Goal: Task Accomplishment & Management: Manage account settings

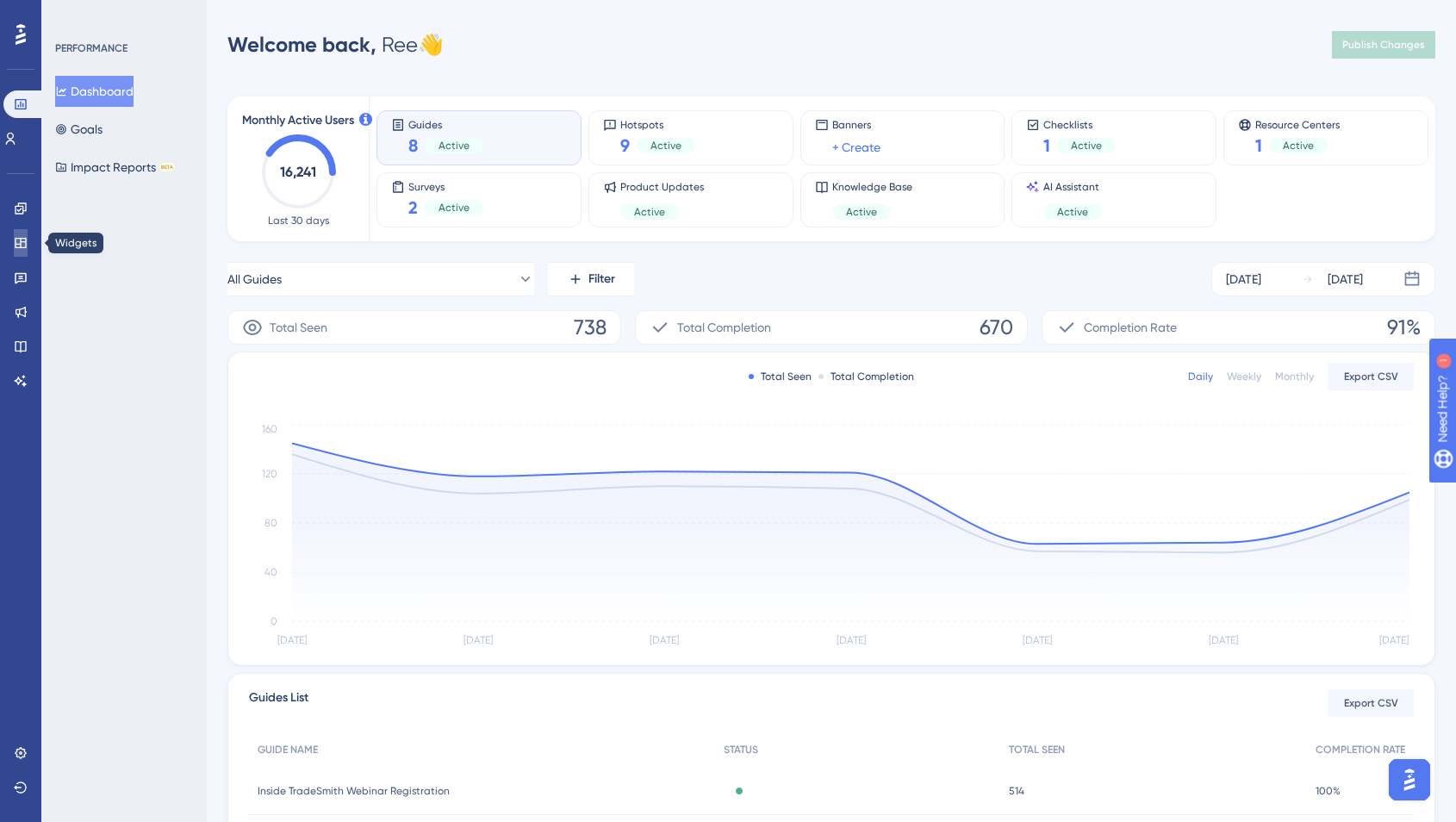
click at [20, 244] on icon at bounding box center [20, 242] width 11 height 10
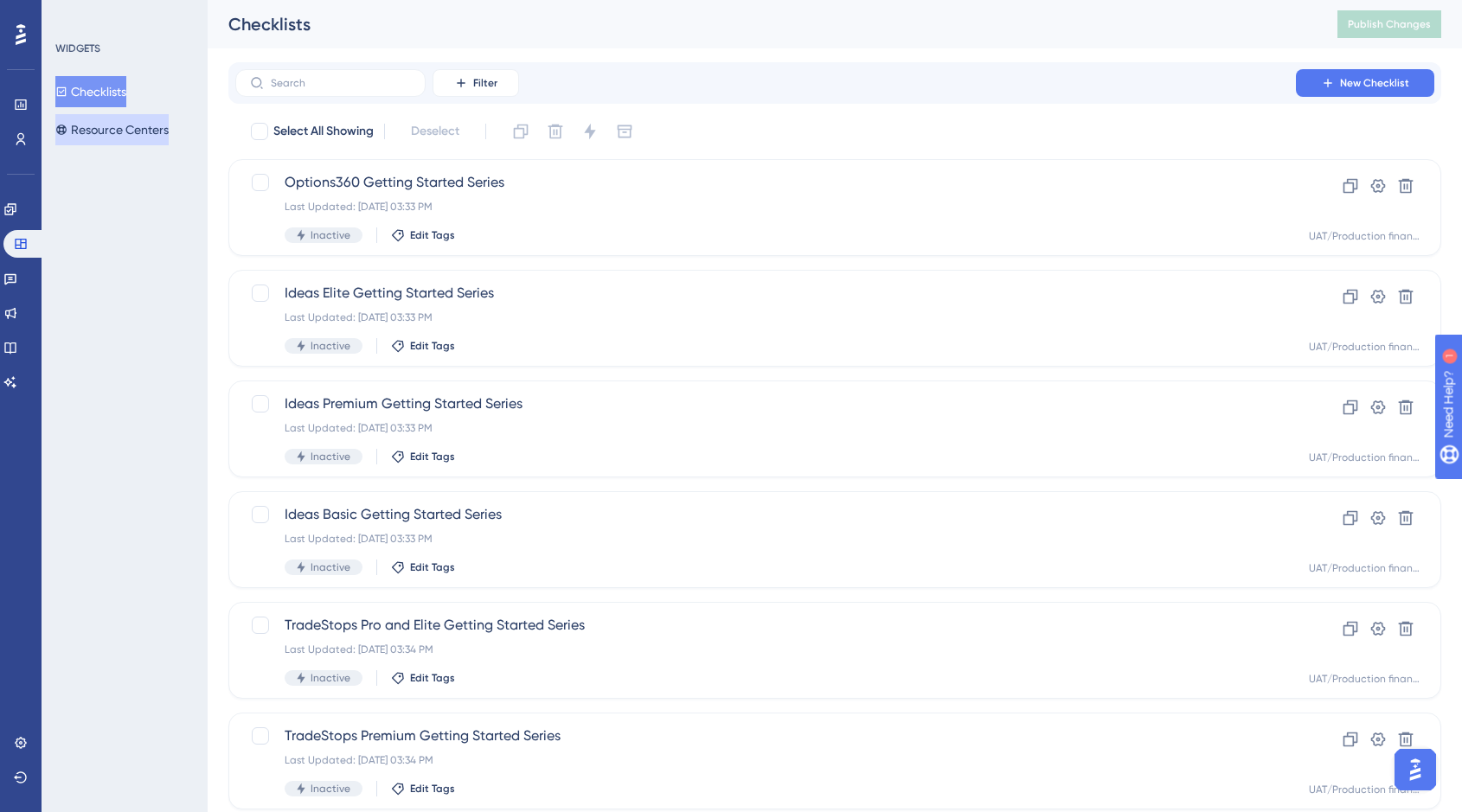
click at [127, 126] on button "Resource Centers" at bounding box center [111, 129] width 113 height 31
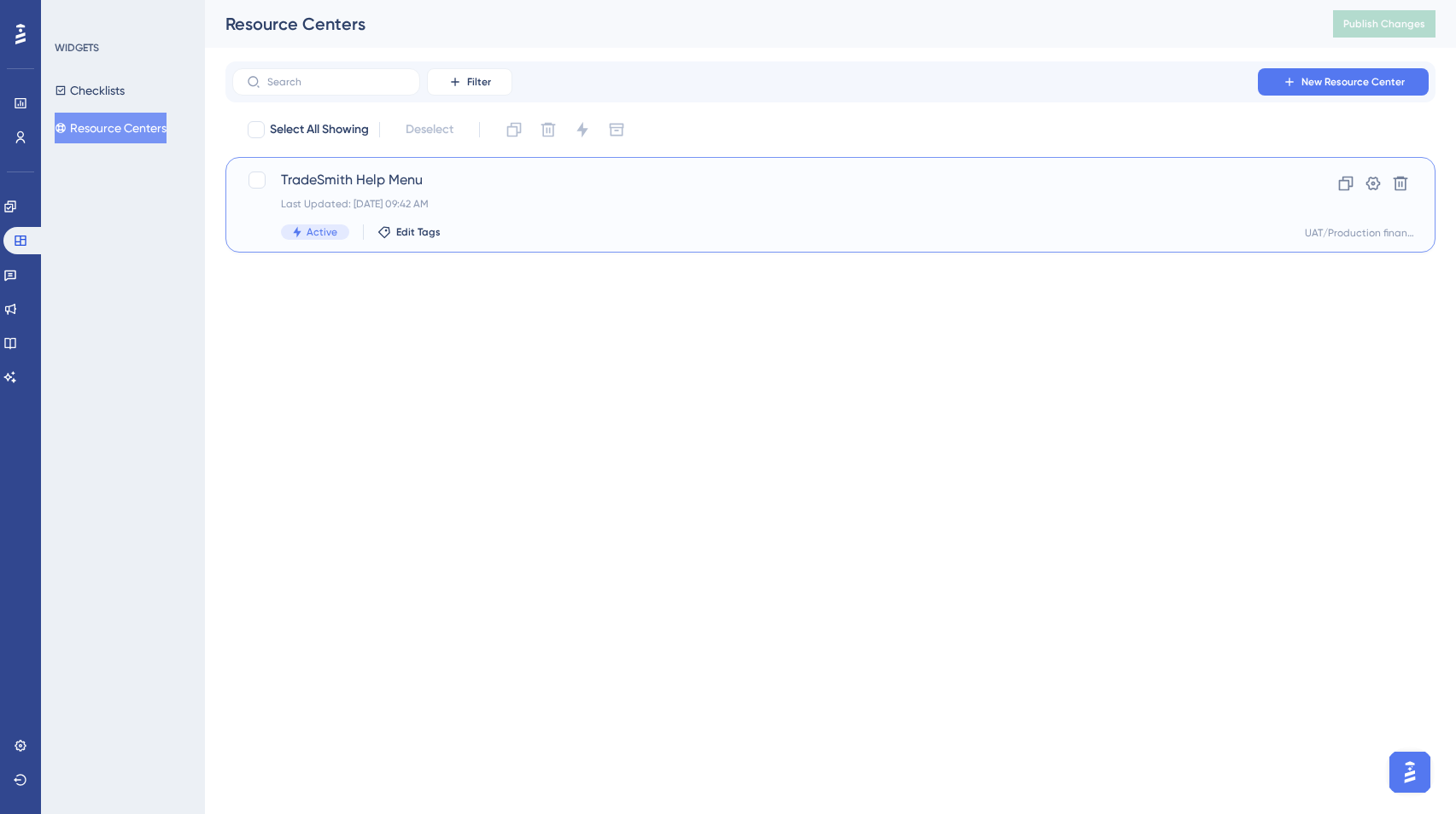
click at [370, 171] on span "TradeSmith Help Menu" at bounding box center [761, 180] width 962 height 21
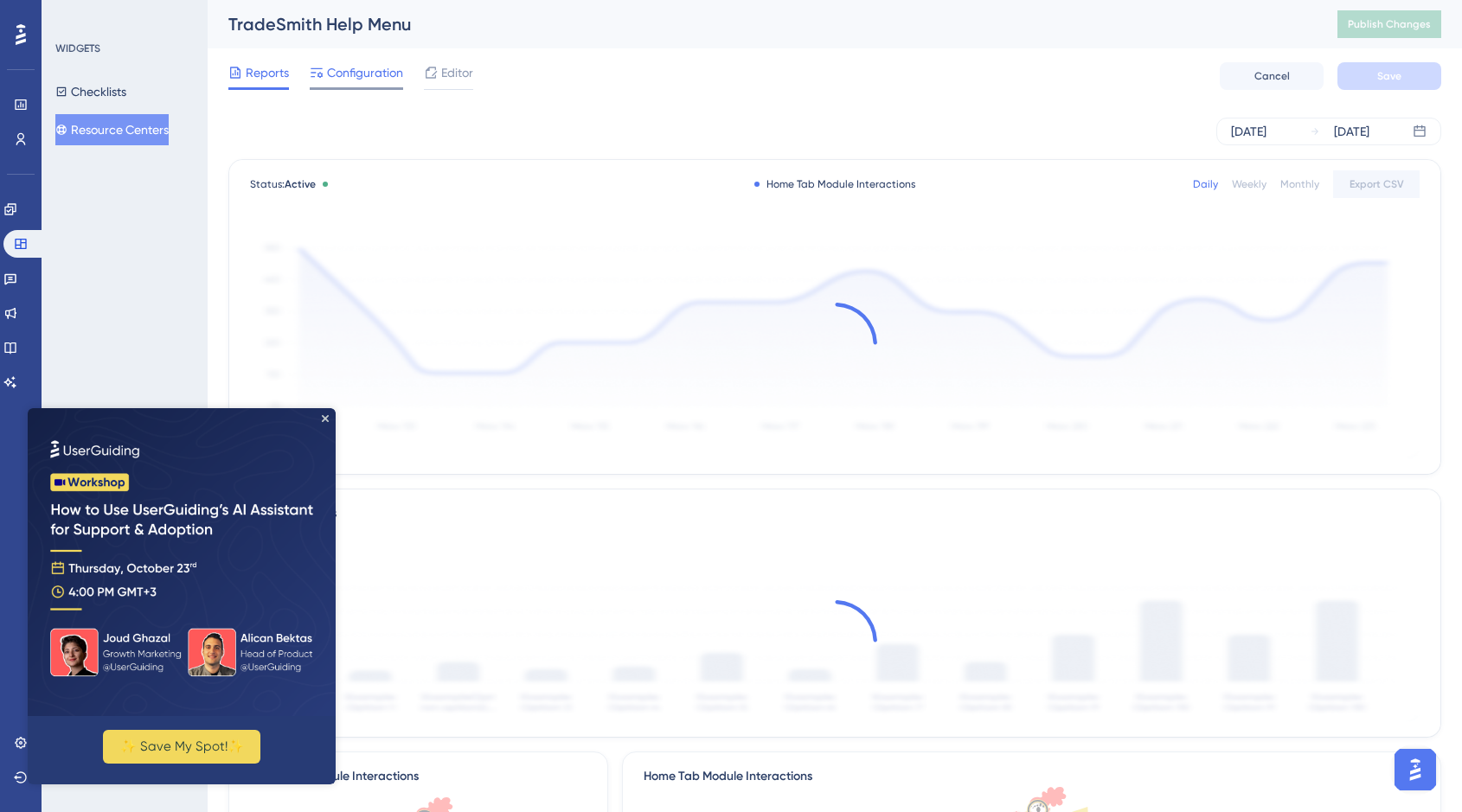
click at [366, 67] on span "Configuration" at bounding box center [365, 72] width 76 height 21
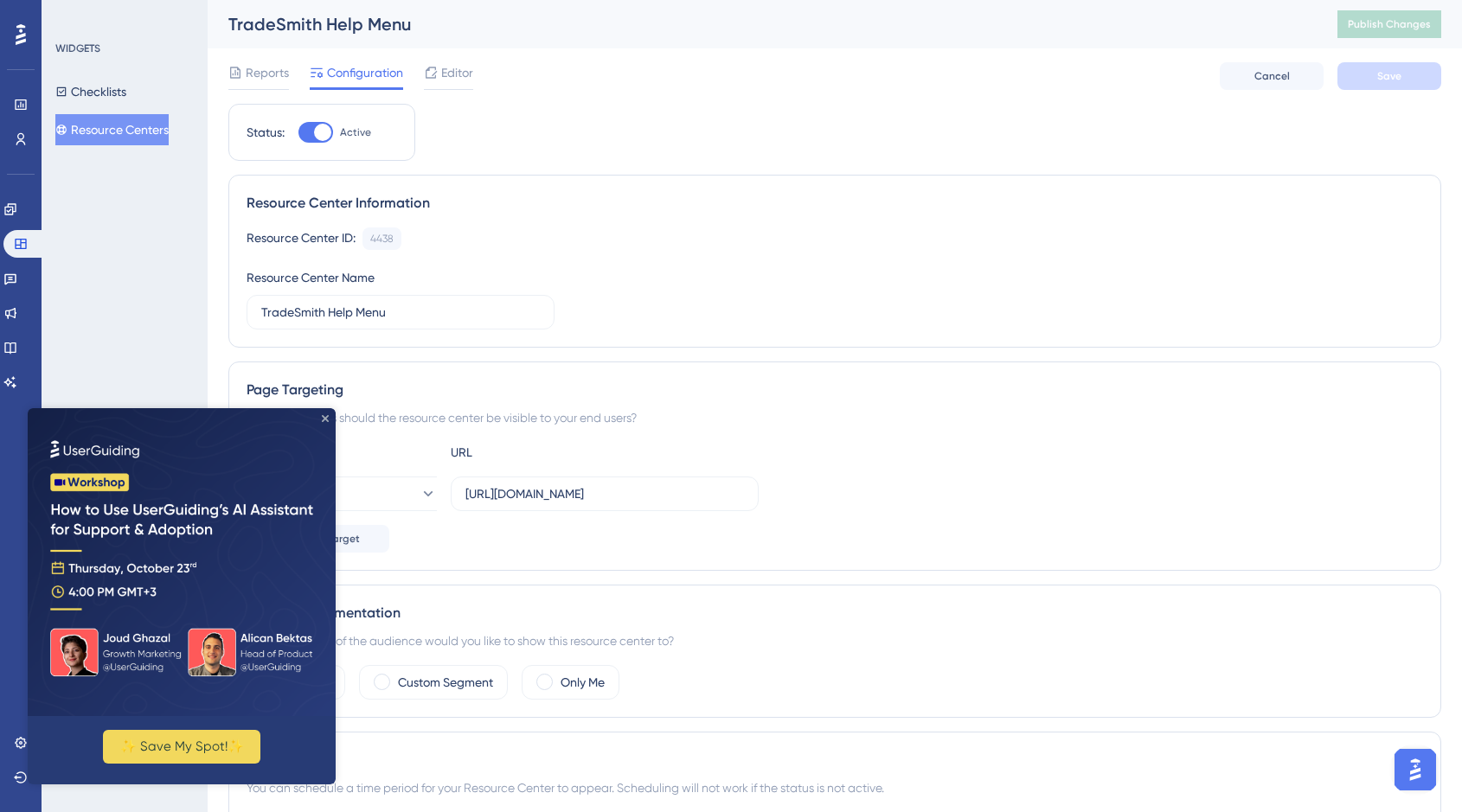
click at [327, 418] on icon "Close Preview" at bounding box center [325, 419] width 7 height 7
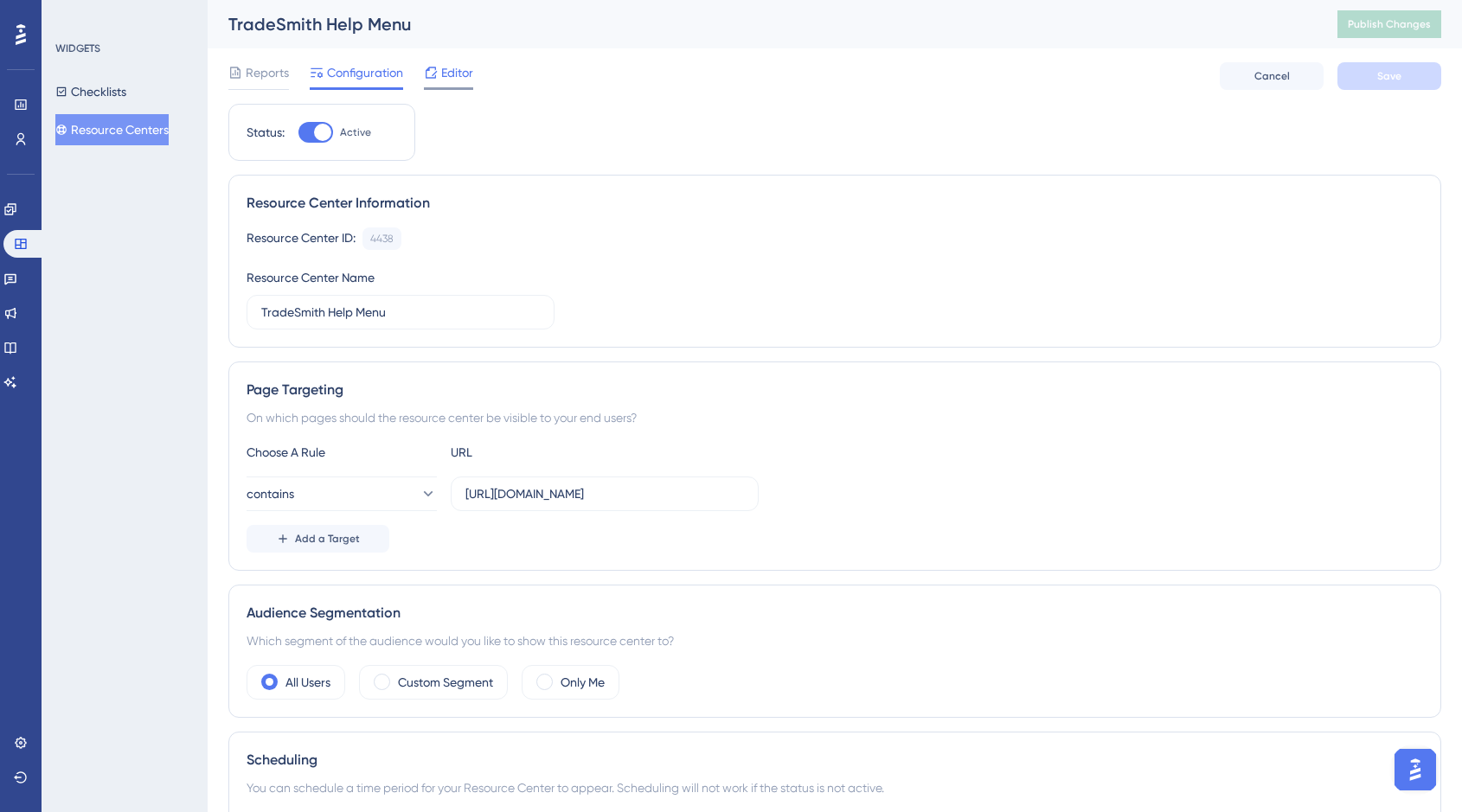
click at [456, 71] on span "Editor" at bounding box center [456, 72] width 32 height 21
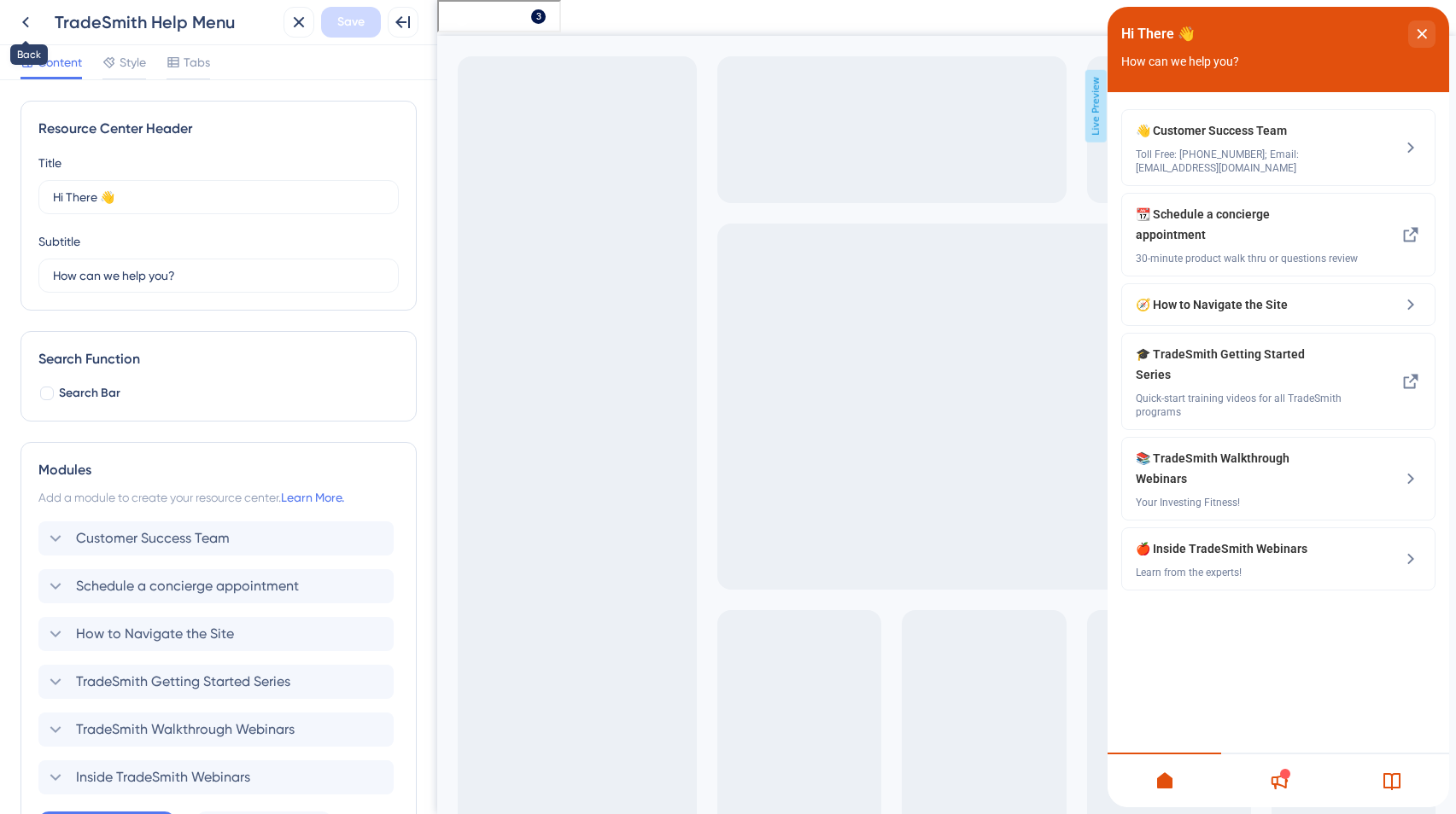
click at [27, 22] on icon at bounding box center [25, 21] width 21 height 21
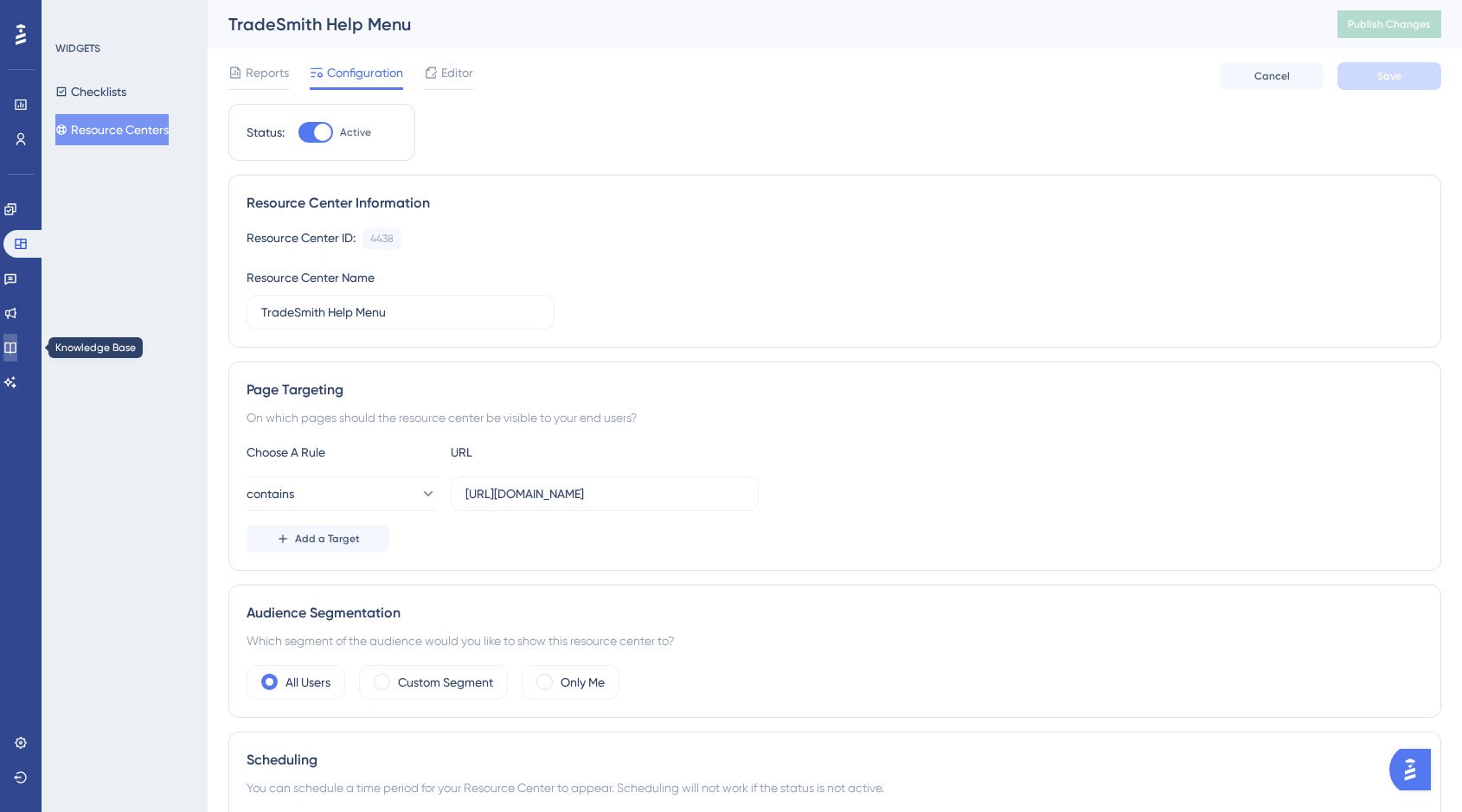
click at [15, 348] on icon at bounding box center [10, 348] width 11 height 11
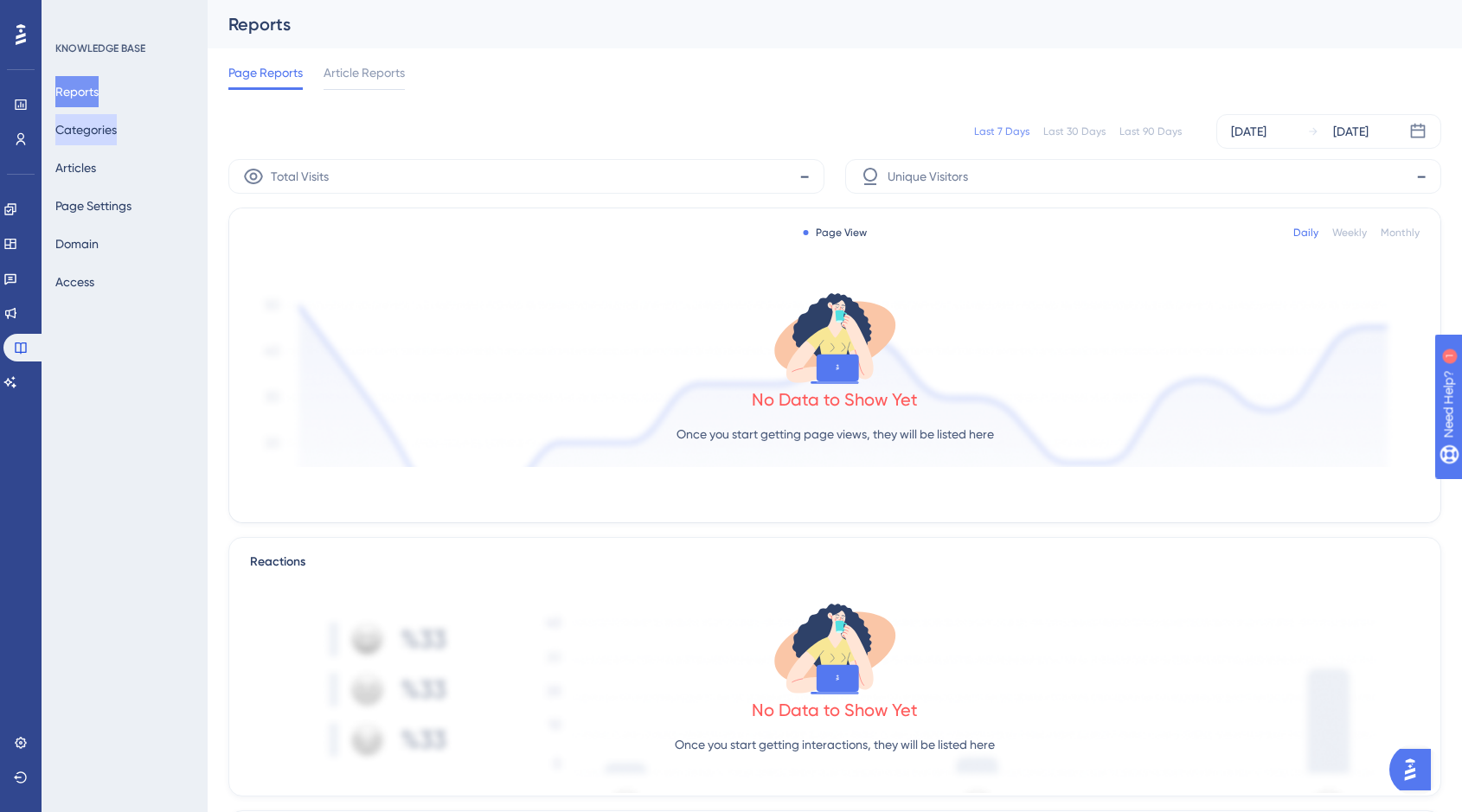
click at [117, 123] on button "Categories" at bounding box center [86, 129] width 61 height 31
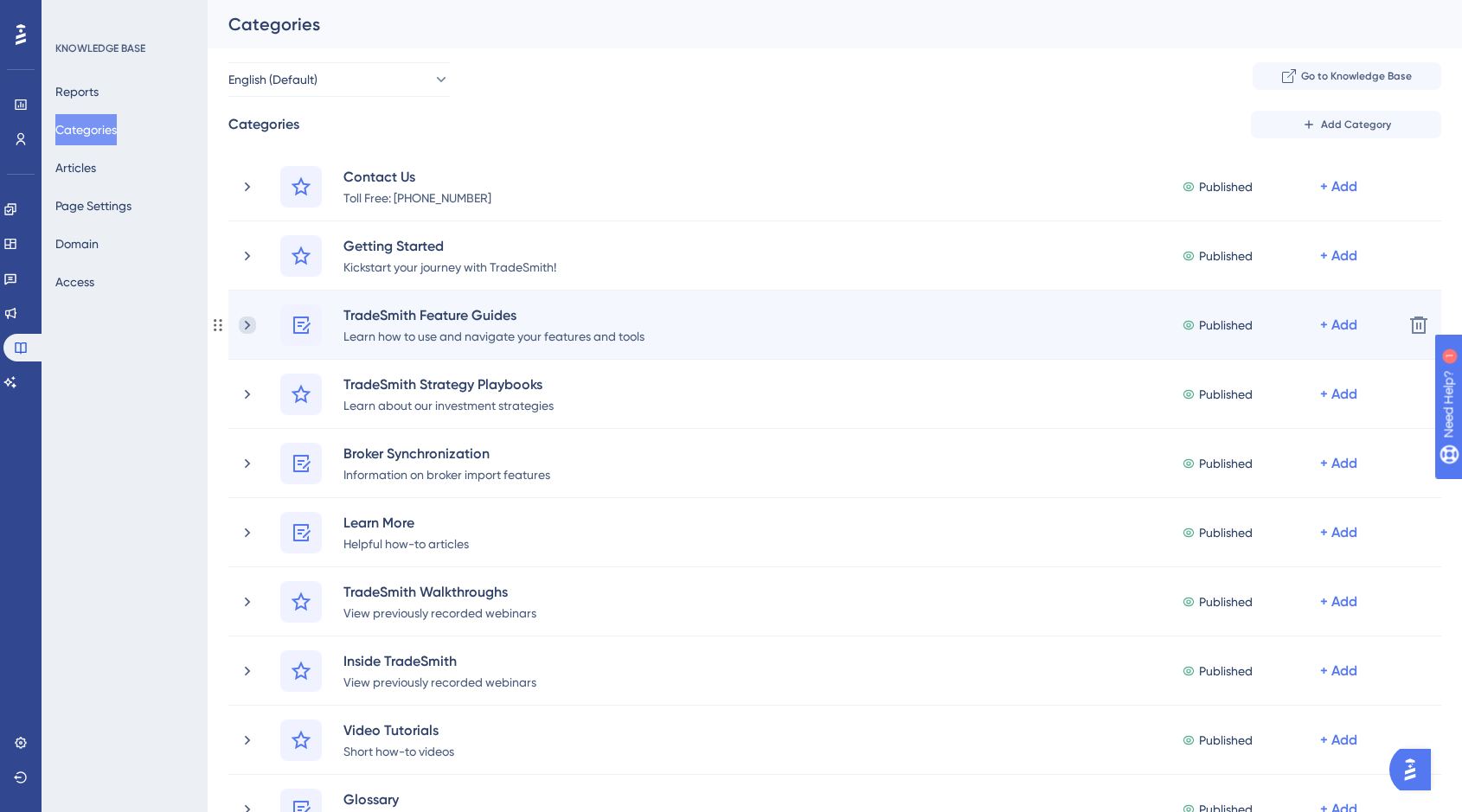
click at [247, 326] on icon at bounding box center [248, 324] width 5 height 10
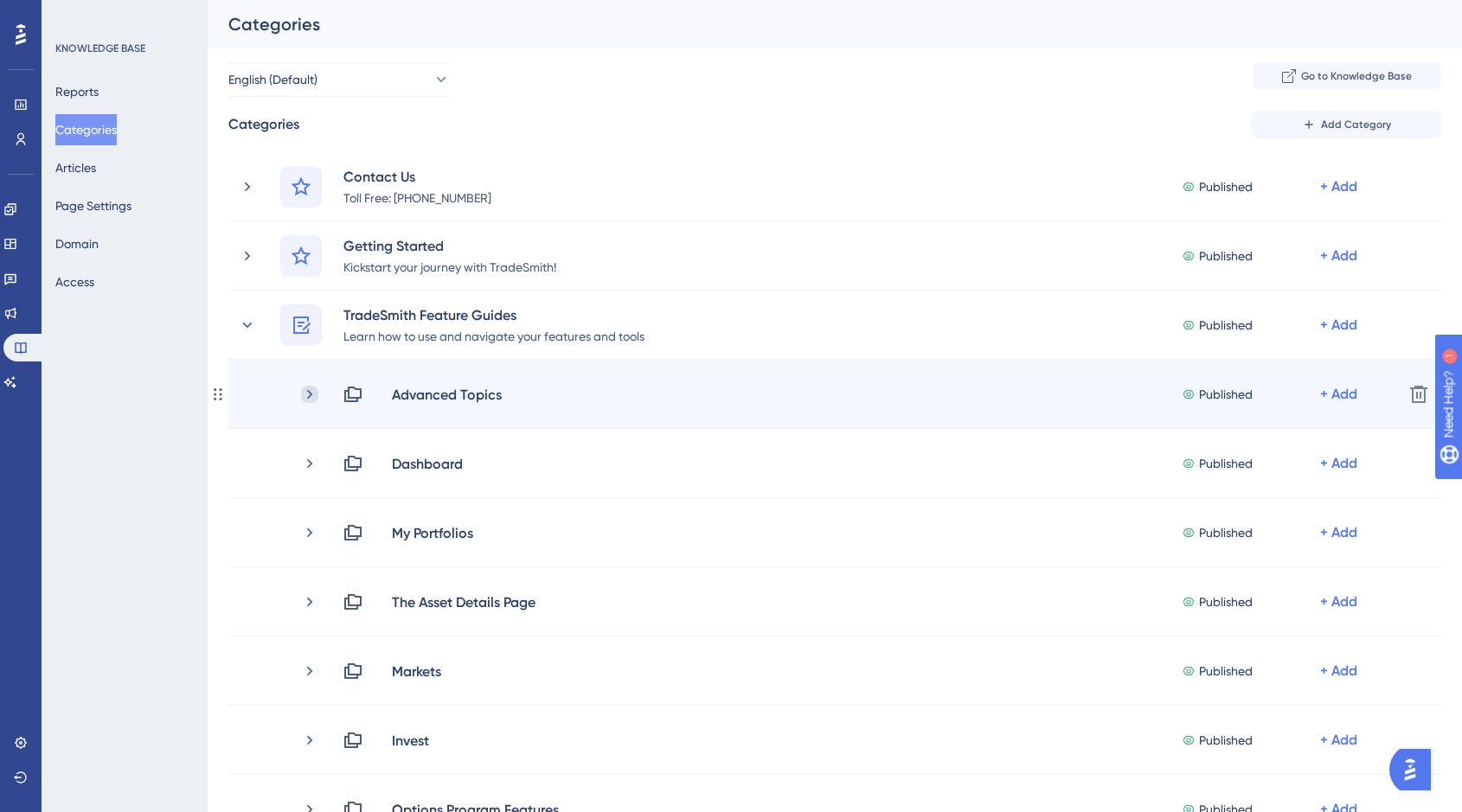
click at [306, 393] on icon at bounding box center [309, 394] width 17 height 17
click at [1325, 396] on div "+ Add" at bounding box center [1338, 394] width 37 height 21
click at [351, 390] on icon at bounding box center [352, 394] width 21 height 21
click at [1341, 392] on div "+ Add" at bounding box center [1338, 394] width 37 height 21
click at [469, 395] on div "Advanced Topics" at bounding box center [447, 394] width 112 height 21
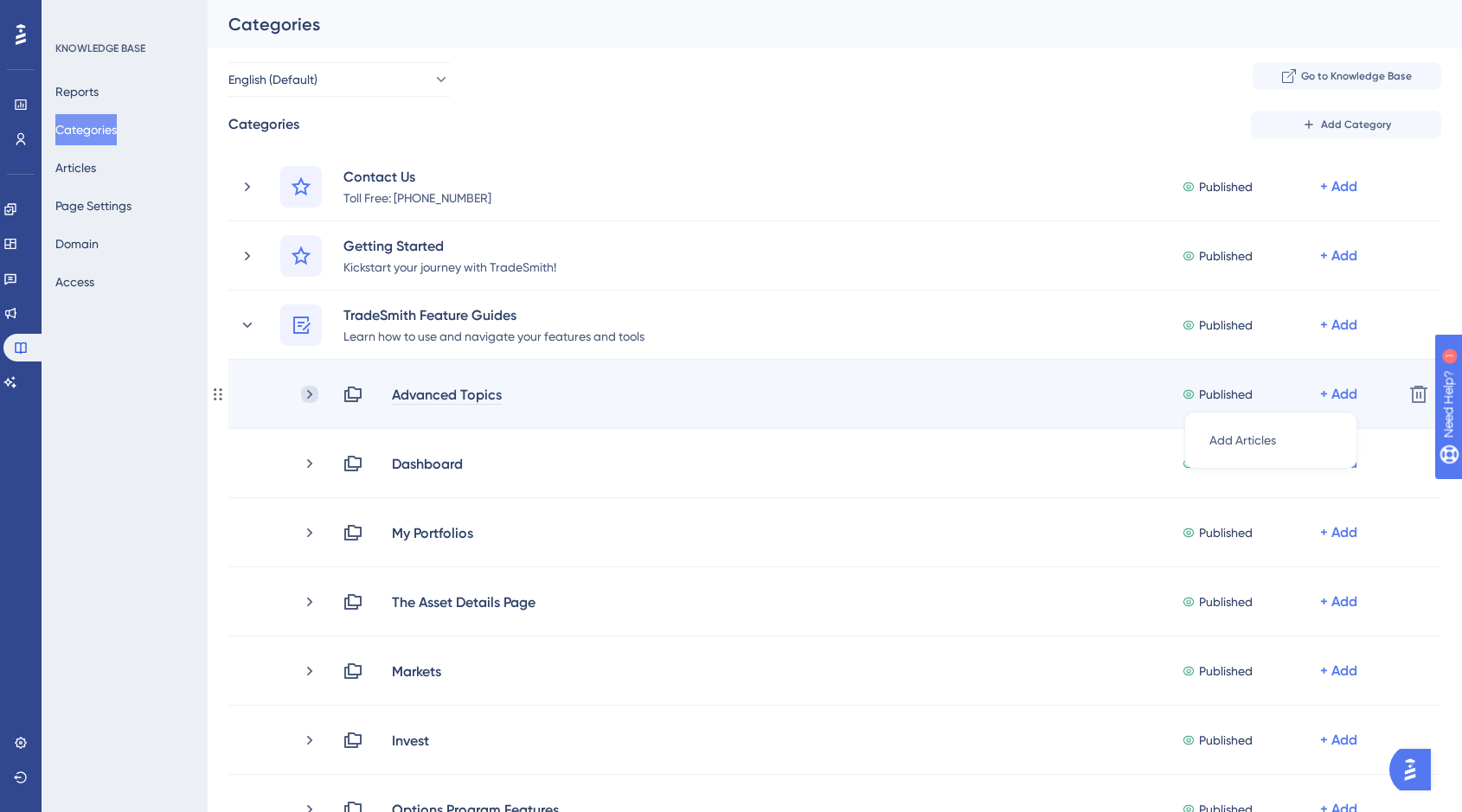
click at [305, 396] on icon at bounding box center [309, 394] width 17 height 17
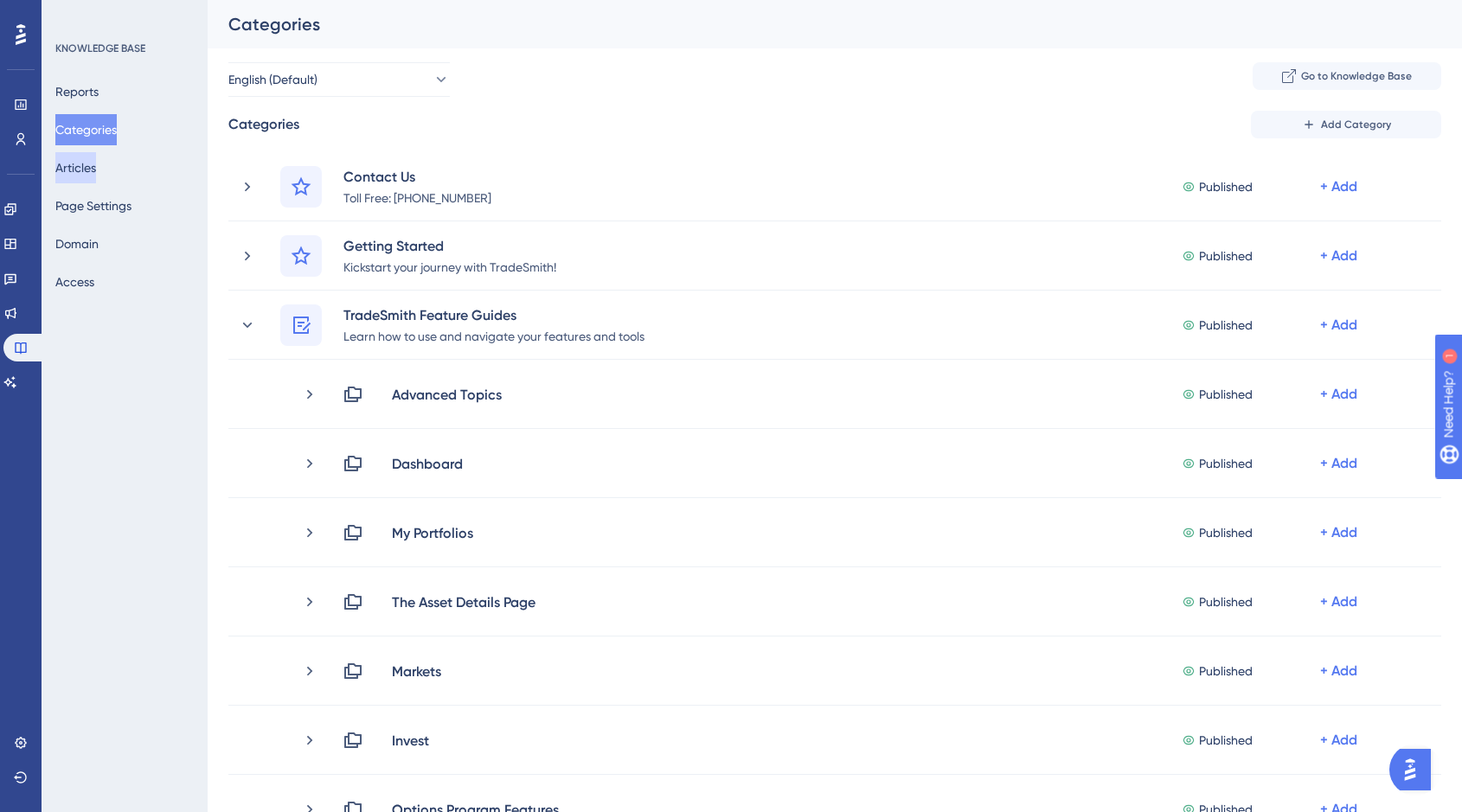
click at [75, 165] on button "Articles" at bounding box center [75, 168] width 41 height 31
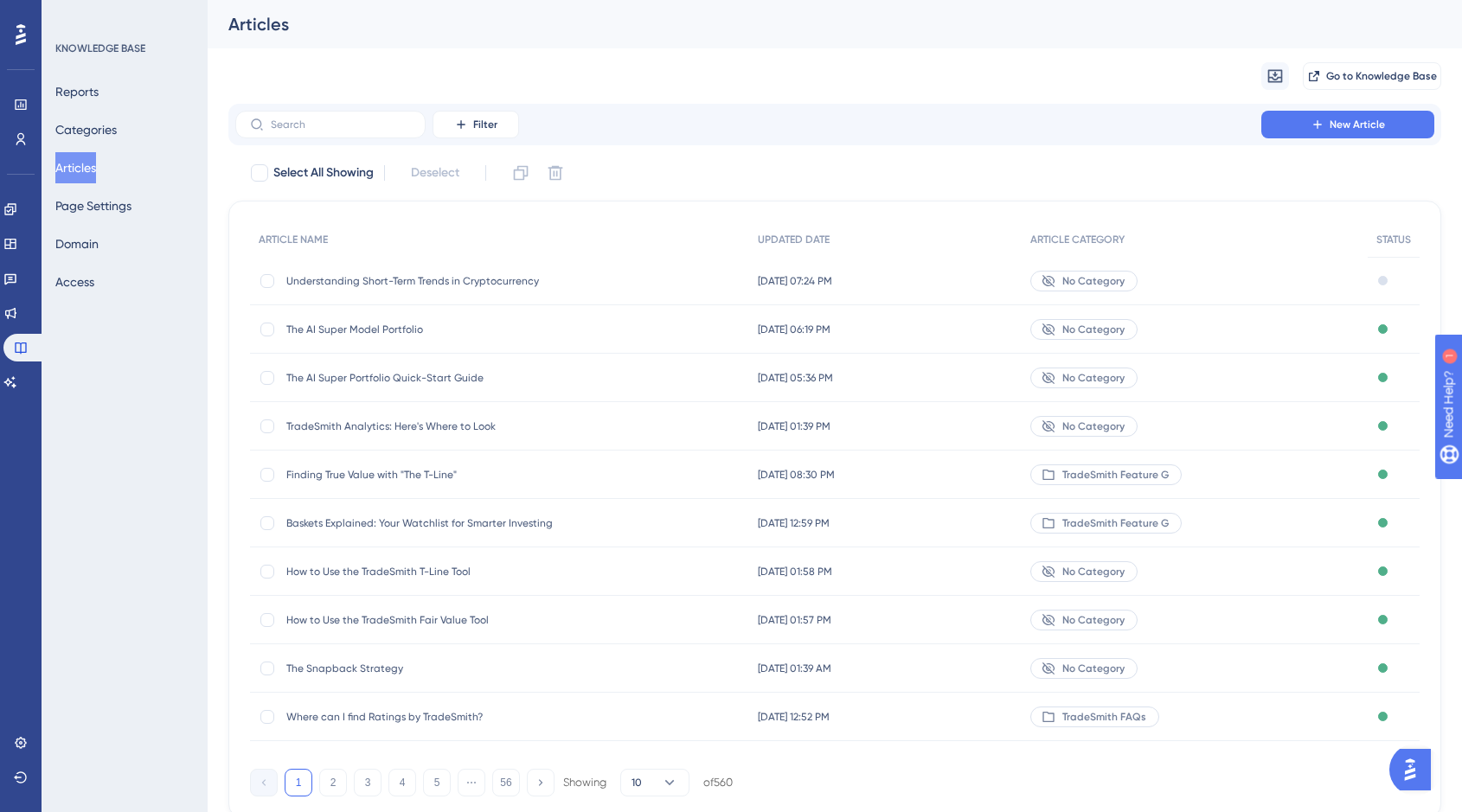
click at [418, 371] on span "The AI Super Portfolio Quick-Start Guide" at bounding box center [425, 378] width 276 height 14
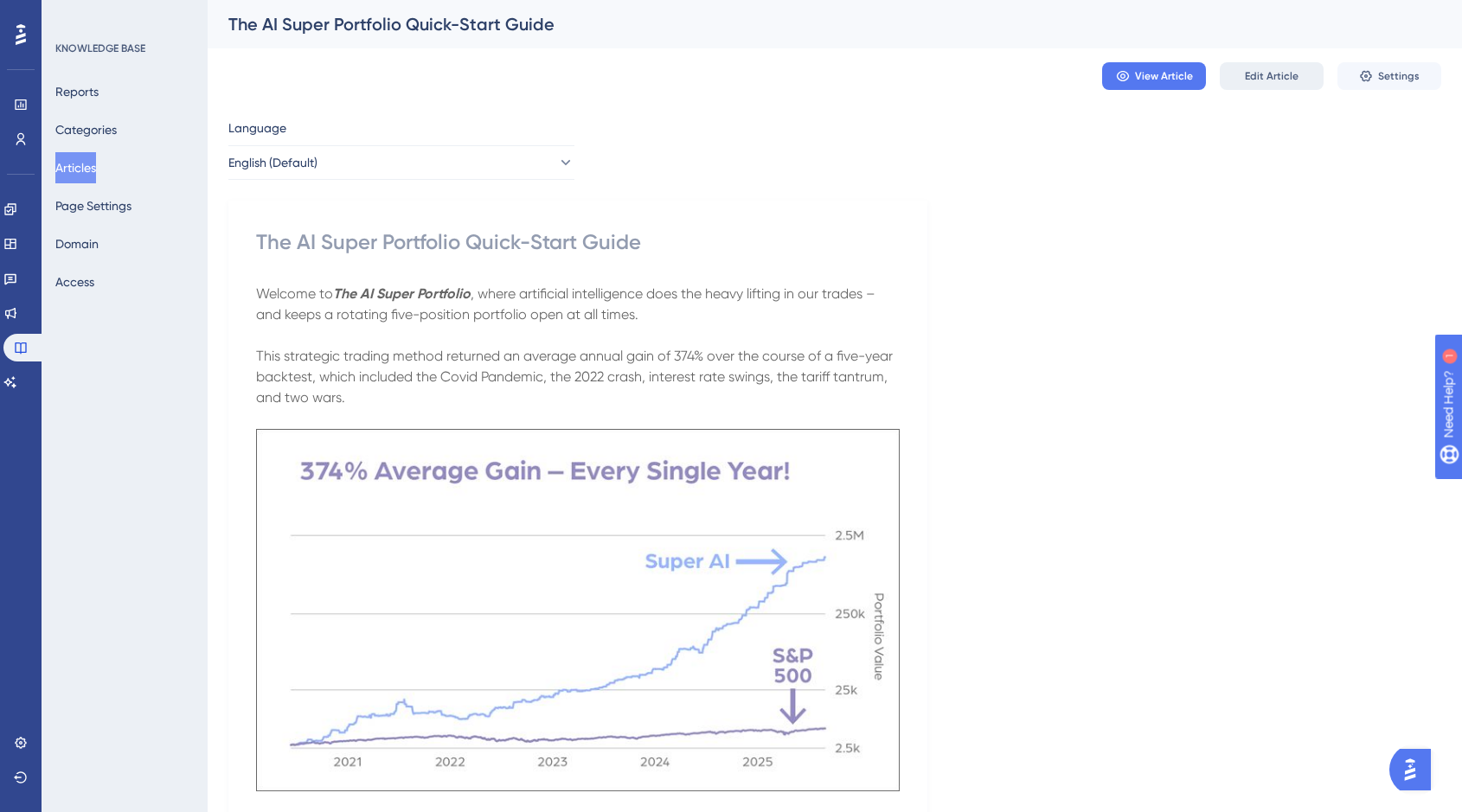
click at [1279, 79] on span "Edit Article" at bounding box center [1271, 76] width 53 height 14
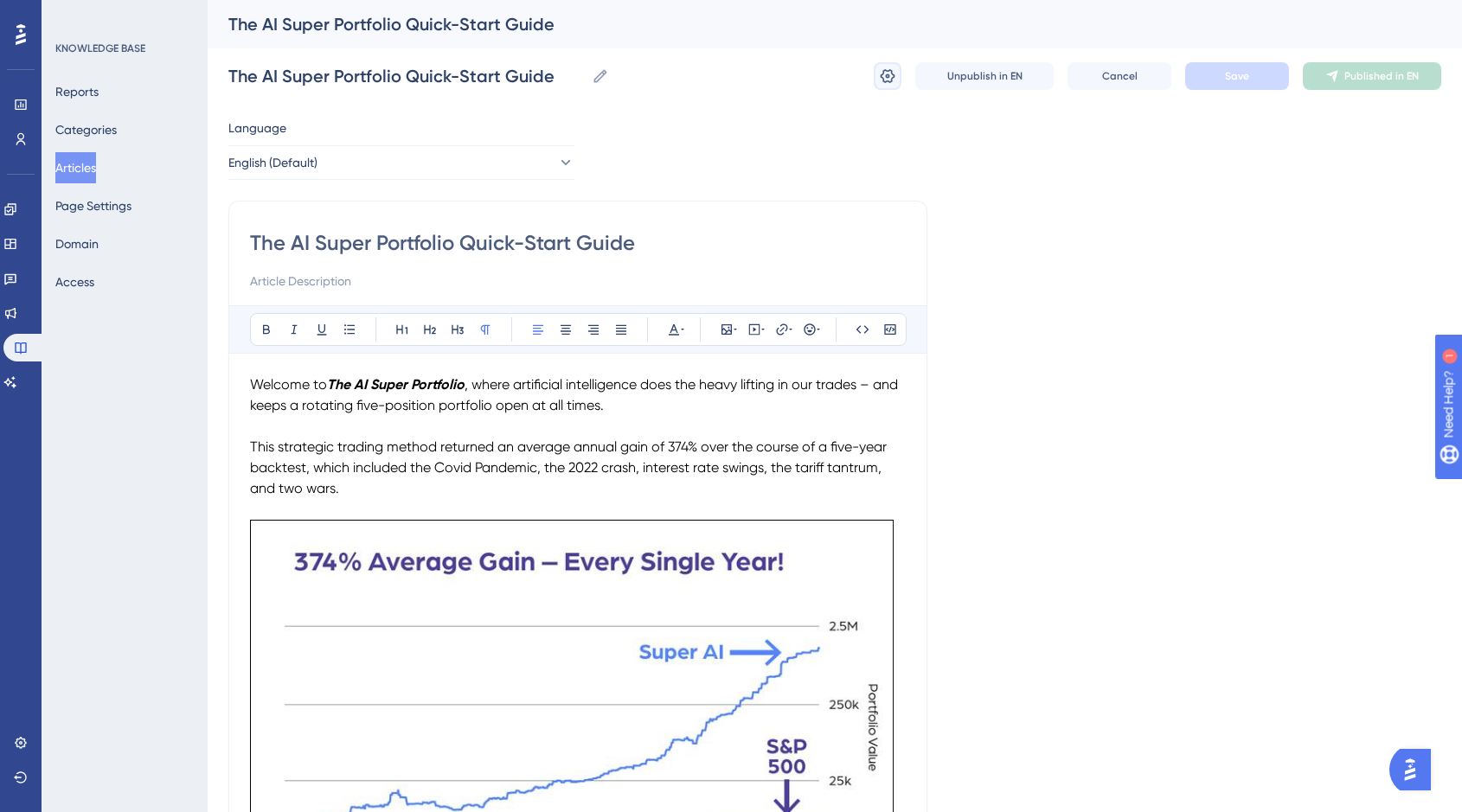
click at [886, 78] on icon at bounding box center [887, 76] width 17 height 17
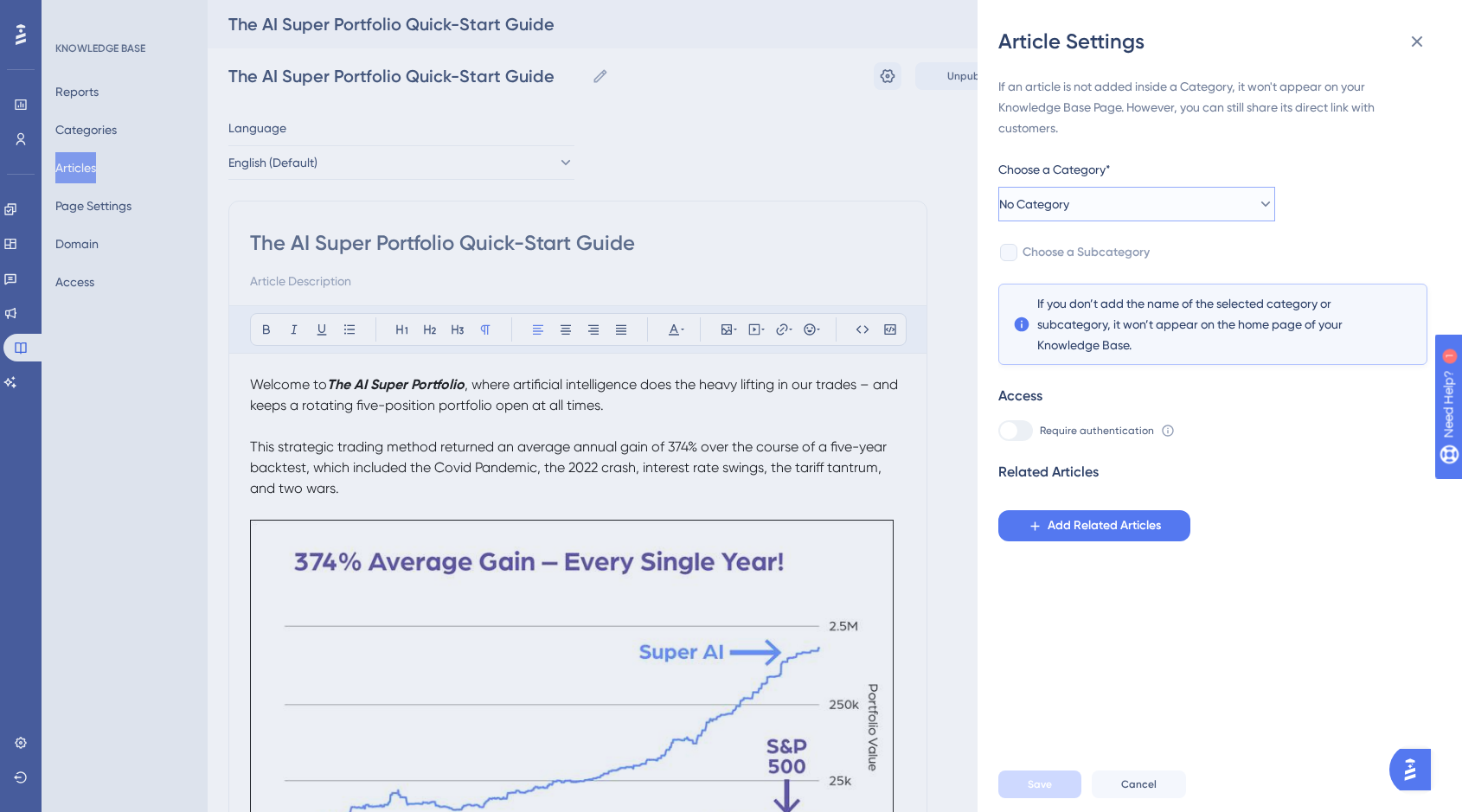
click at [1258, 201] on icon at bounding box center [1265, 203] width 17 height 17
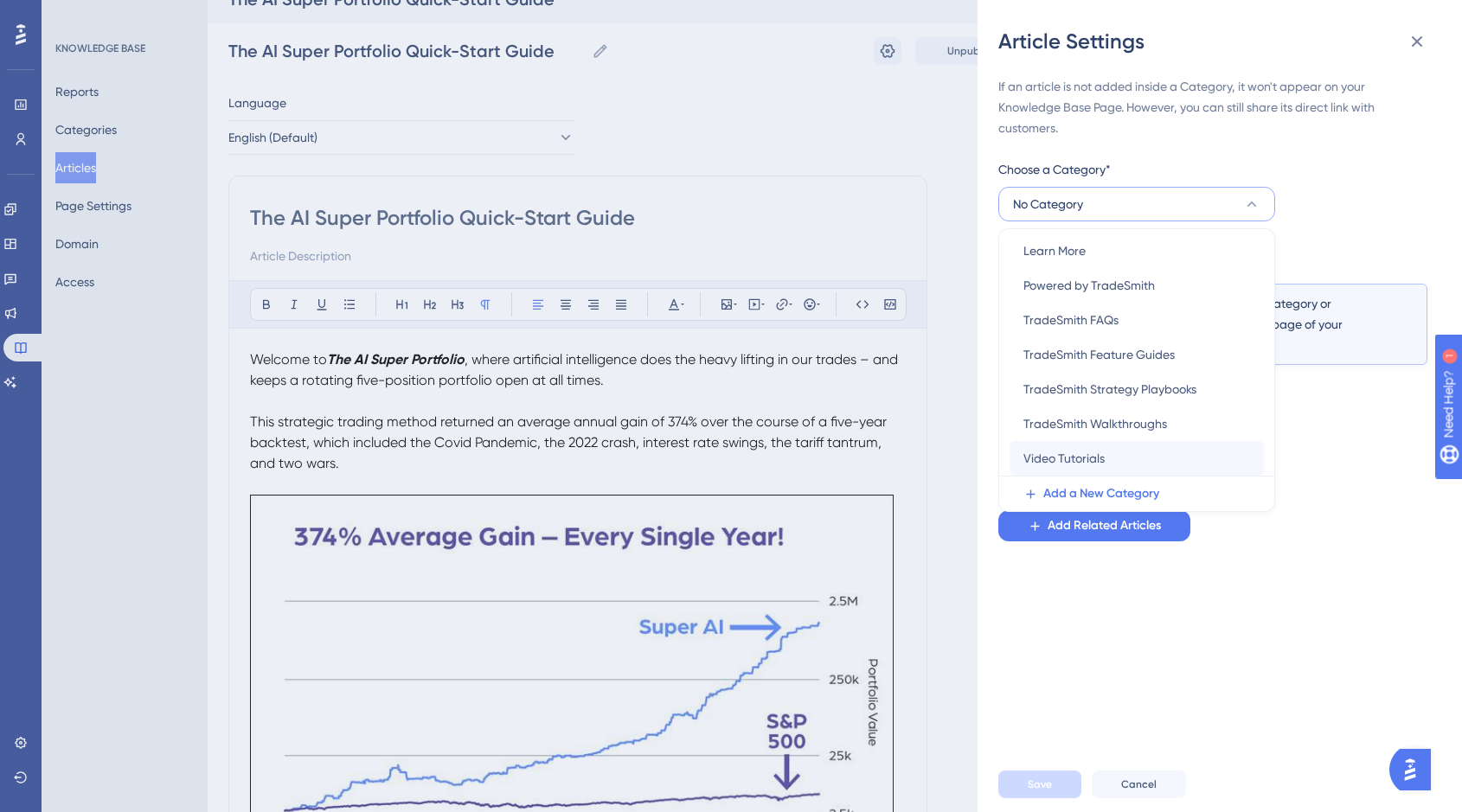
scroll to position [28, 0]
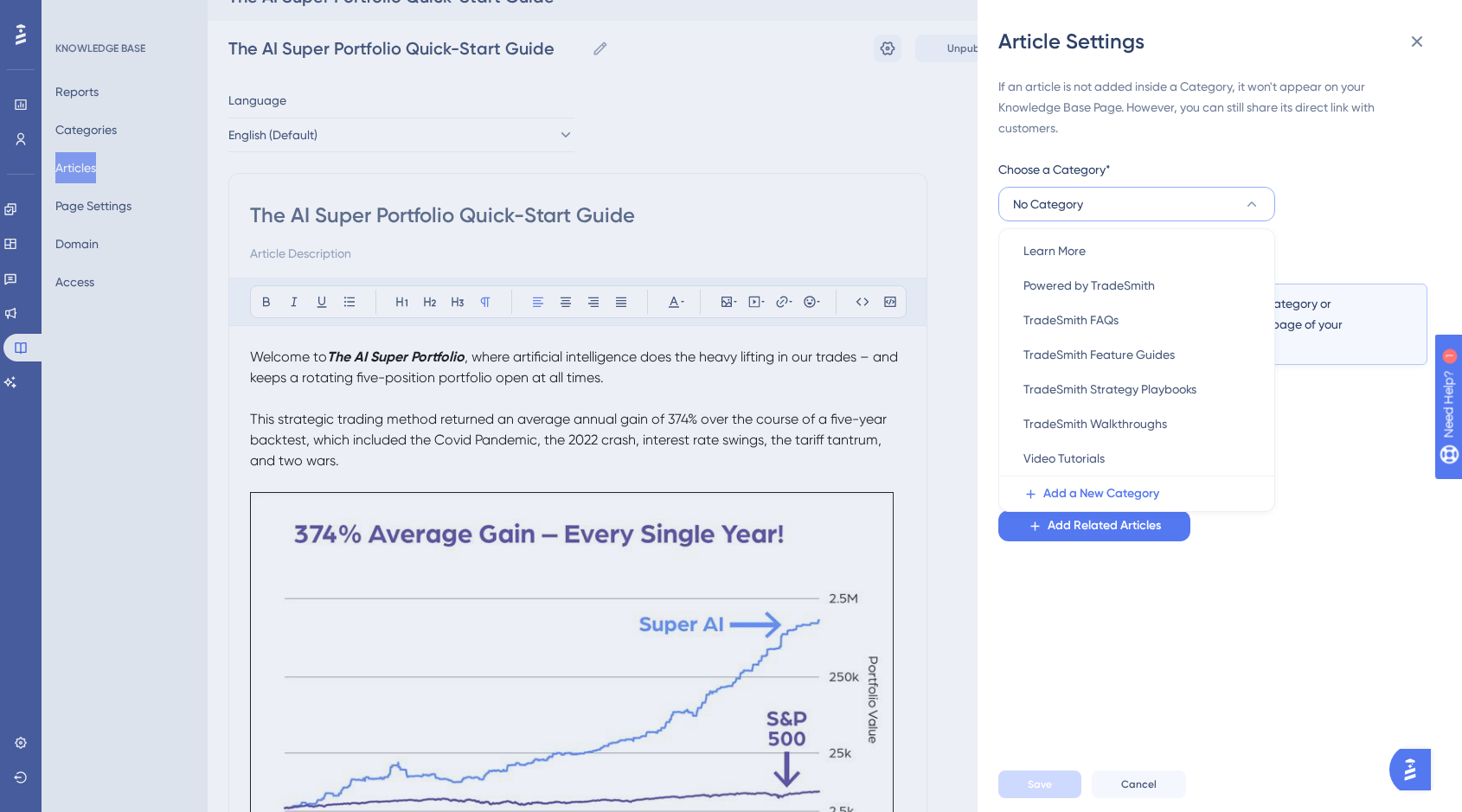
click at [1249, 202] on icon at bounding box center [1251, 203] width 17 height 17
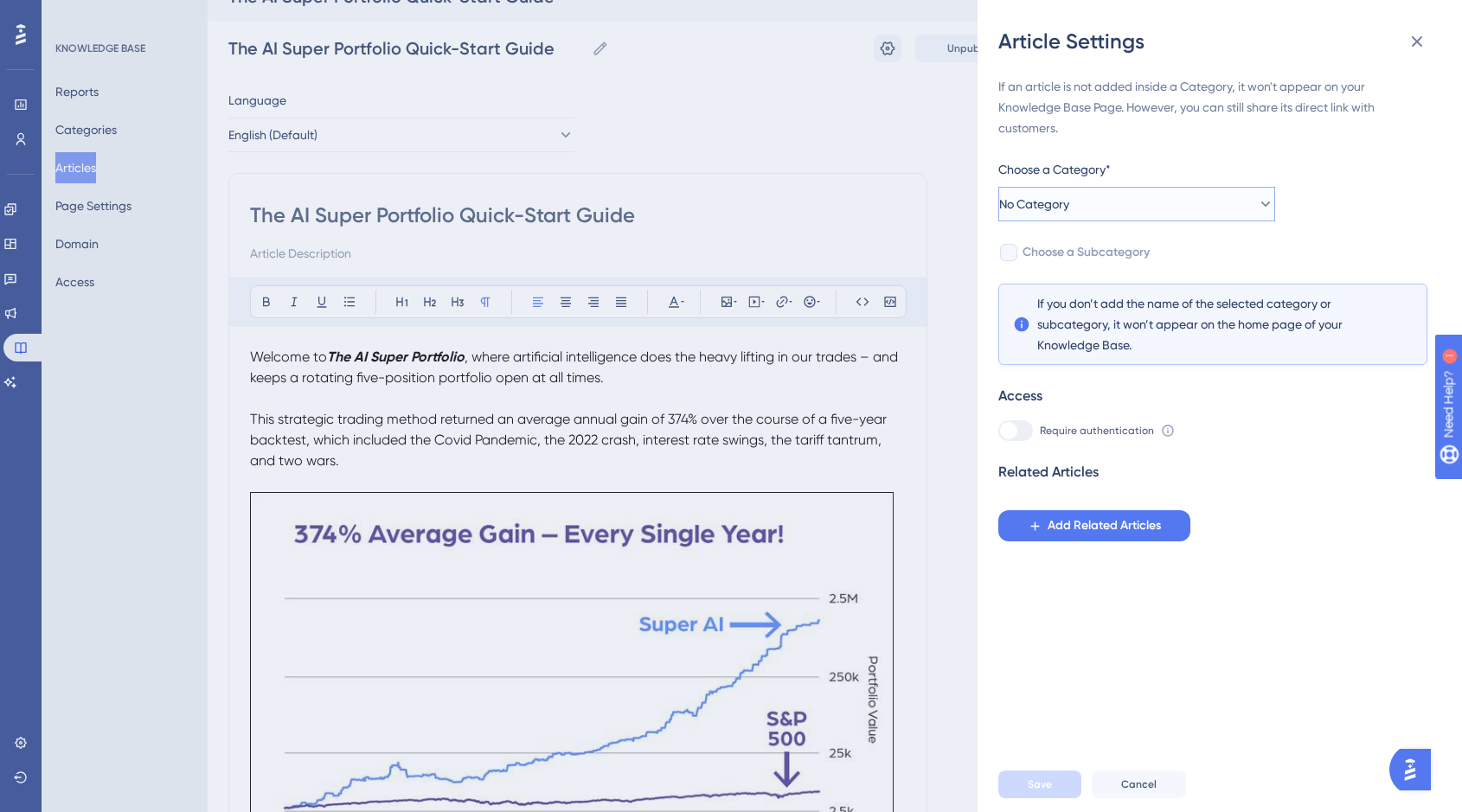
click at [1261, 202] on icon at bounding box center [1266, 204] width 10 height 5
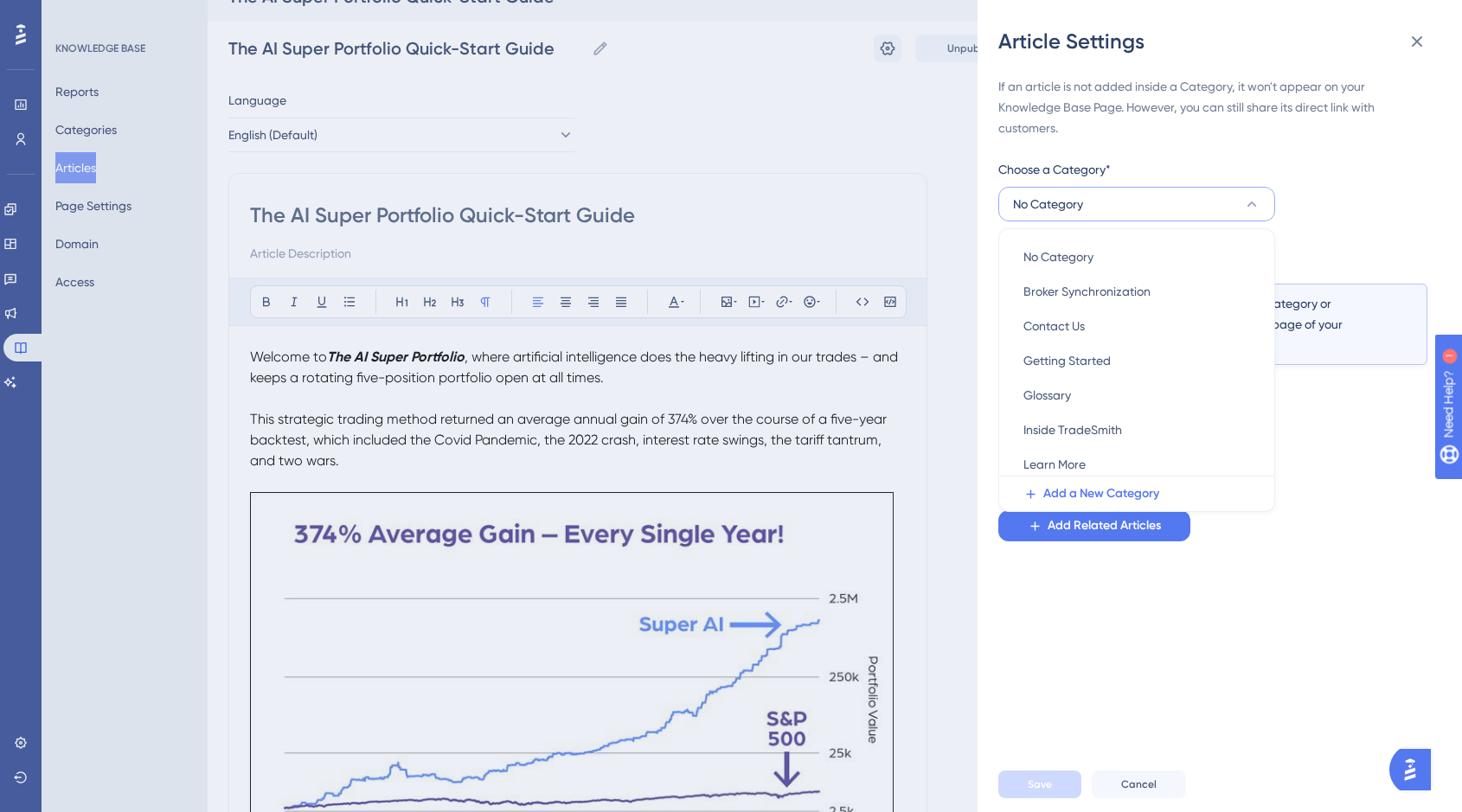
click at [1422, 186] on div "If an article is not added inside a Category, it won't appear on your Knowledge…" at bounding box center [1227, 406] width 457 height 702
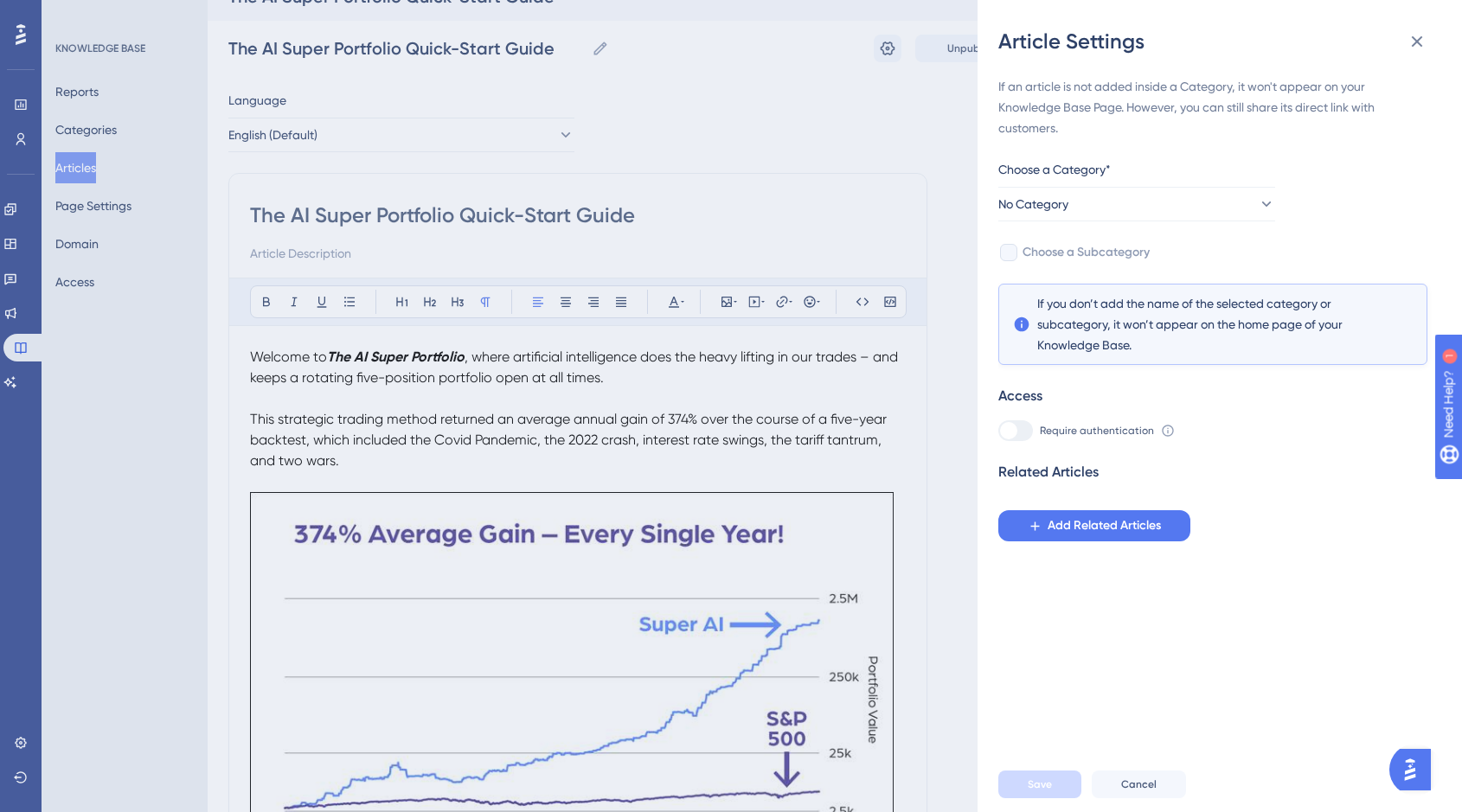
click at [101, 127] on div "Article Settings If an article is not added inside a Category, it won't appear …" at bounding box center [731, 406] width 1462 height 812
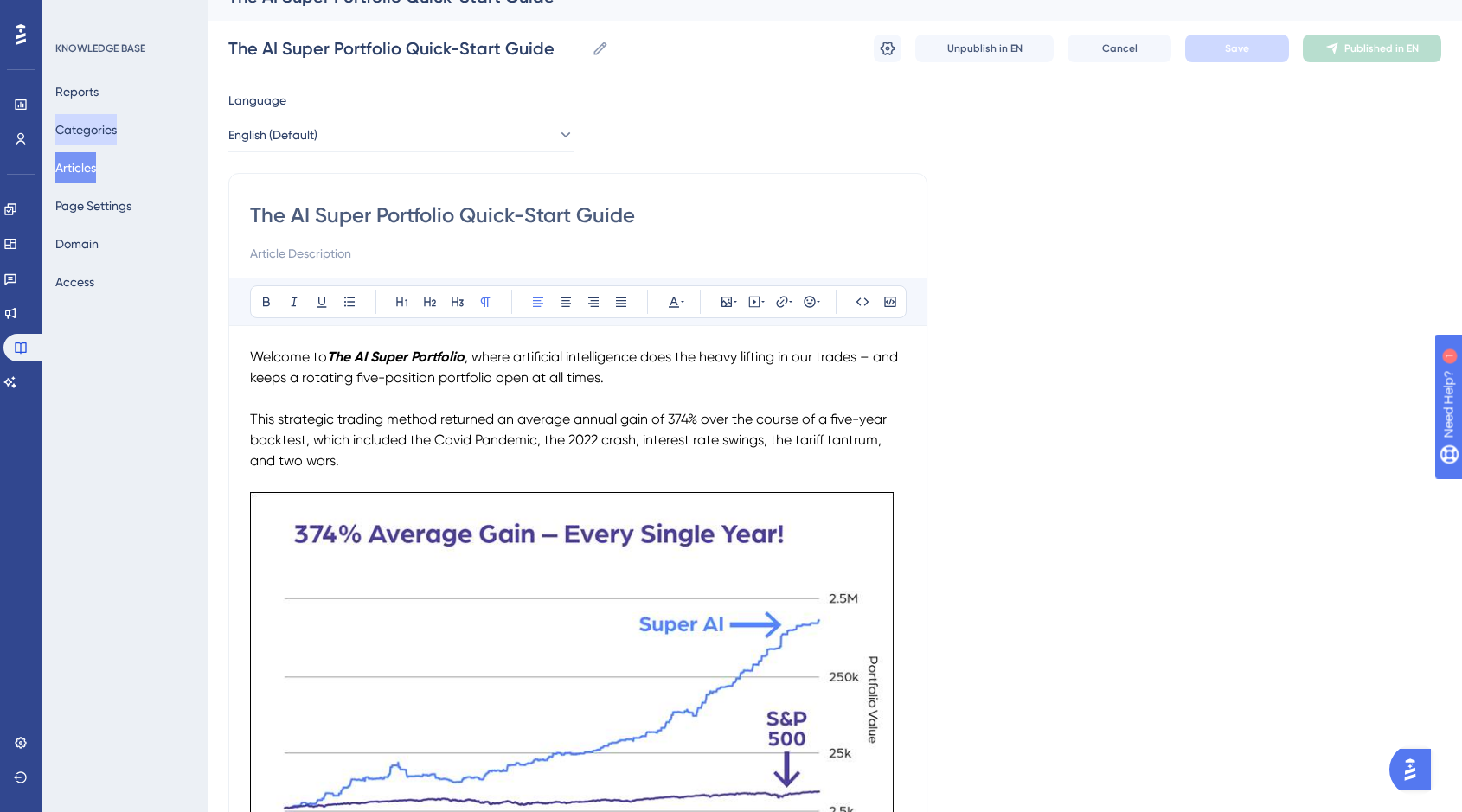
click at [106, 131] on button "Categories" at bounding box center [86, 129] width 61 height 31
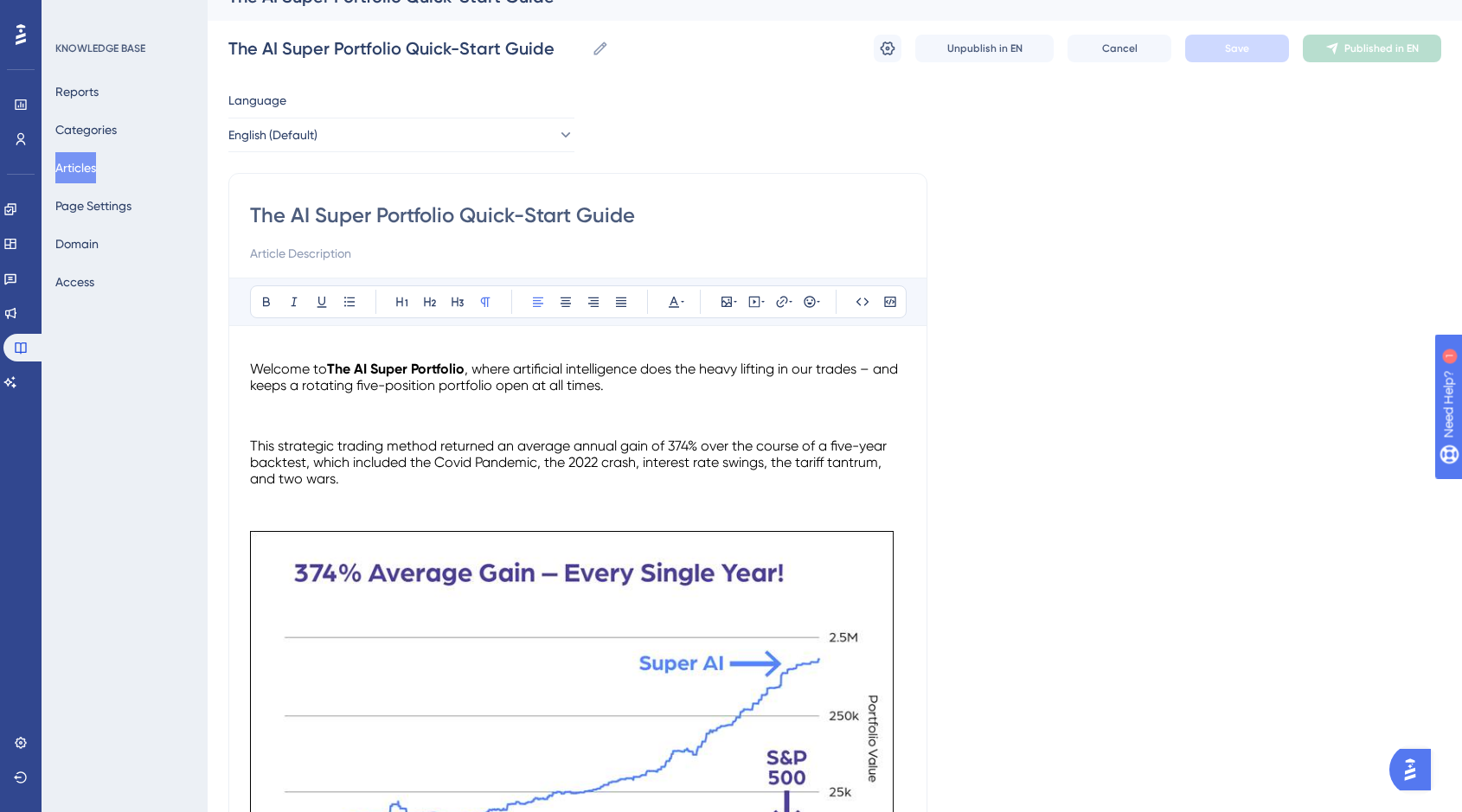
click at [147, 399] on div "KNOWLEDGE BASE Reports Categories Articles Page Settings Domain Access" at bounding box center [125, 406] width 166 height 812
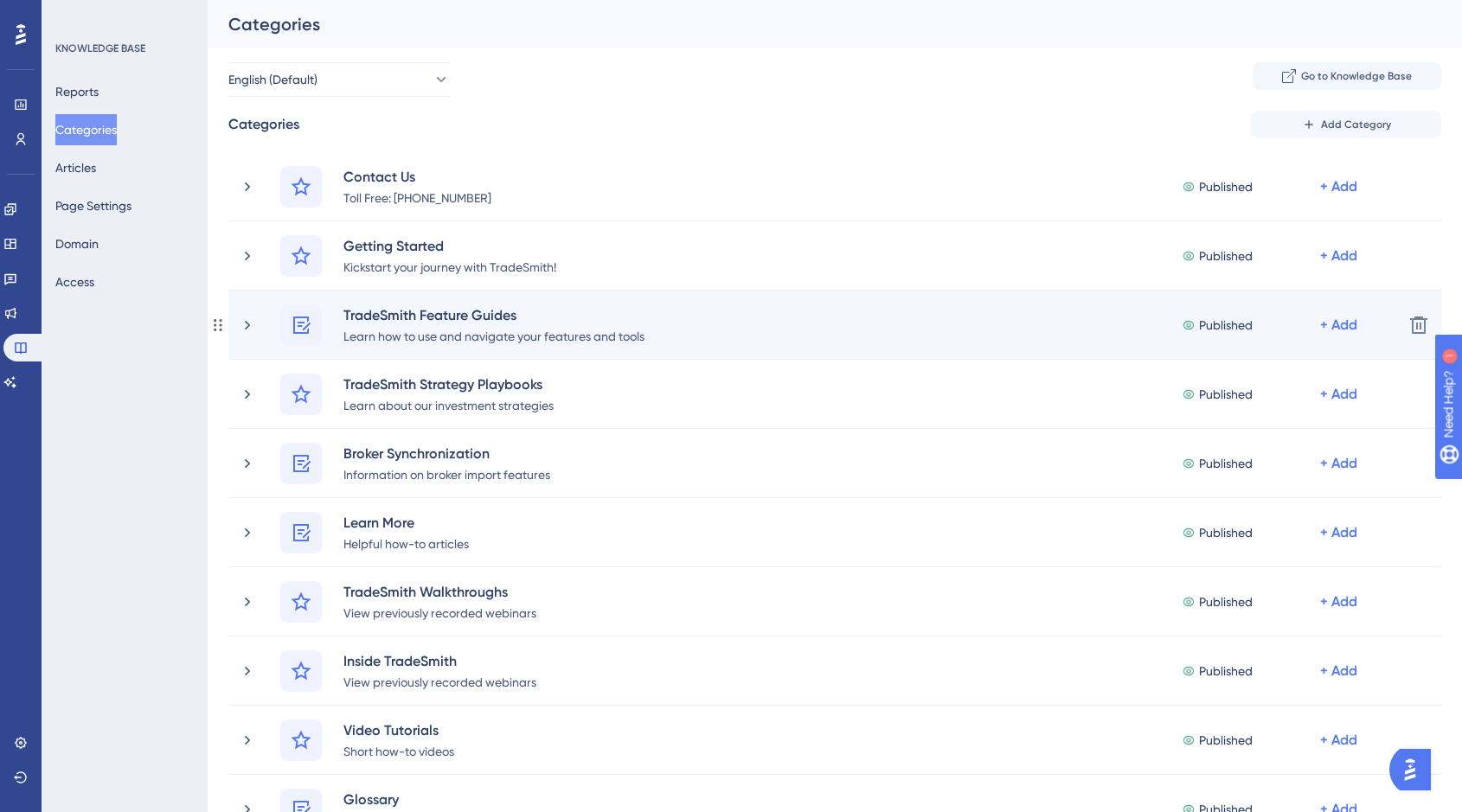
click at [222, 328] on icon at bounding box center [218, 324] width 14 height 14
click at [252, 325] on icon at bounding box center [247, 324] width 17 height 17
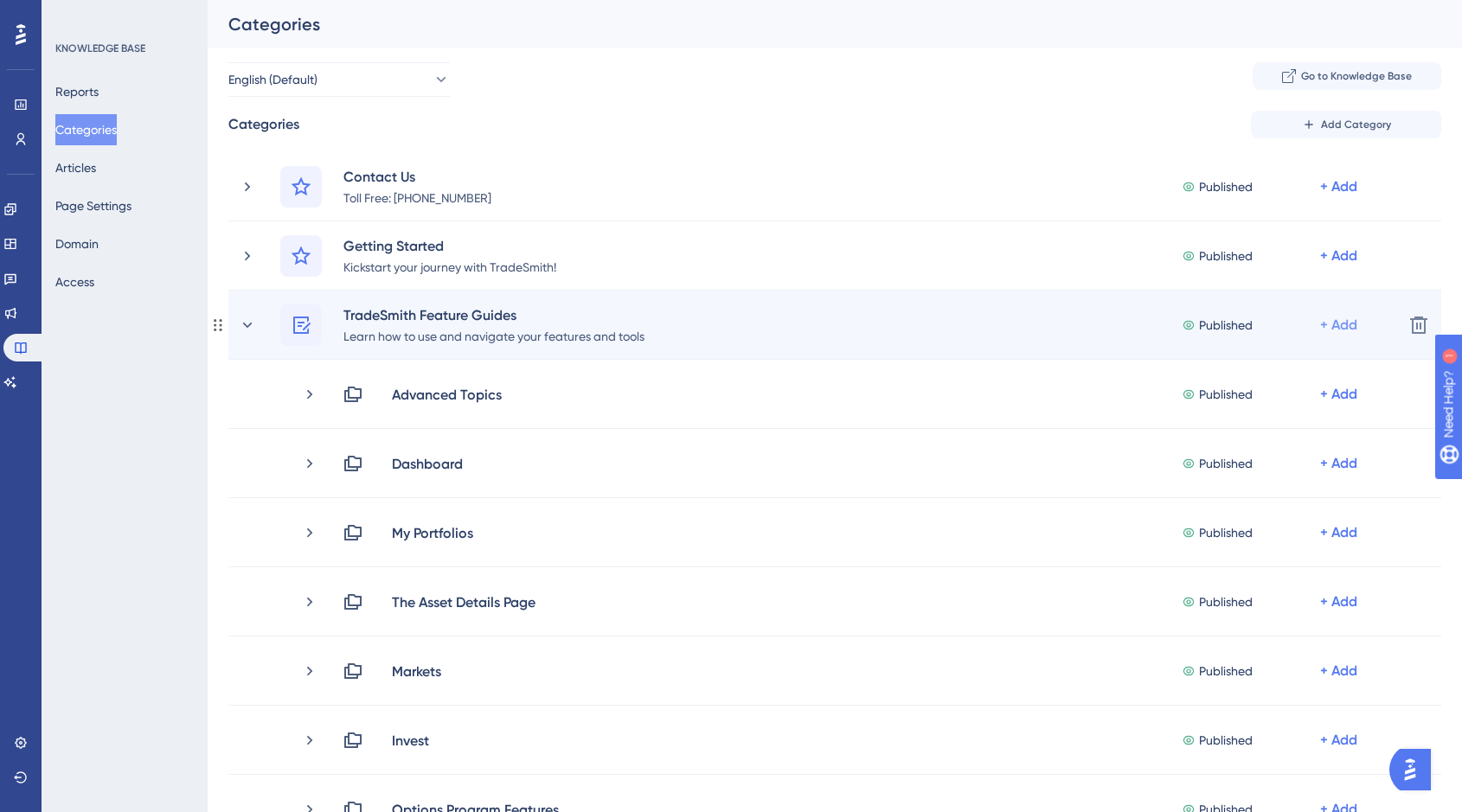
click at [1346, 325] on div "+ Add" at bounding box center [1338, 325] width 37 height 21
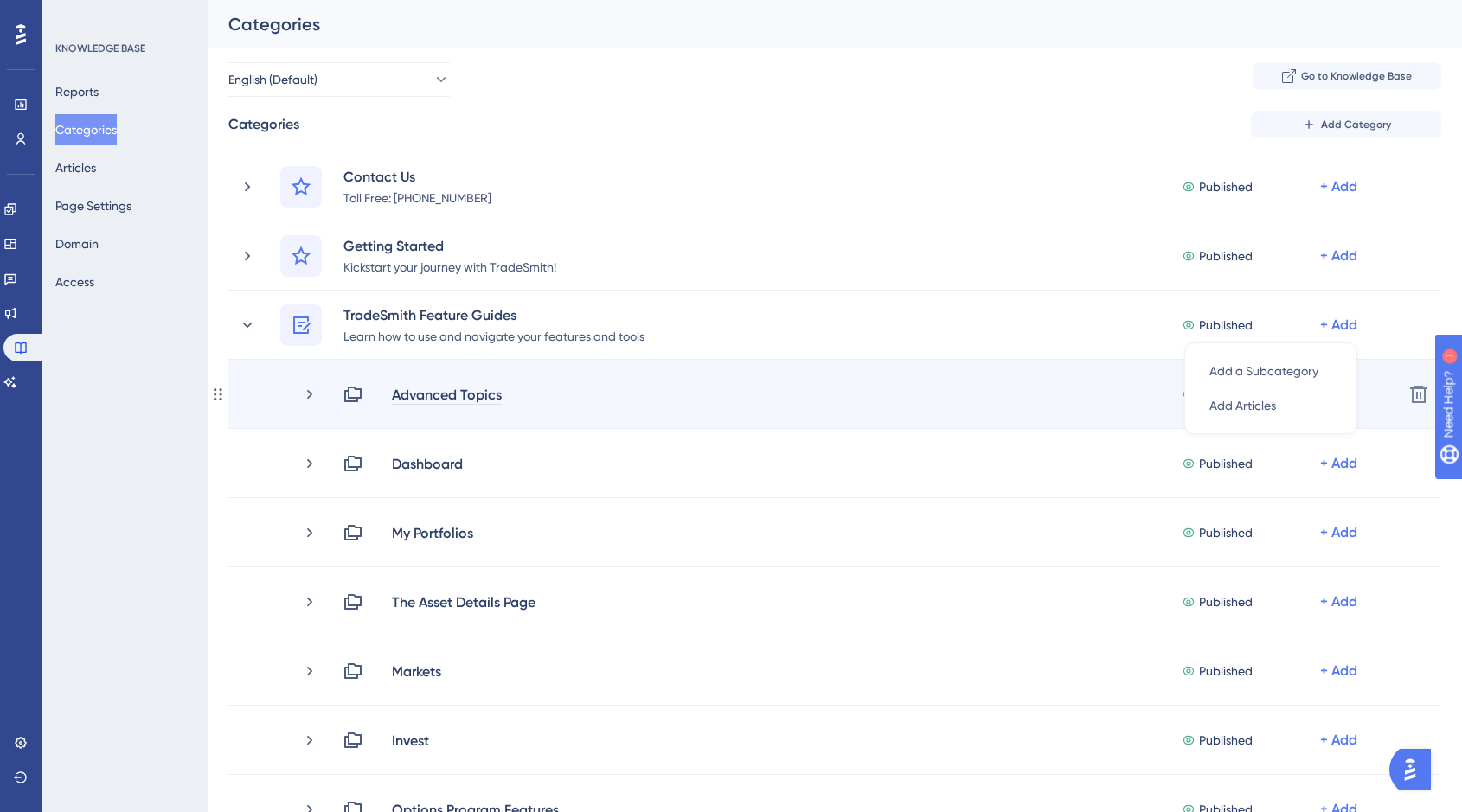
click at [464, 401] on div "Advanced Topics" at bounding box center [447, 394] width 112 height 21
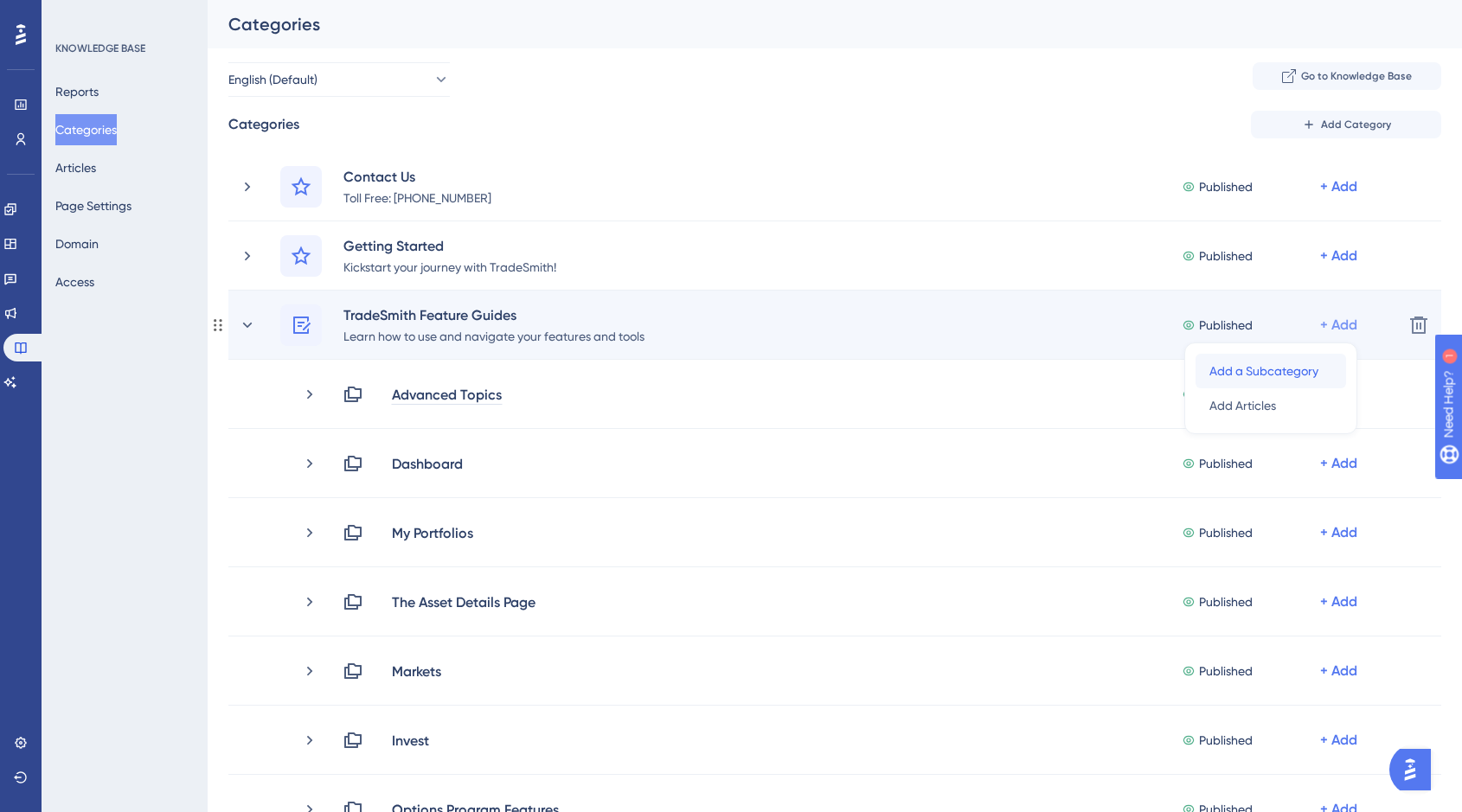
click at [1292, 376] on span "Add a Subcategory" at bounding box center [1264, 370] width 109 height 21
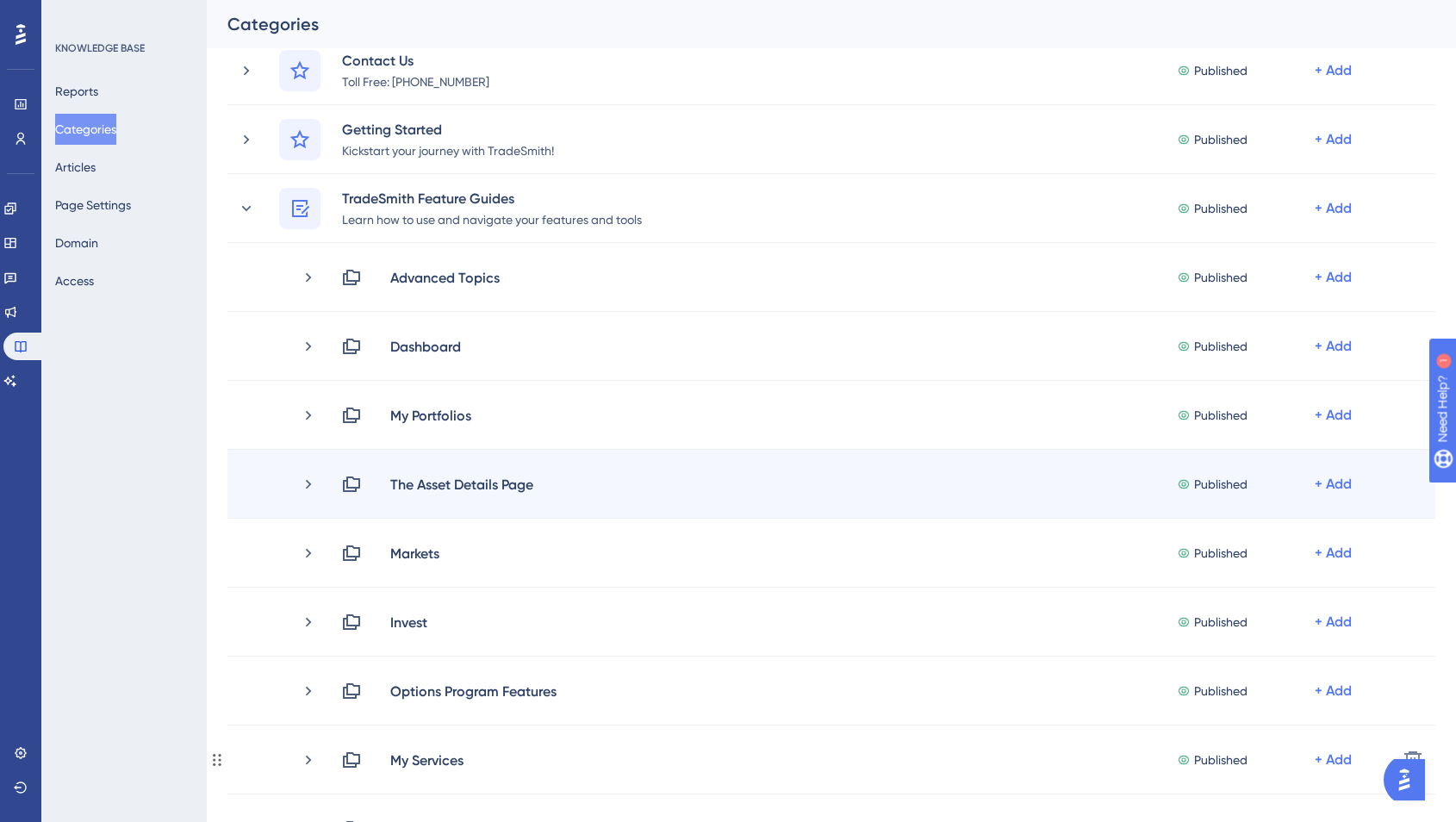
scroll to position [665, 0]
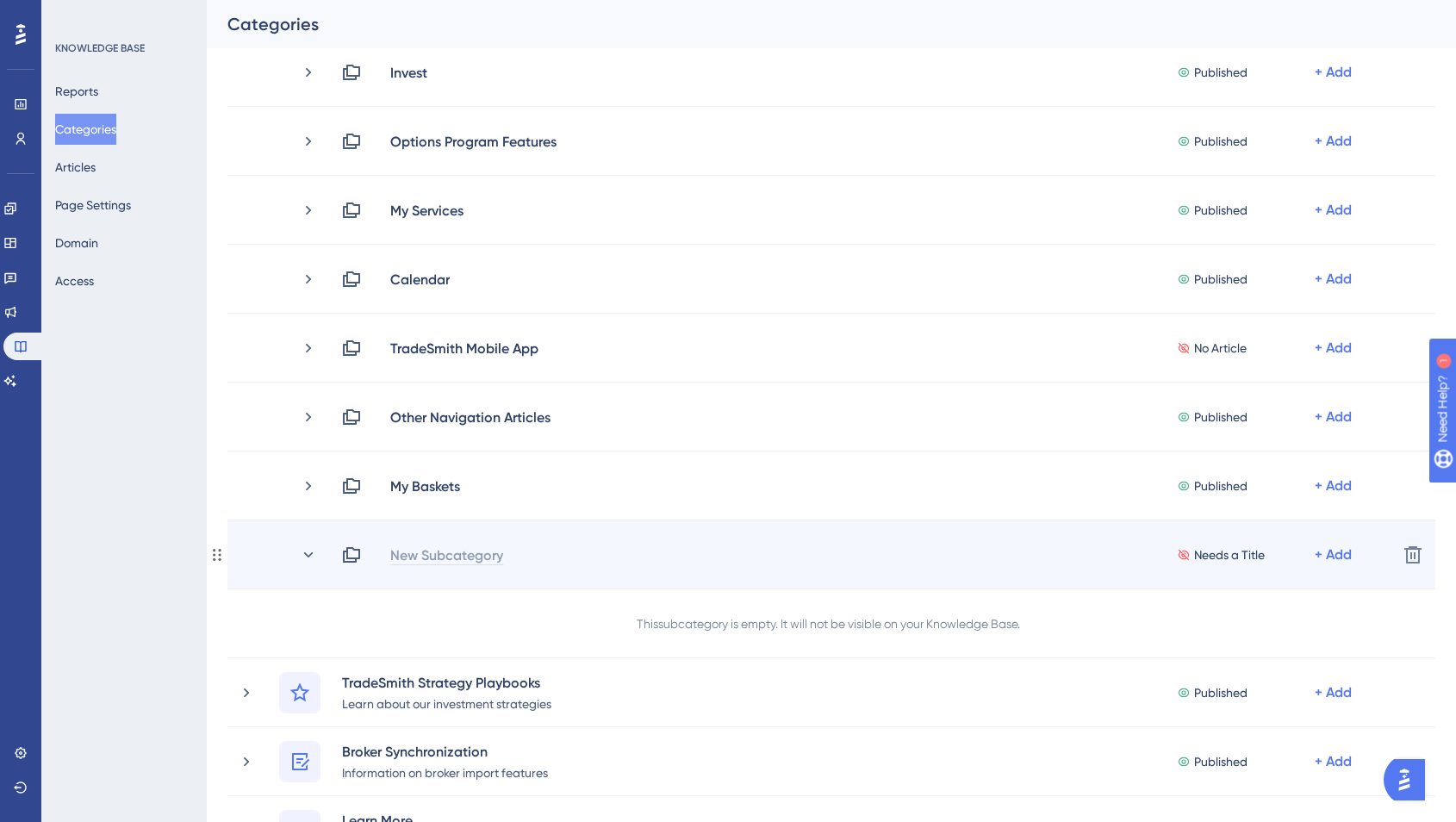
click at [481, 557] on div "New Subcategory" at bounding box center [446, 555] width 114 height 21
click at [412, 554] on div "Needs a Title + Add" at bounding box center [862, 555] width 1043 height 21
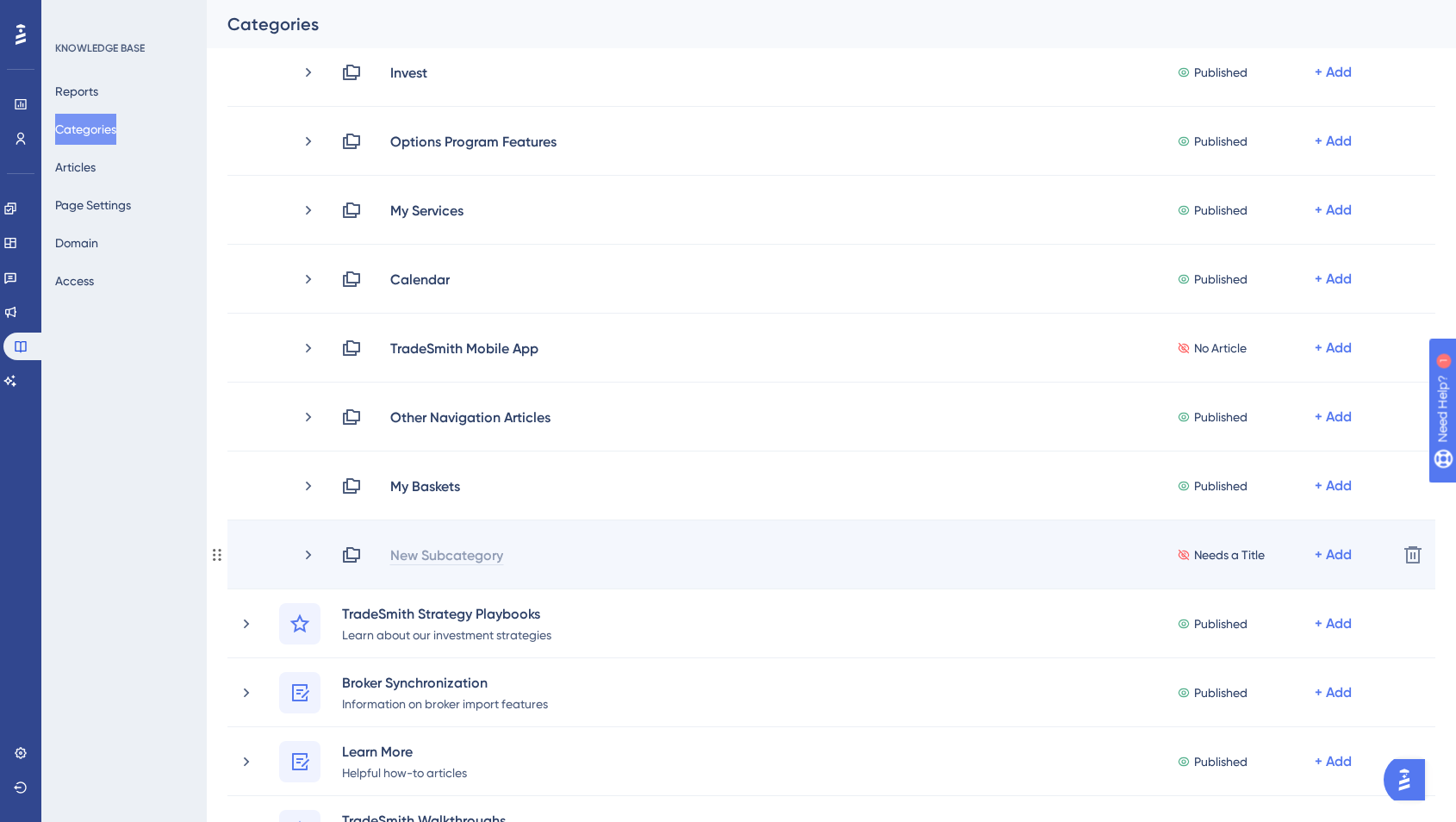
click at [467, 560] on div "New Subcategory" at bounding box center [446, 555] width 114 height 21
click at [409, 568] on div "New Subcategory Needs a Title + Add Delete" at bounding box center [831, 555] width 1208 height 69
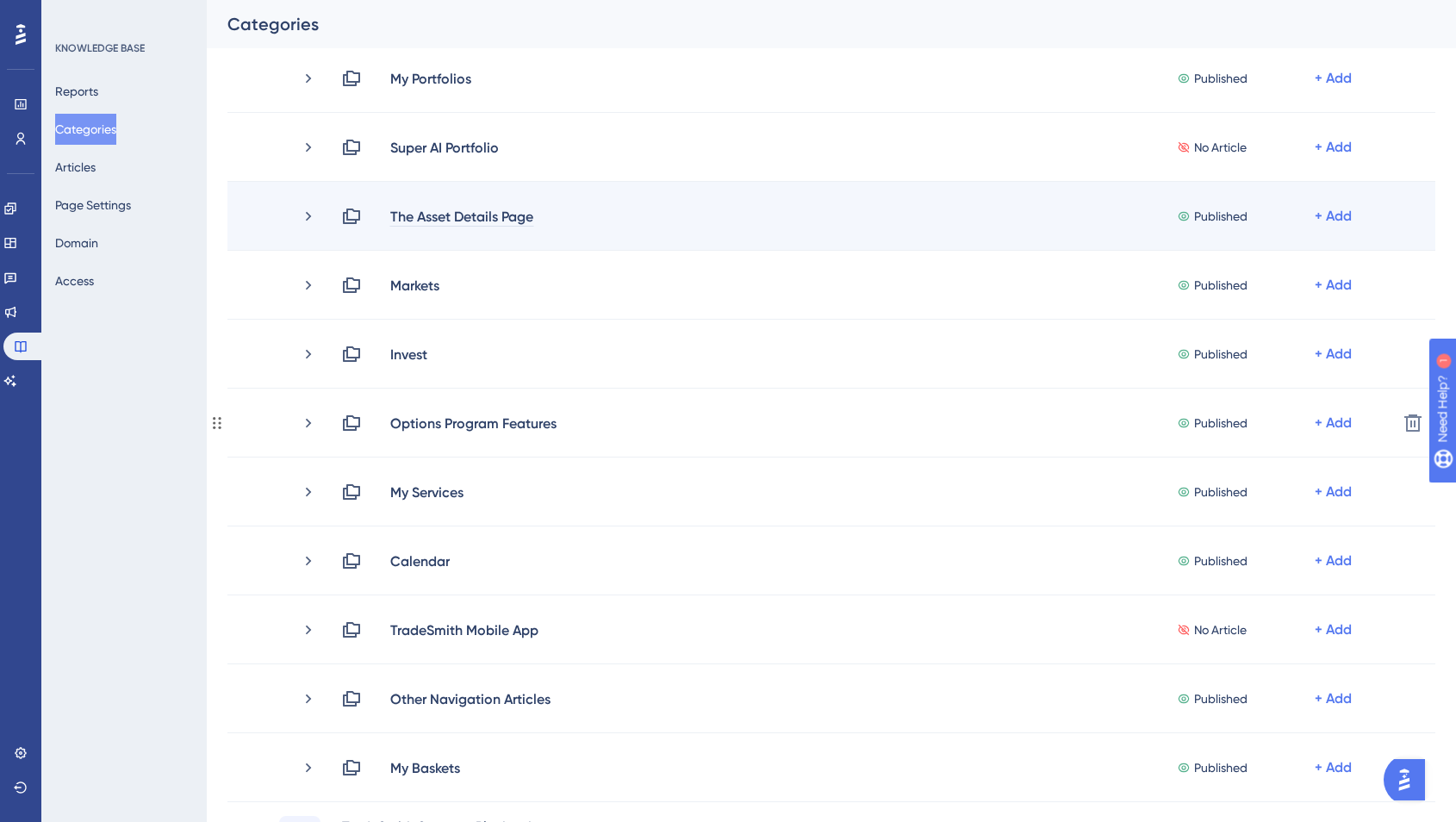
scroll to position [174, 0]
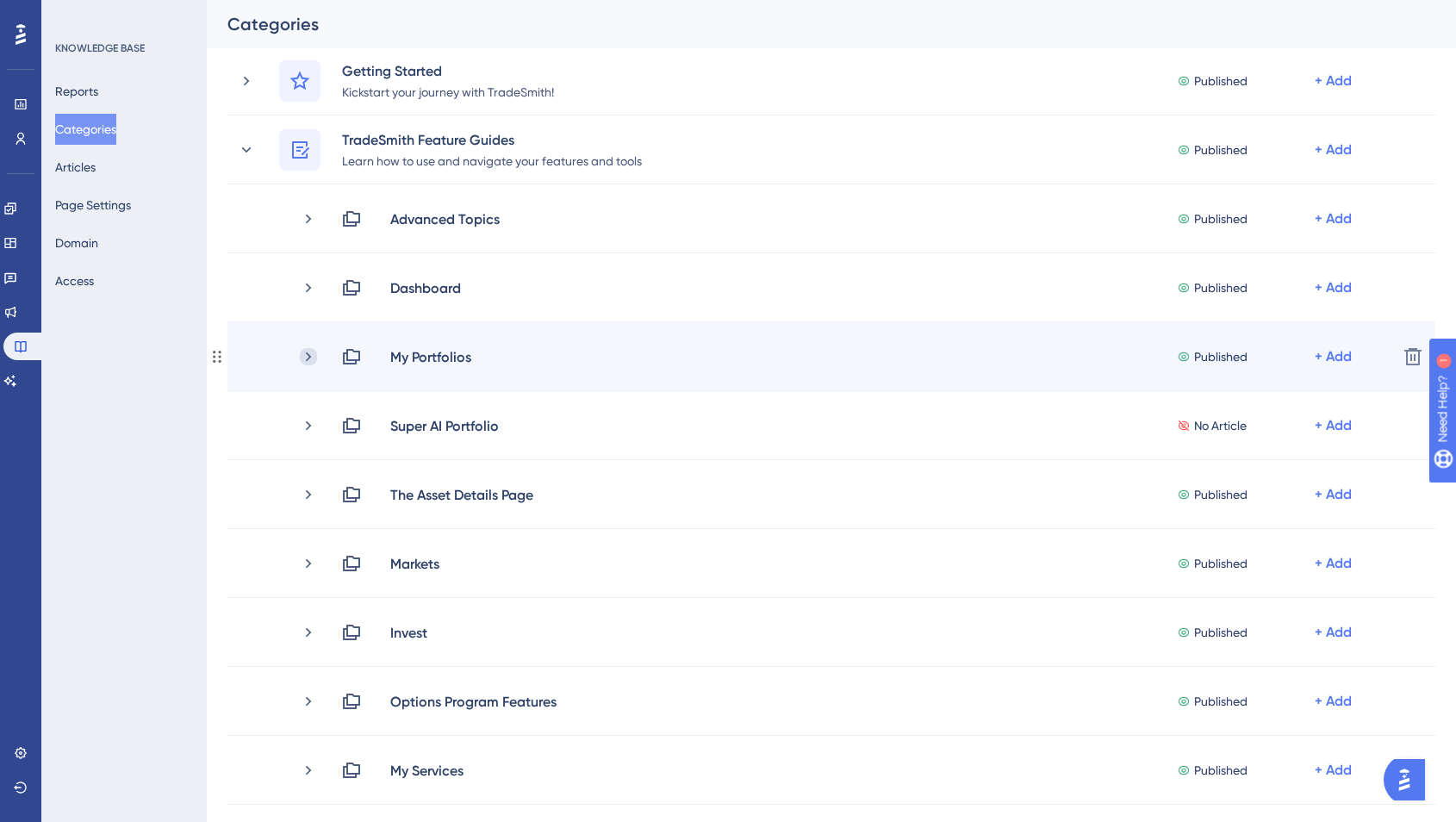
click at [304, 354] on icon at bounding box center [308, 357] width 17 height 17
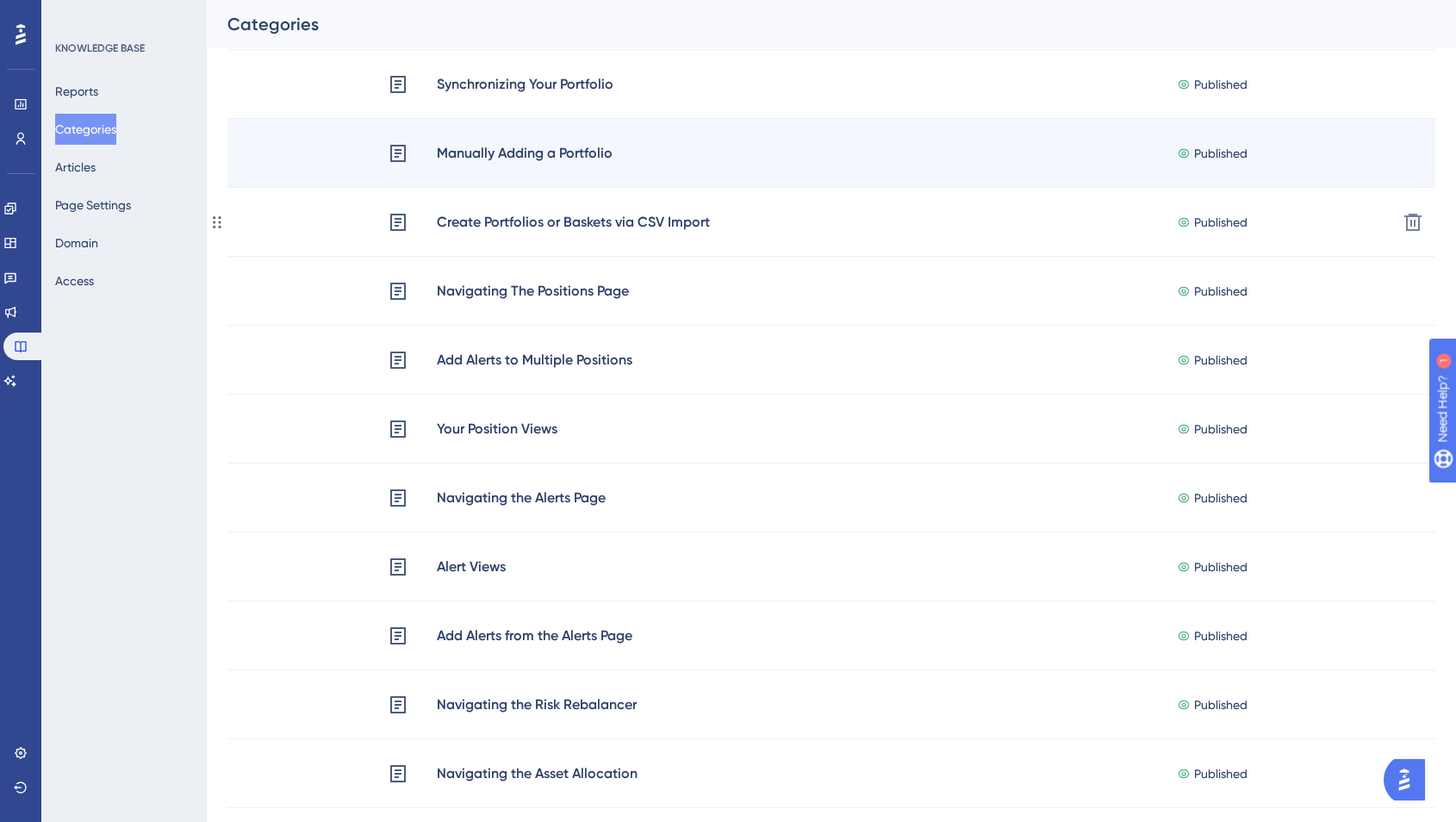
scroll to position [326, 0]
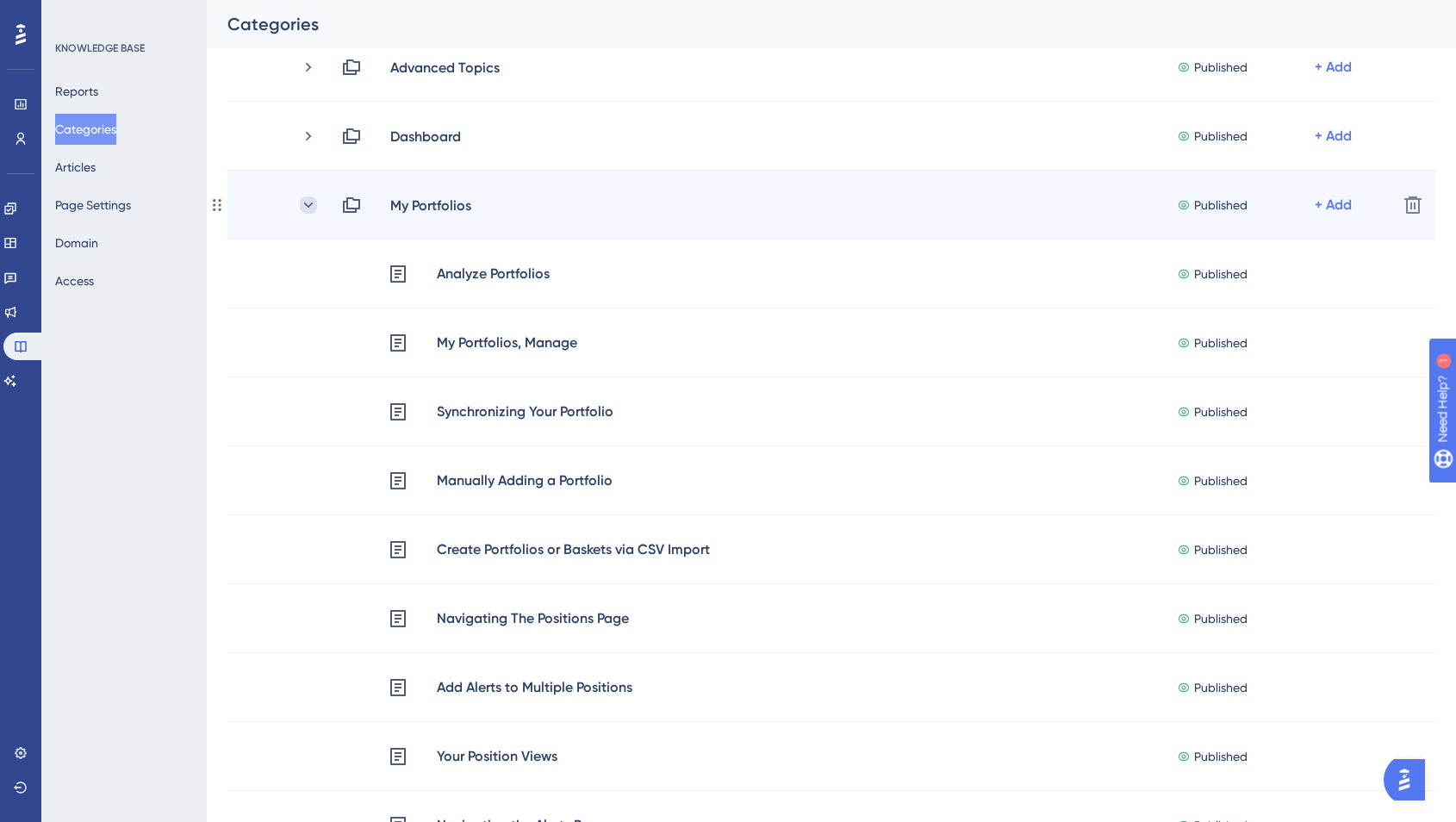
click at [311, 204] on icon at bounding box center [308, 204] width 17 height 17
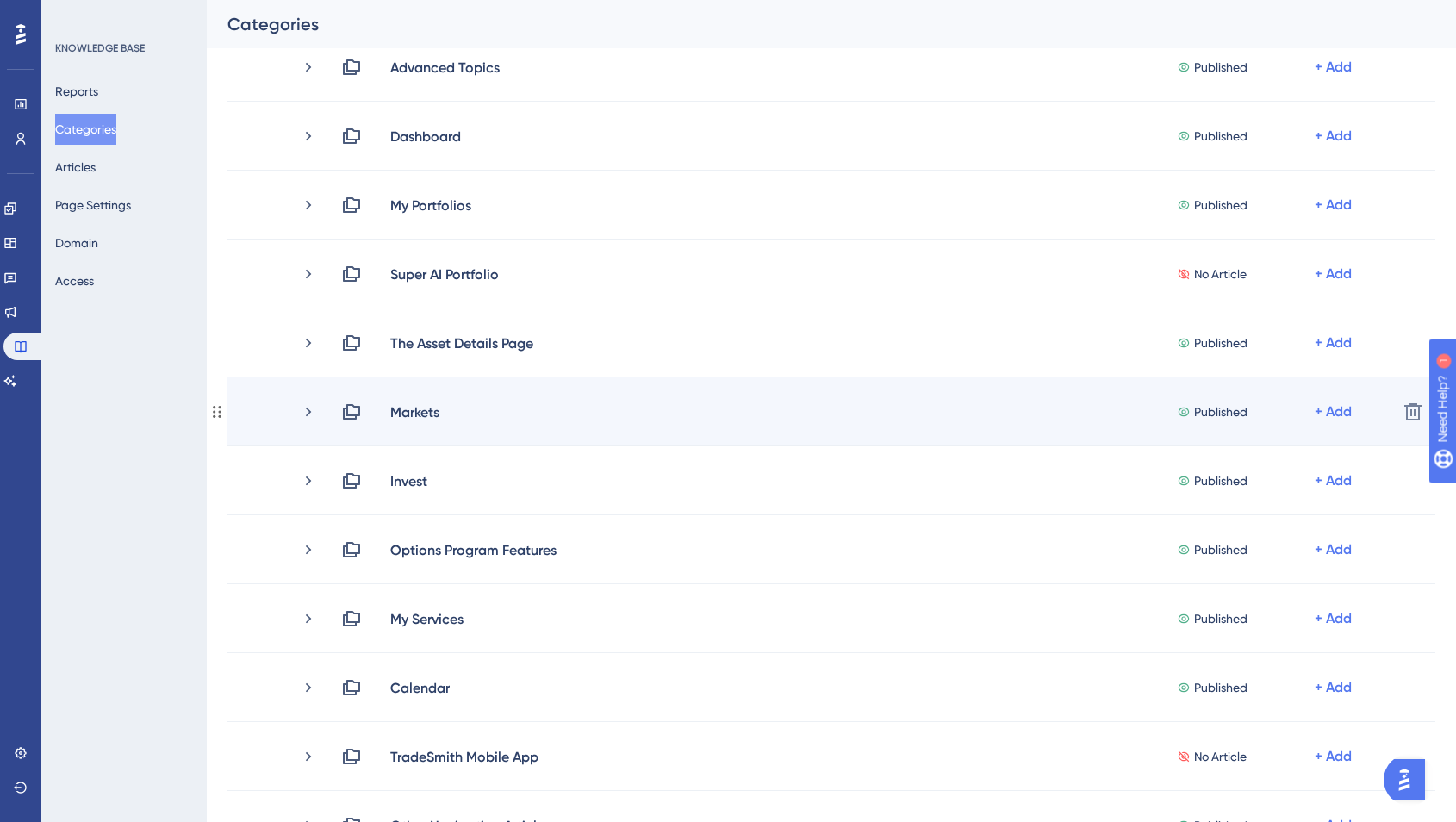
scroll to position [235, 0]
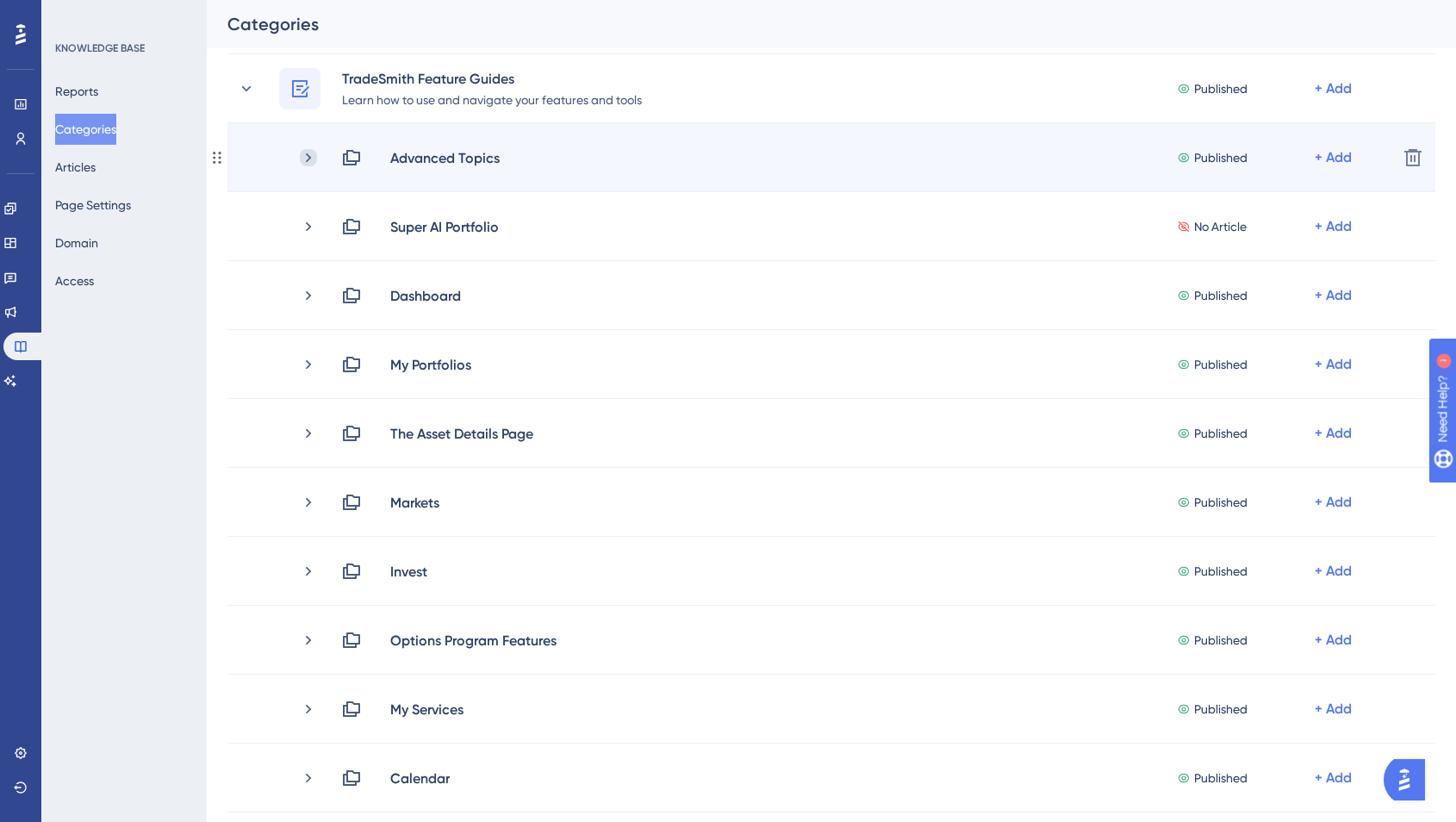
click at [310, 156] on icon at bounding box center [309, 157] width 5 height 10
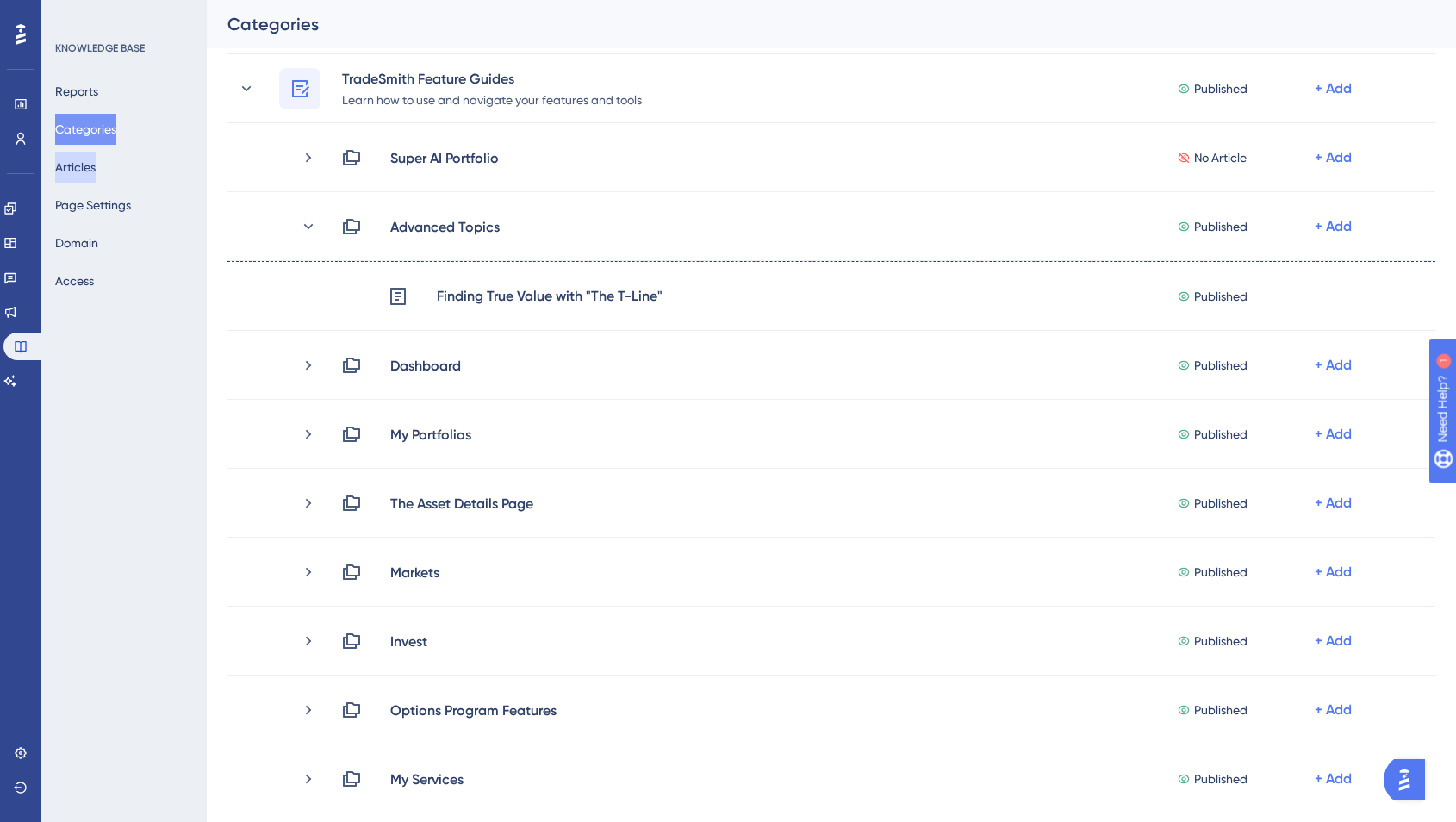
click at [85, 163] on button "Articles" at bounding box center [75, 167] width 40 height 31
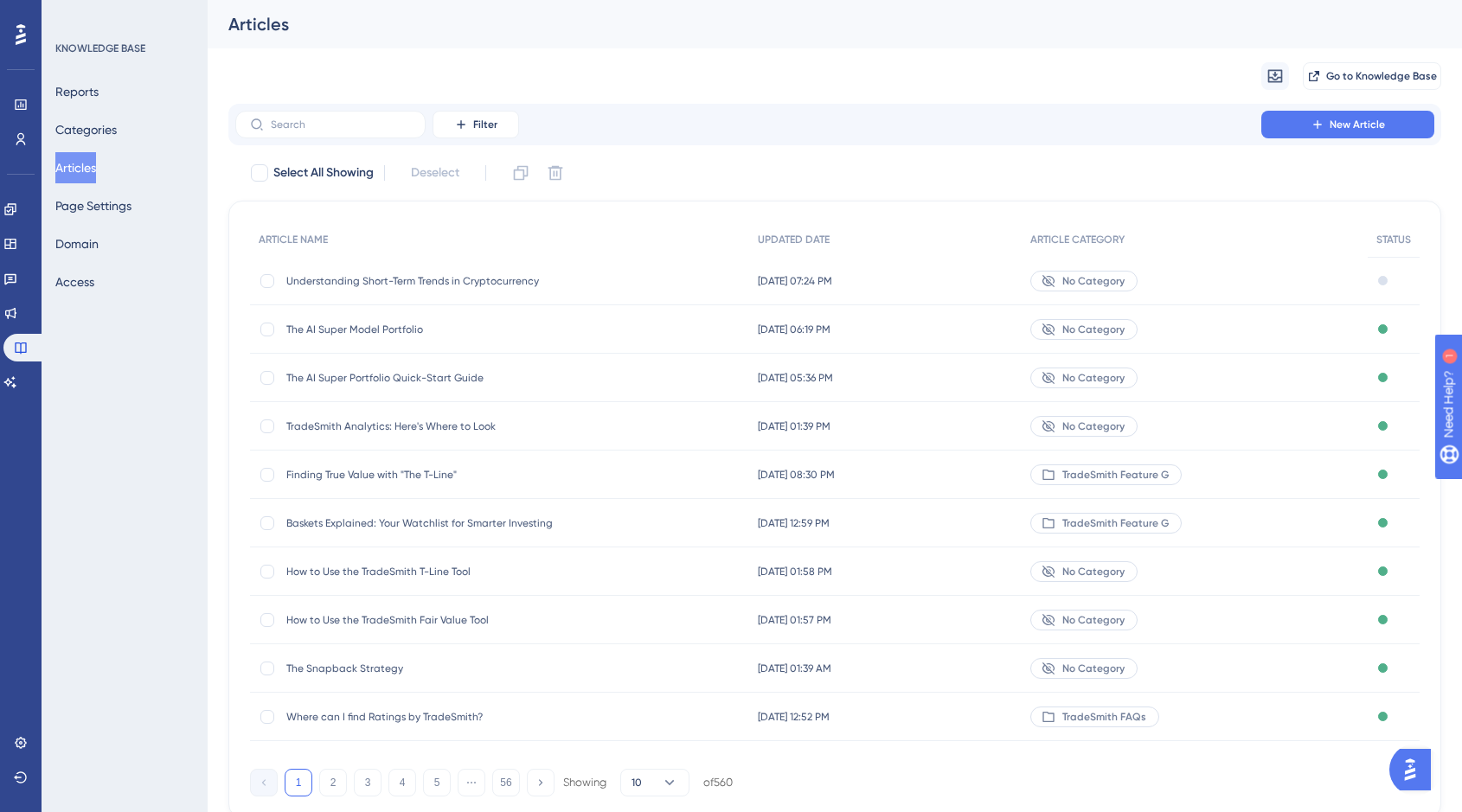
click at [1104, 377] on span "No Category" at bounding box center [1093, 378] width 62 height 14
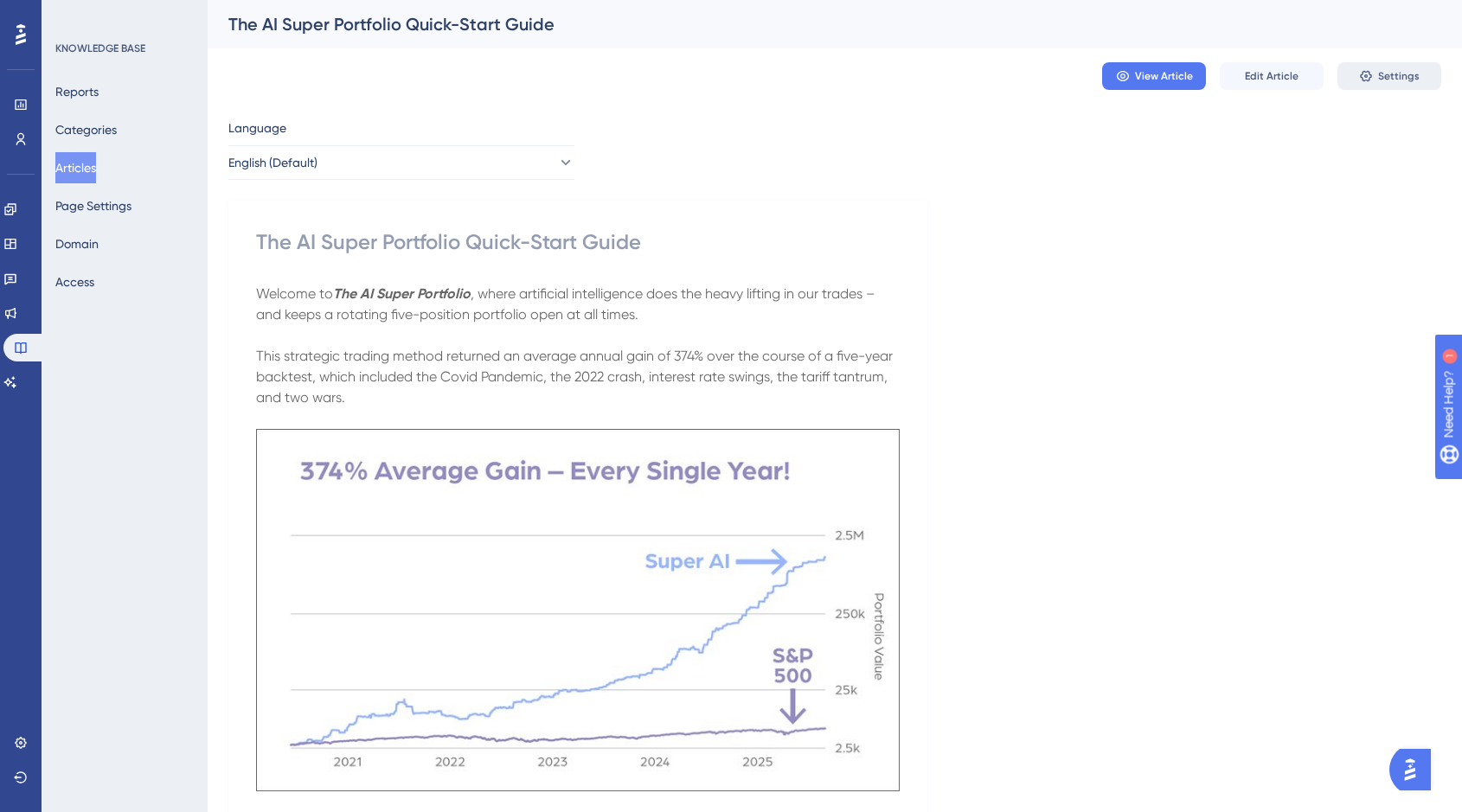
click at [1401, 74] on span "Settings" at bounding box center [1399, 76] width 42 height 14
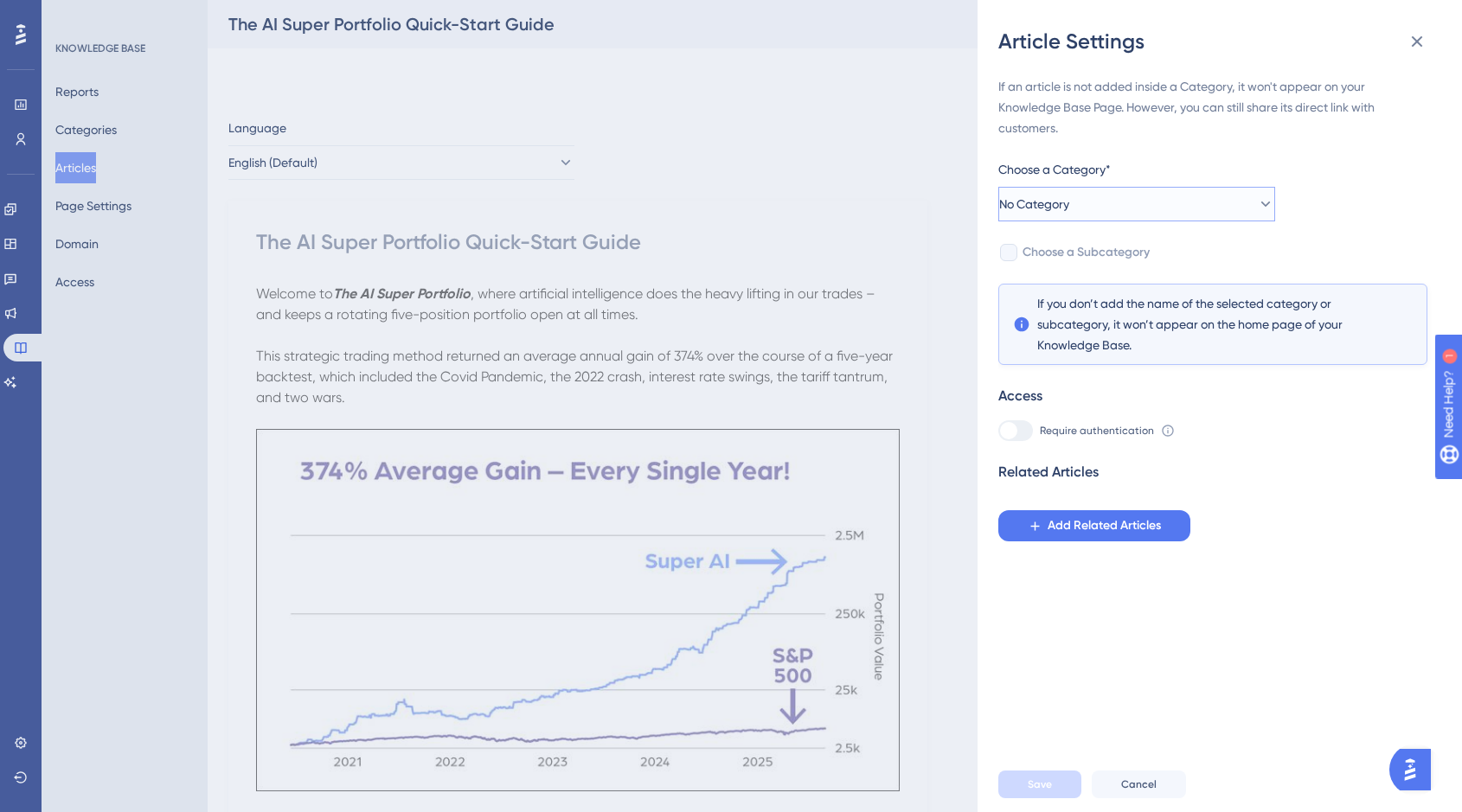
click at [1257, 203] on icon at bounding box center [1265, 203] width 17 height 17
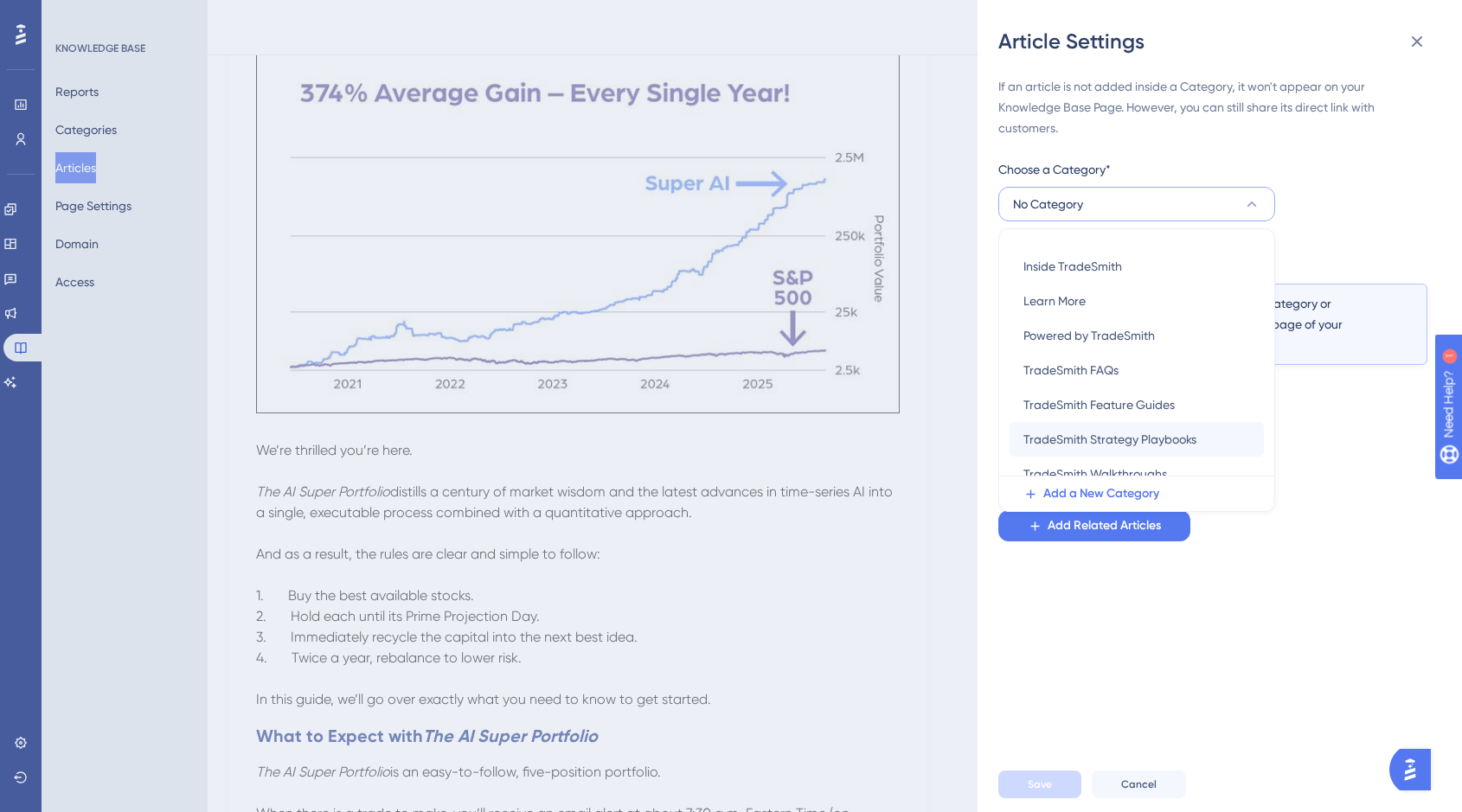
scroll to position [163, 0]
click at [1167, 401] on span "TradeSmith Feature Guides" at bounding box center [1100, 406] width 152 height 21
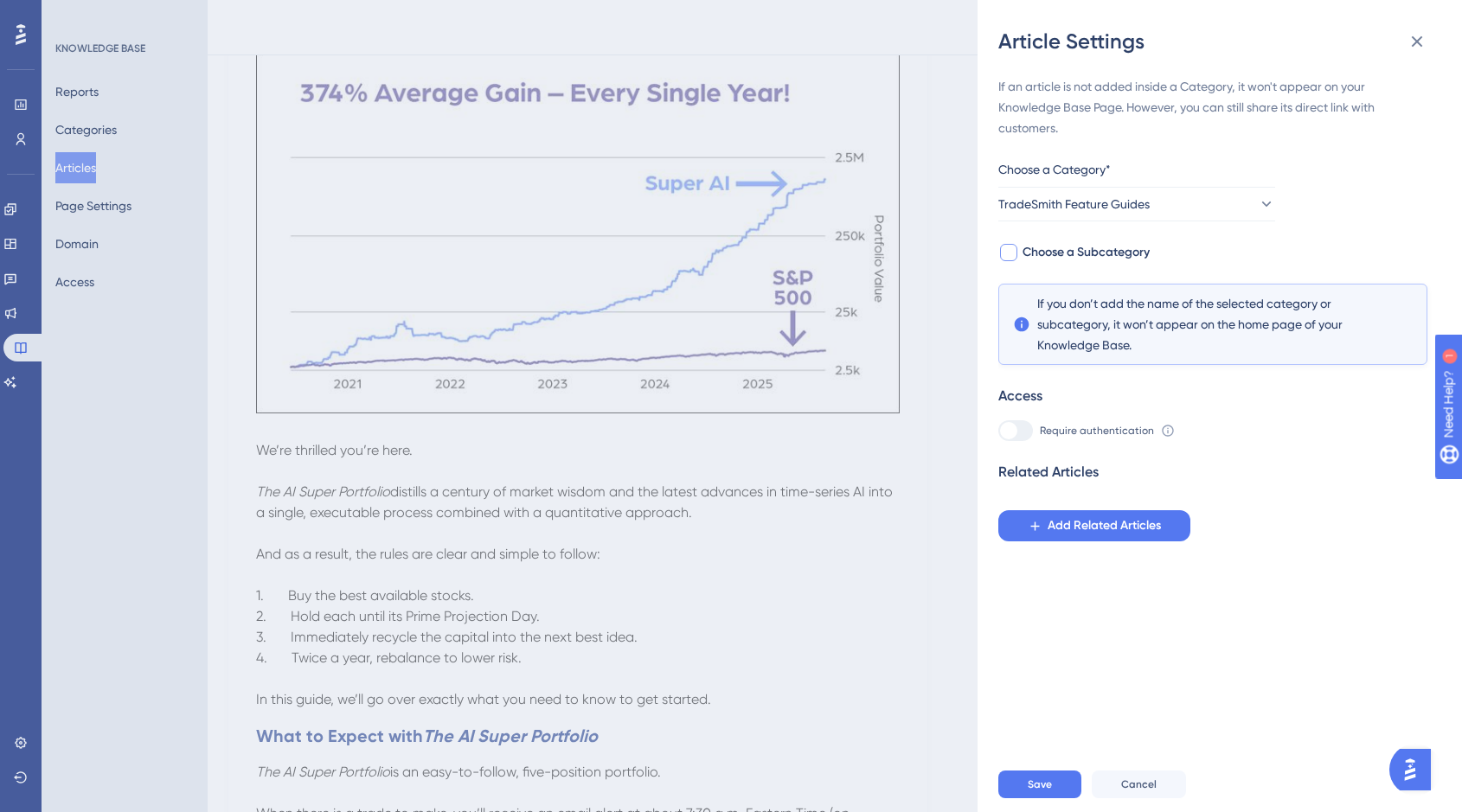
click at [1008, 248] on div at bounding box center [1008, 252] width 17 height 17
checkbox input "true"
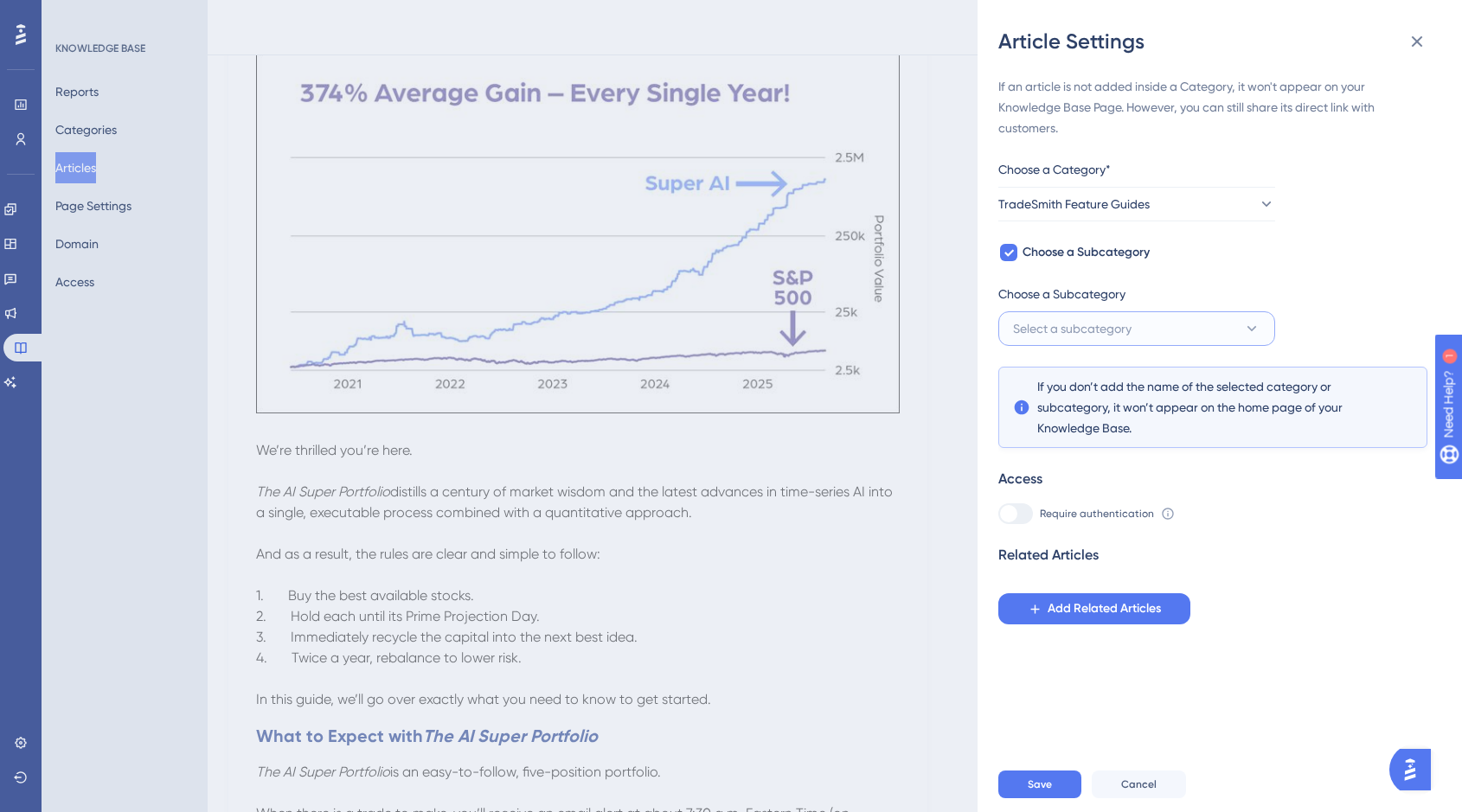
click at [1264, 326] on button "Select a subcategory" at bounding box center [1137, 329] width 276 height 34
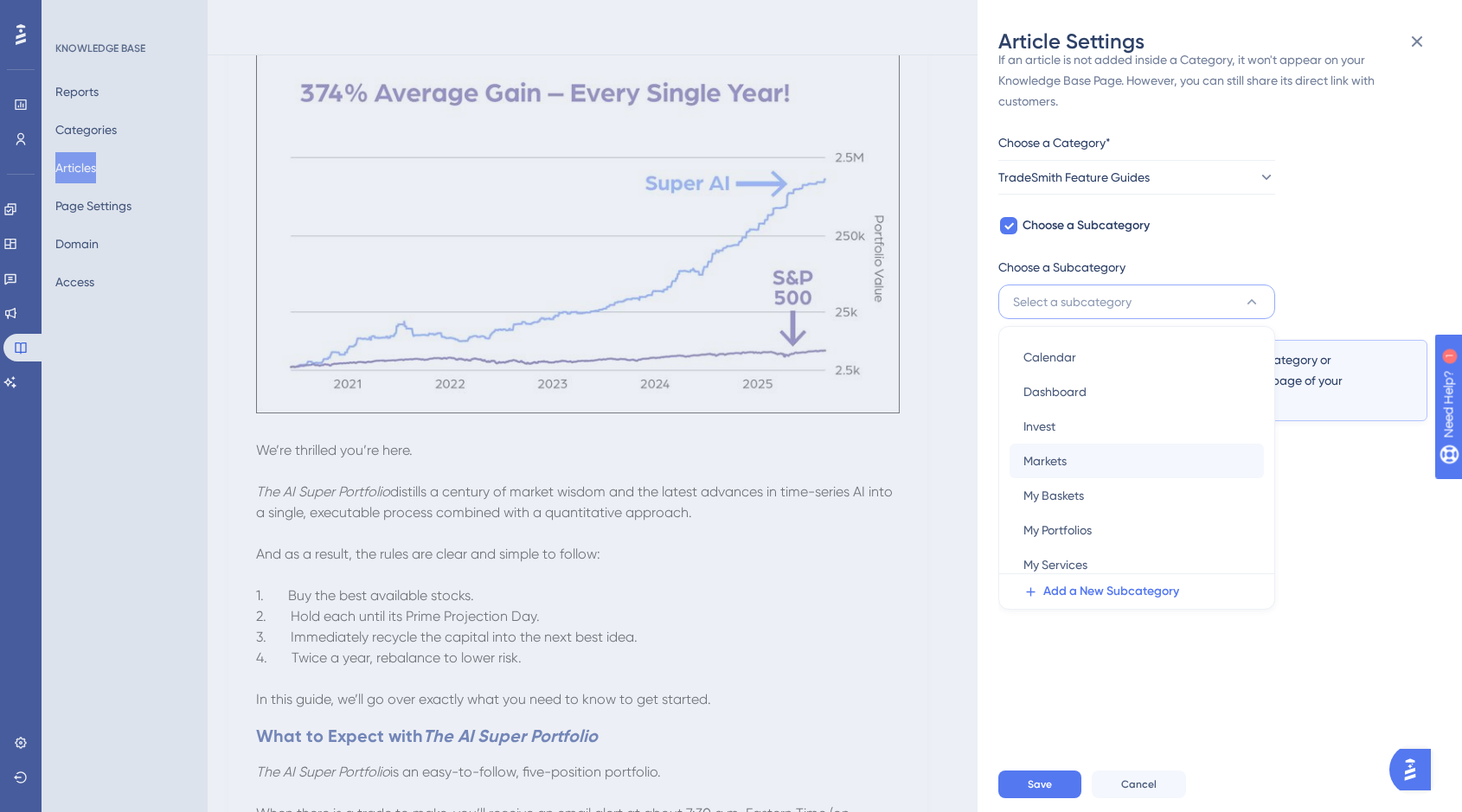
scroll to position [214, 0]
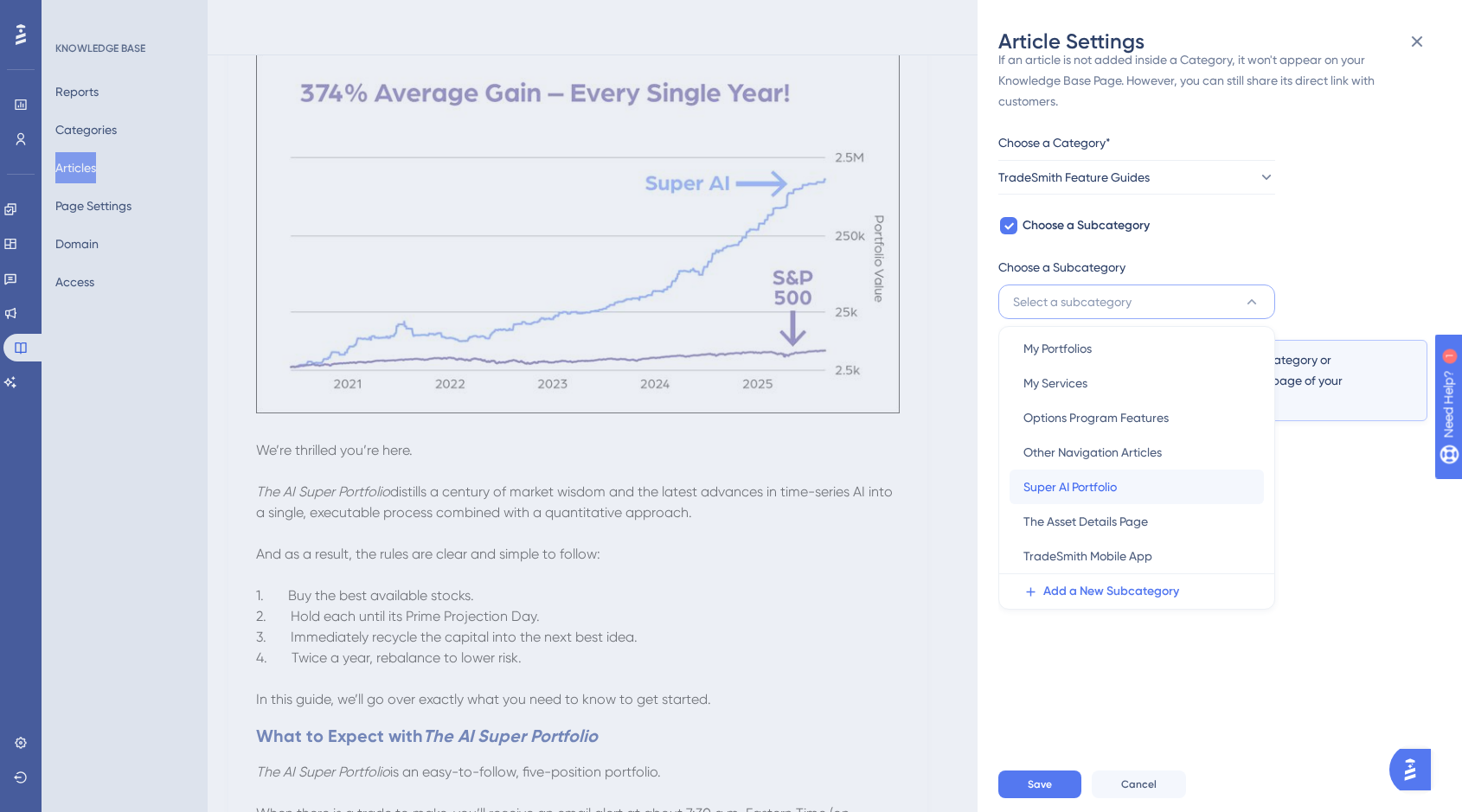
click at [1091, 481] on span "Super AI Portfolio" at bounding box center [1070, 487] width 93 height 21
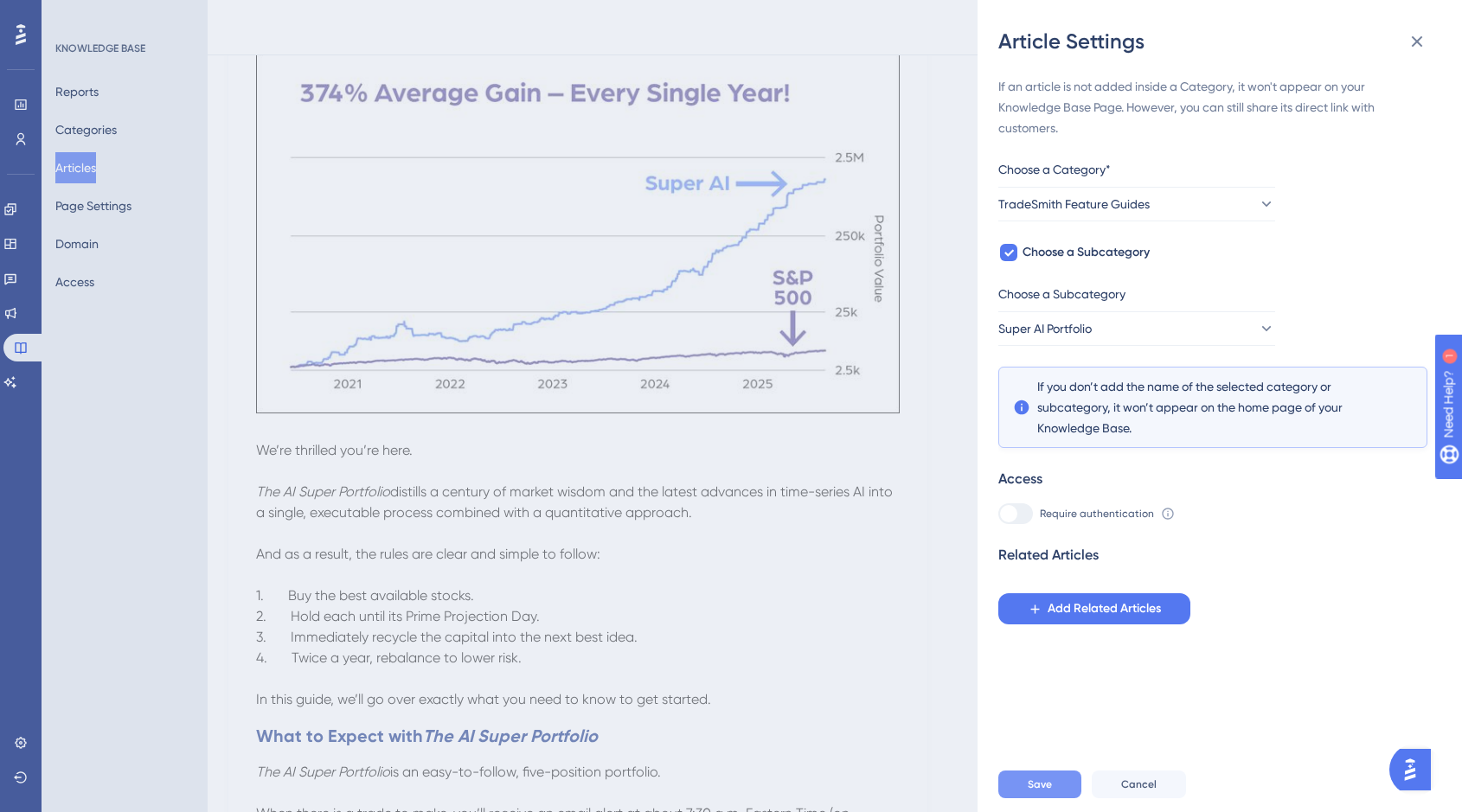
click at [1044, 791] on span "Save" at bounding box center [1040, 784] width 24 height 14
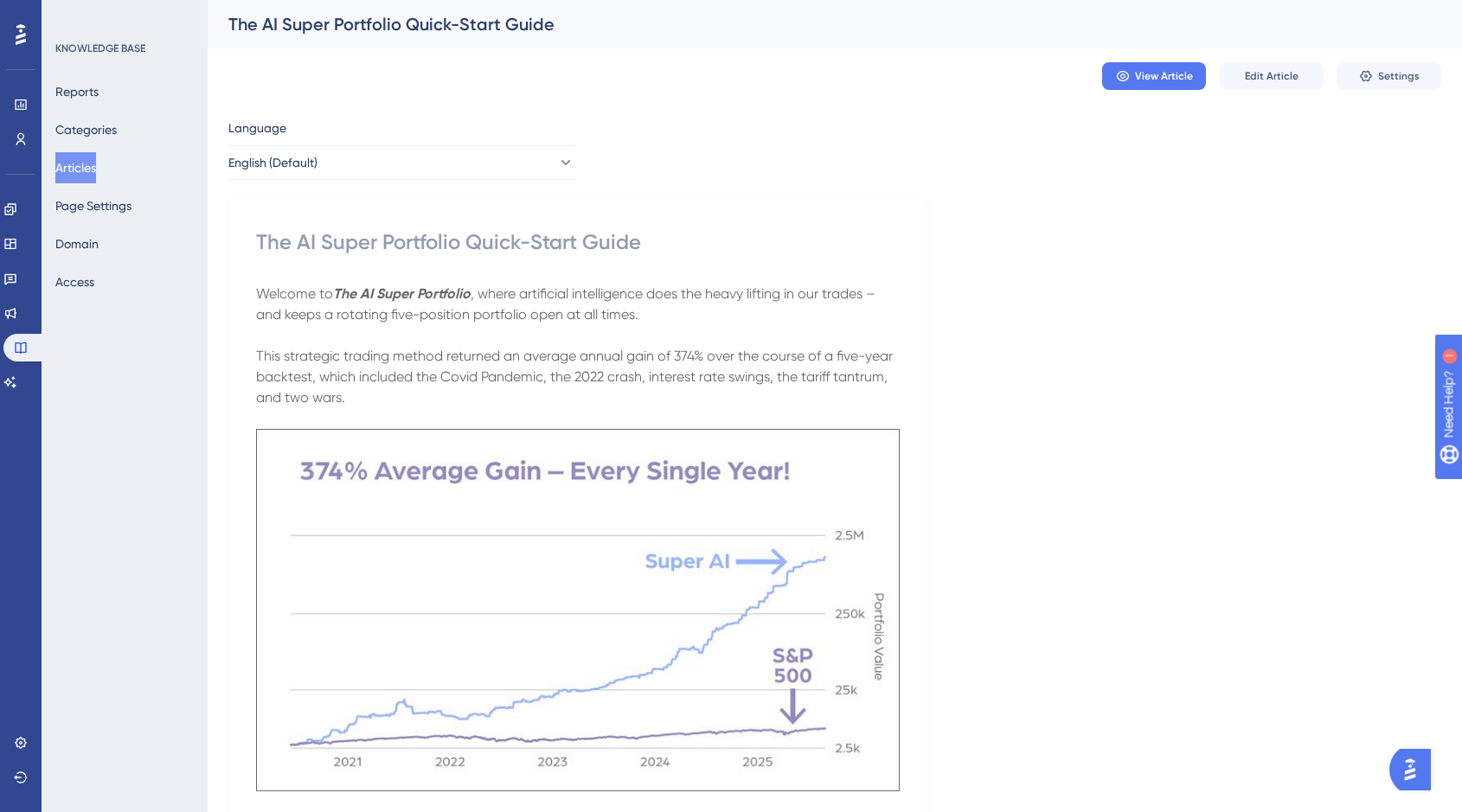
click at [91, 169] on button "Articles" at bounding box center [75, 168] width 41 height 31
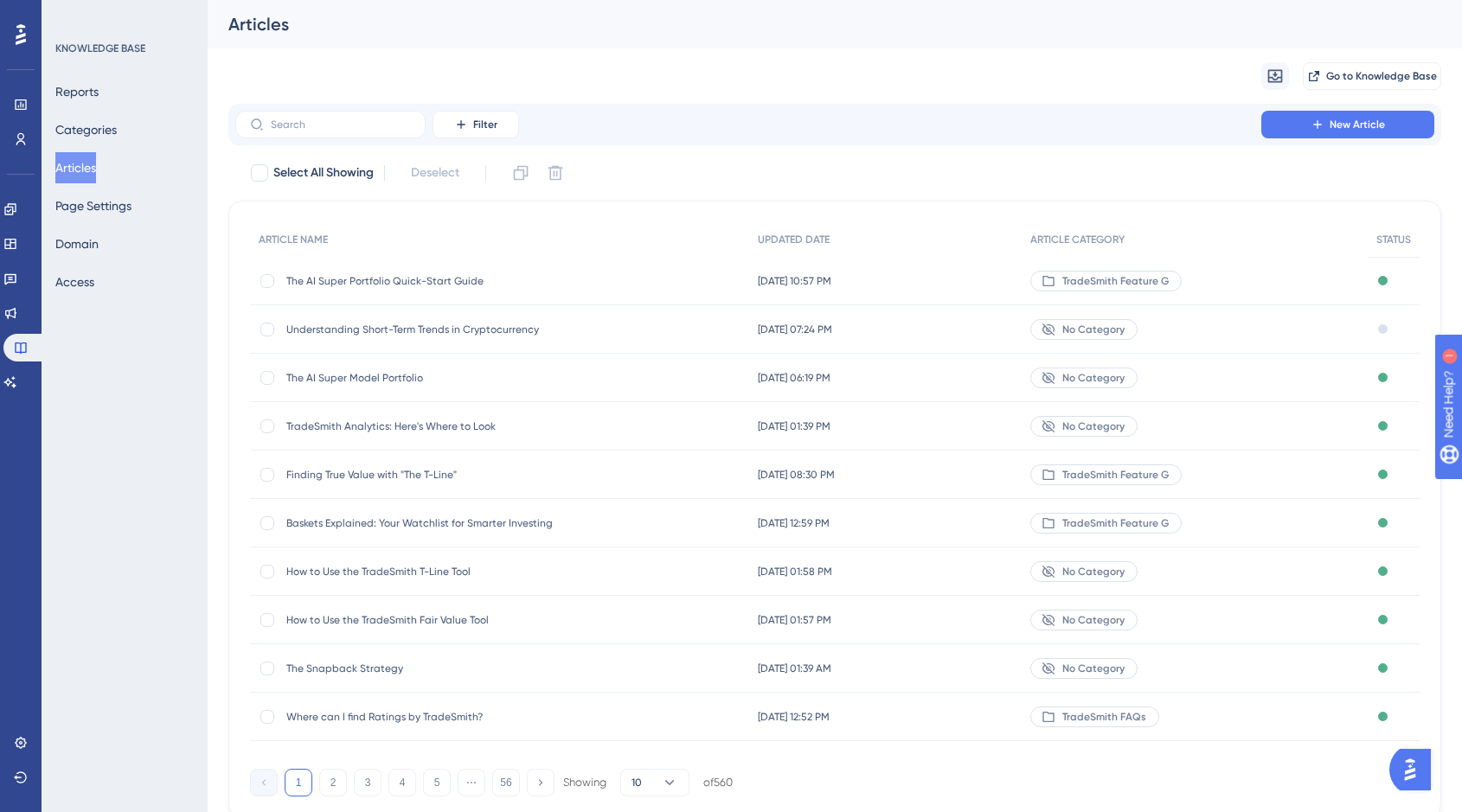
click at [351, 373] on span "The AI Super Model Portfolio" at bounding box center [425, 378] width 276 height 14
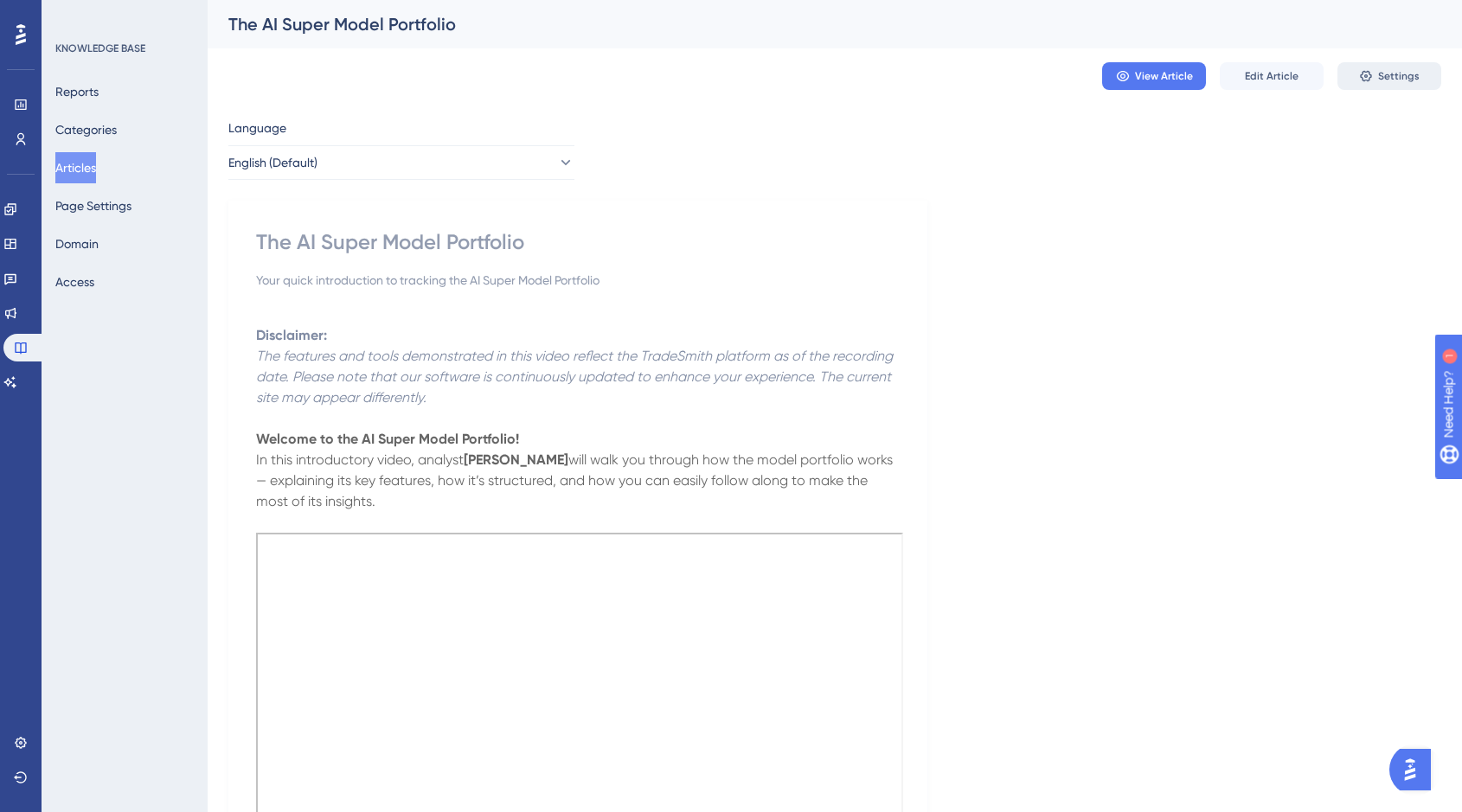
click at [1396, 72] on span "Settings" at bounding box center [1399, 76] width 42 height 14
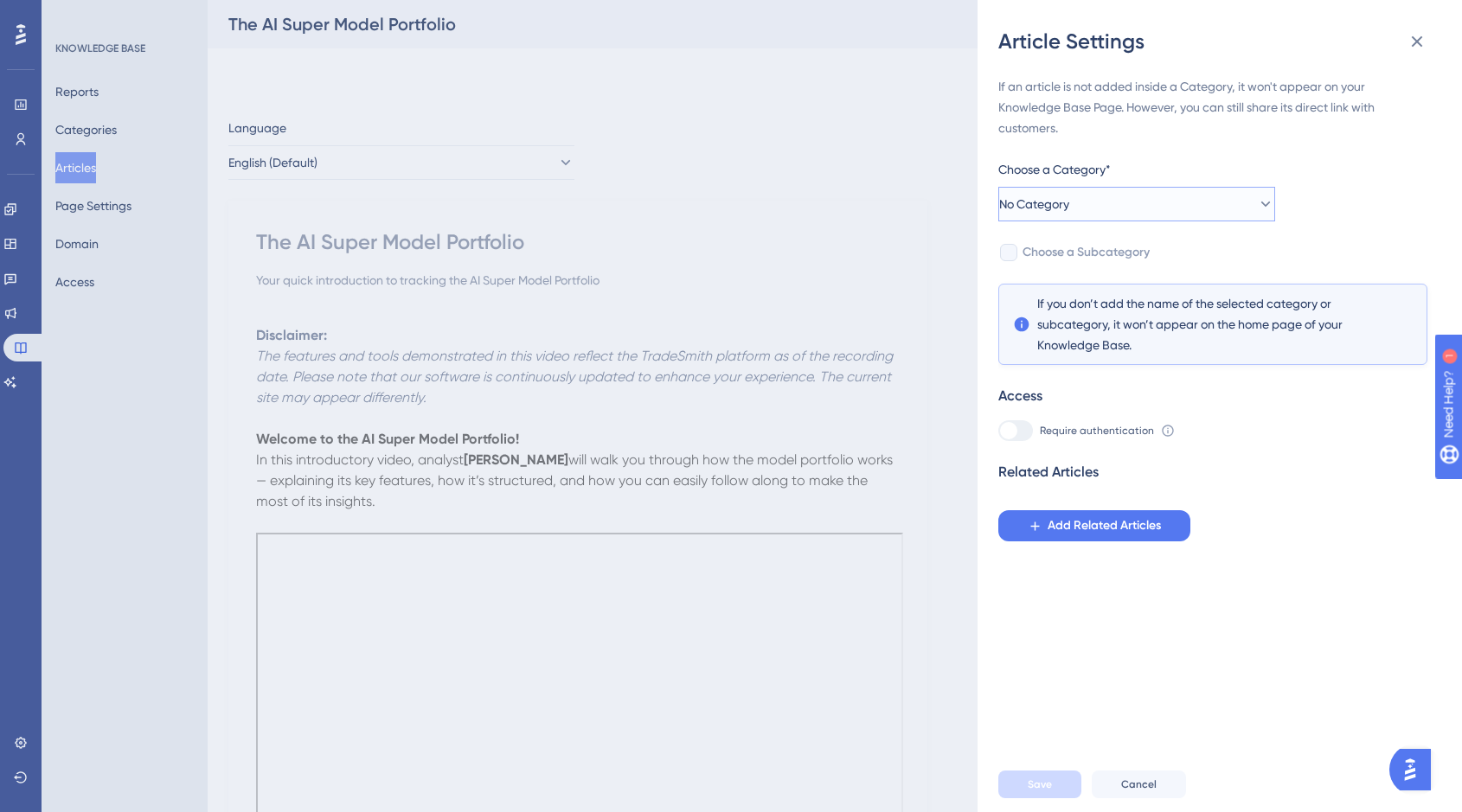
click at [1257, 205] on icon at bounding box center [1265, 203] width 17 height 17
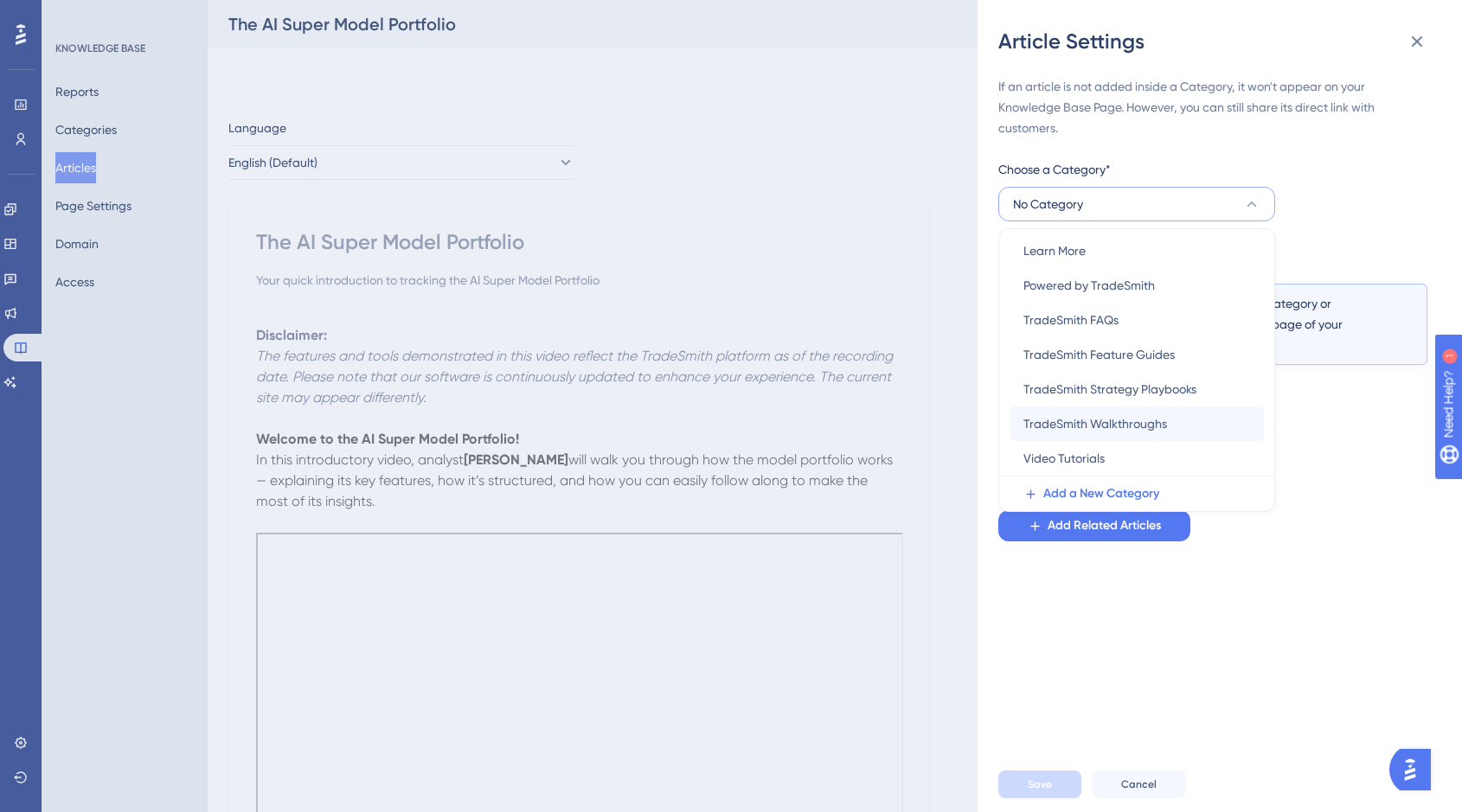
scroll to position [159, 0]
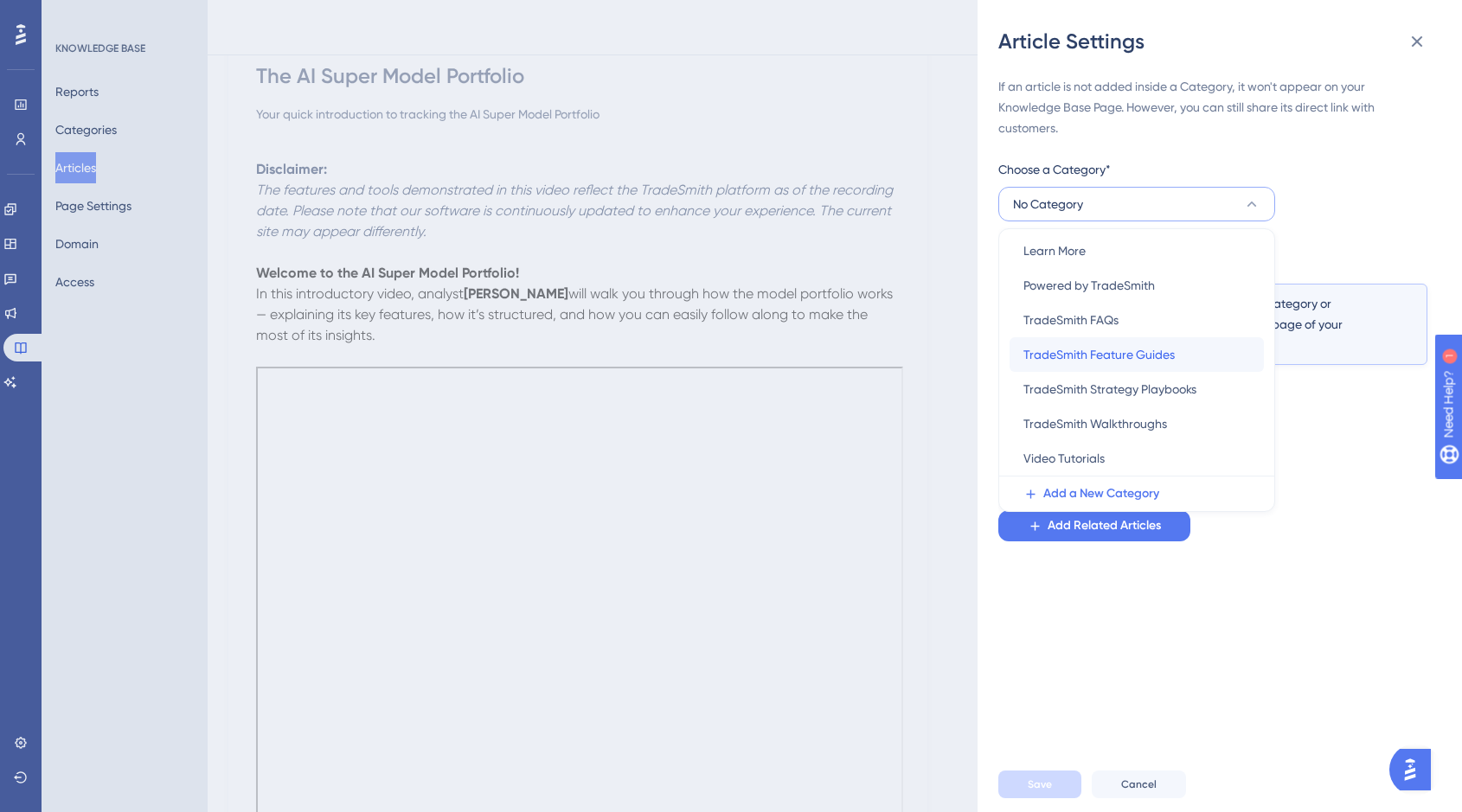
click at [1149, 357] on span "TradeSmith Feature Guides" at bounding box center [1100, 354] width 152 height 21
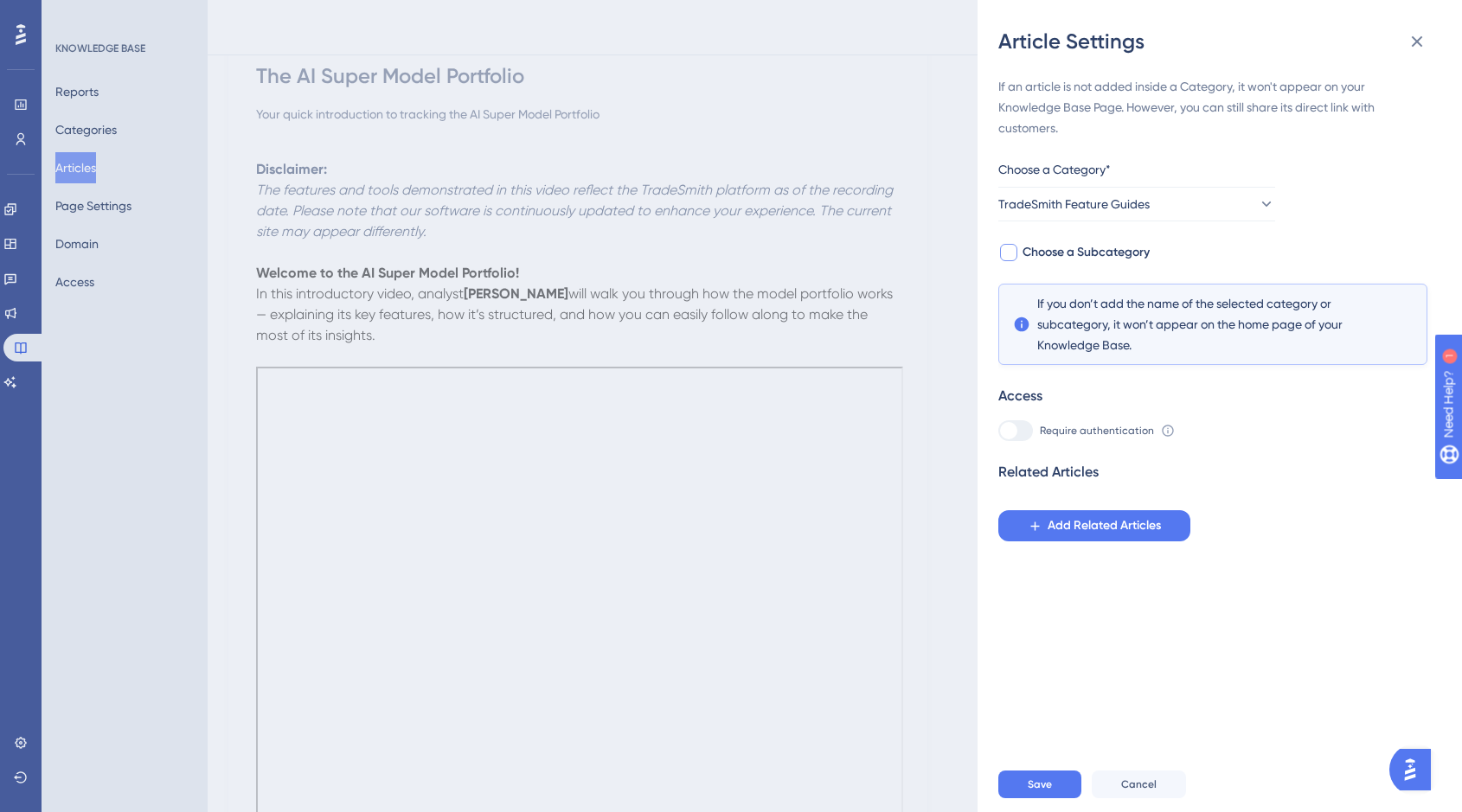
click at [1014, 251] on div at bounding box center [1008, 252] width 17 height 17
checkbox input "true"
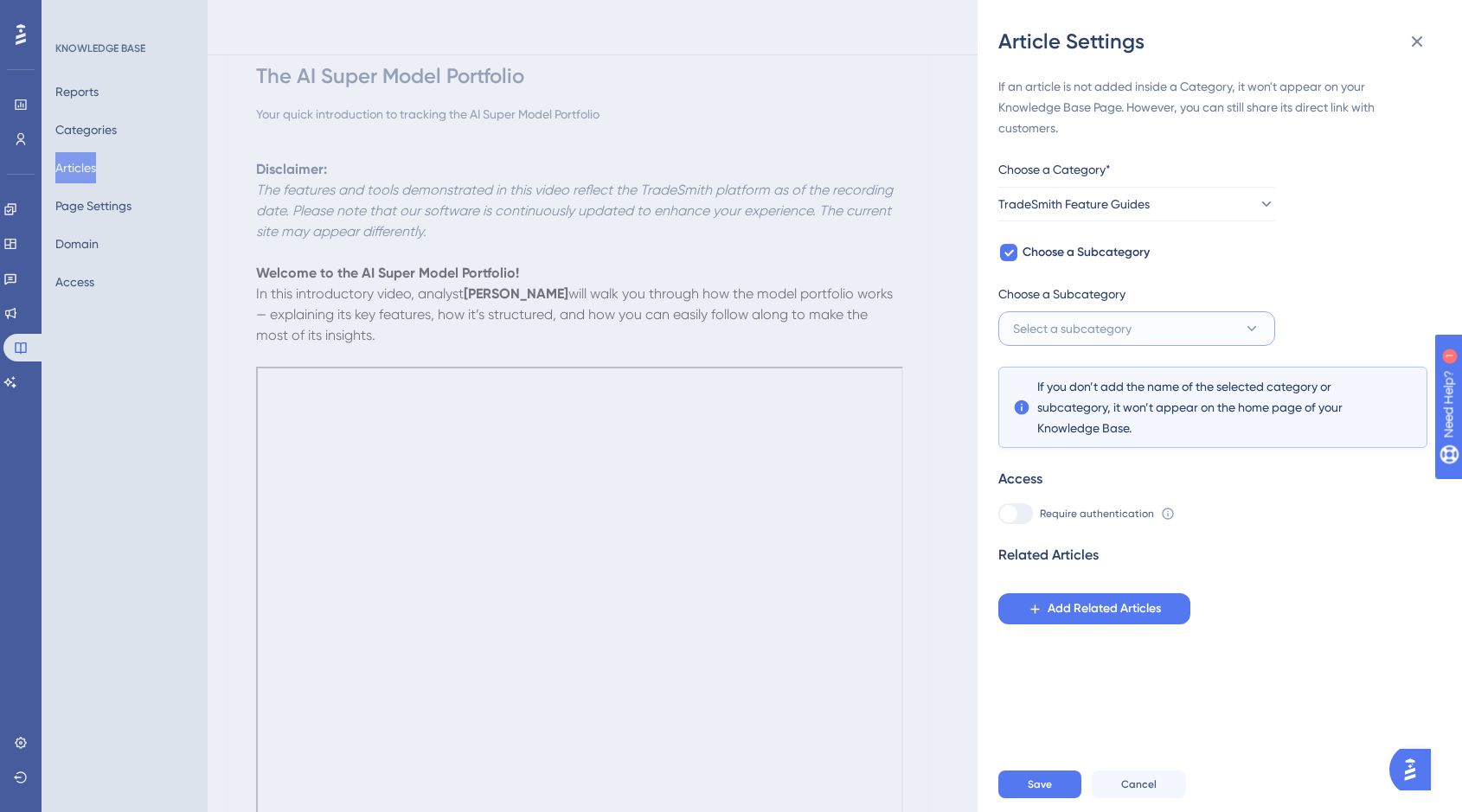
click at [1260, 327] on icon at bounding box center [1251, 328] width 17 height 17
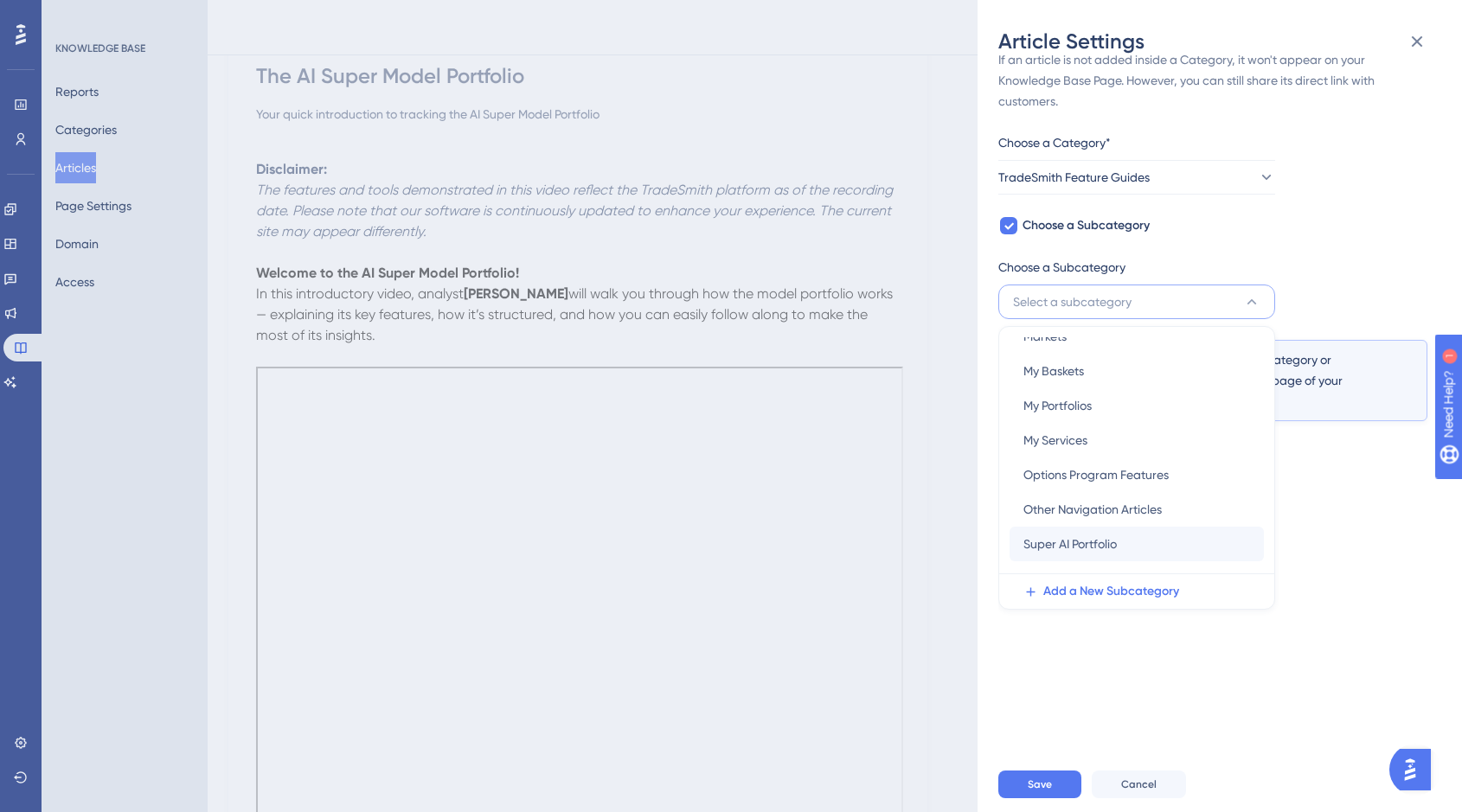
scroll to position [214, 0]
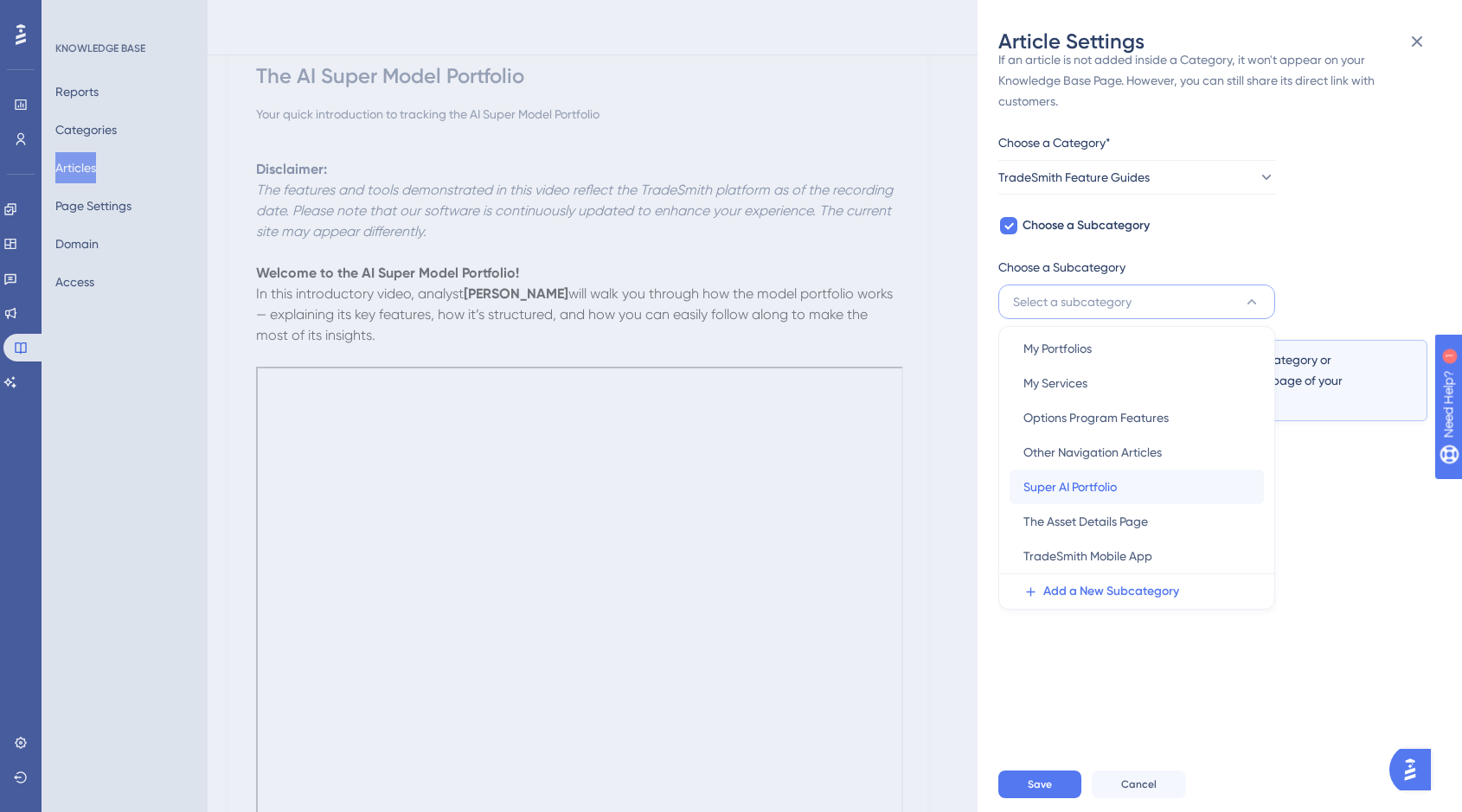
click at [1110, 487] on span "Super AI Portfolio" at bounding box center [1070, 487] width 93 height 21
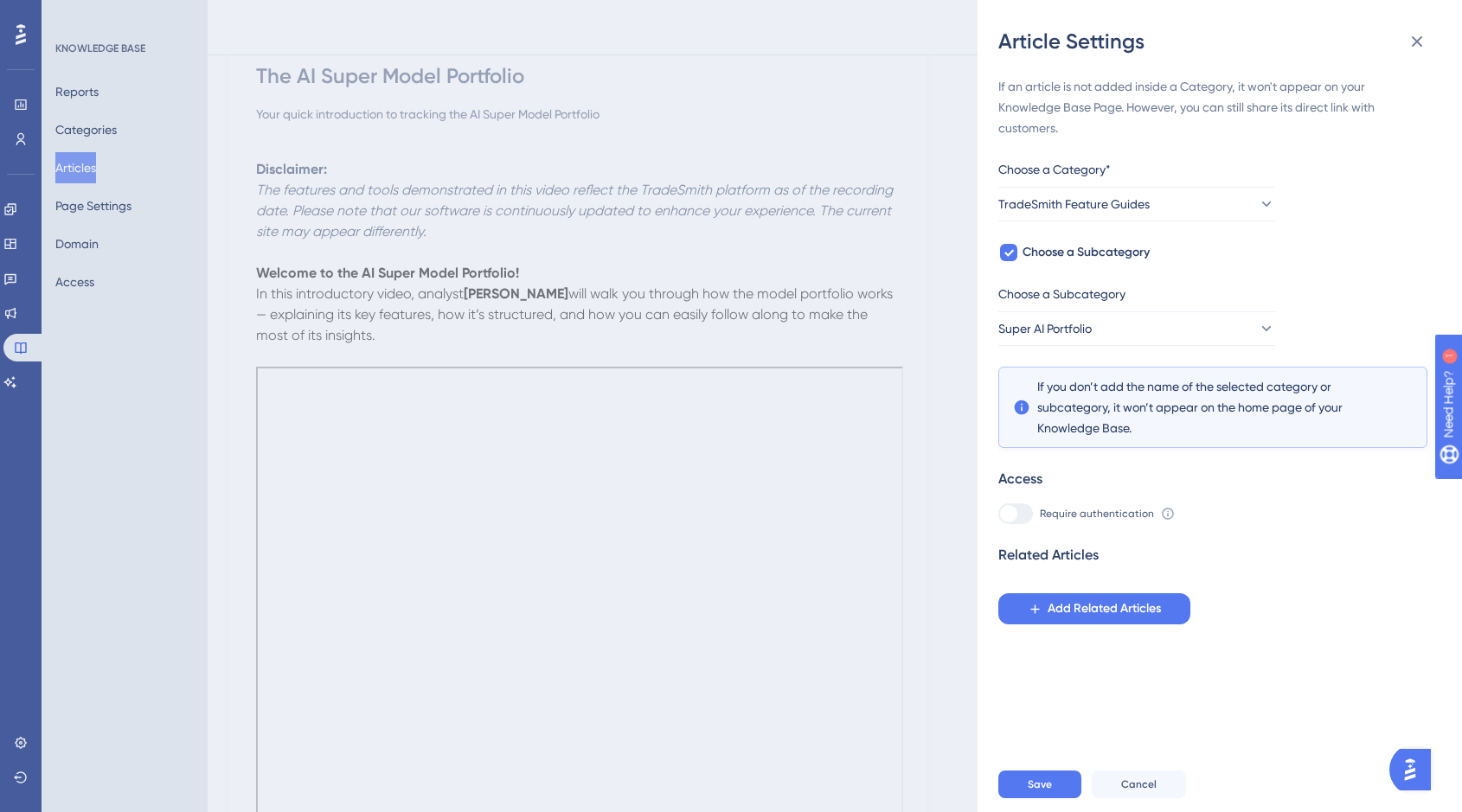
scroll to position [0, 0]
click at [1049, 787] on button "Save" at bounding box center [1040, 784] width 83 height 28
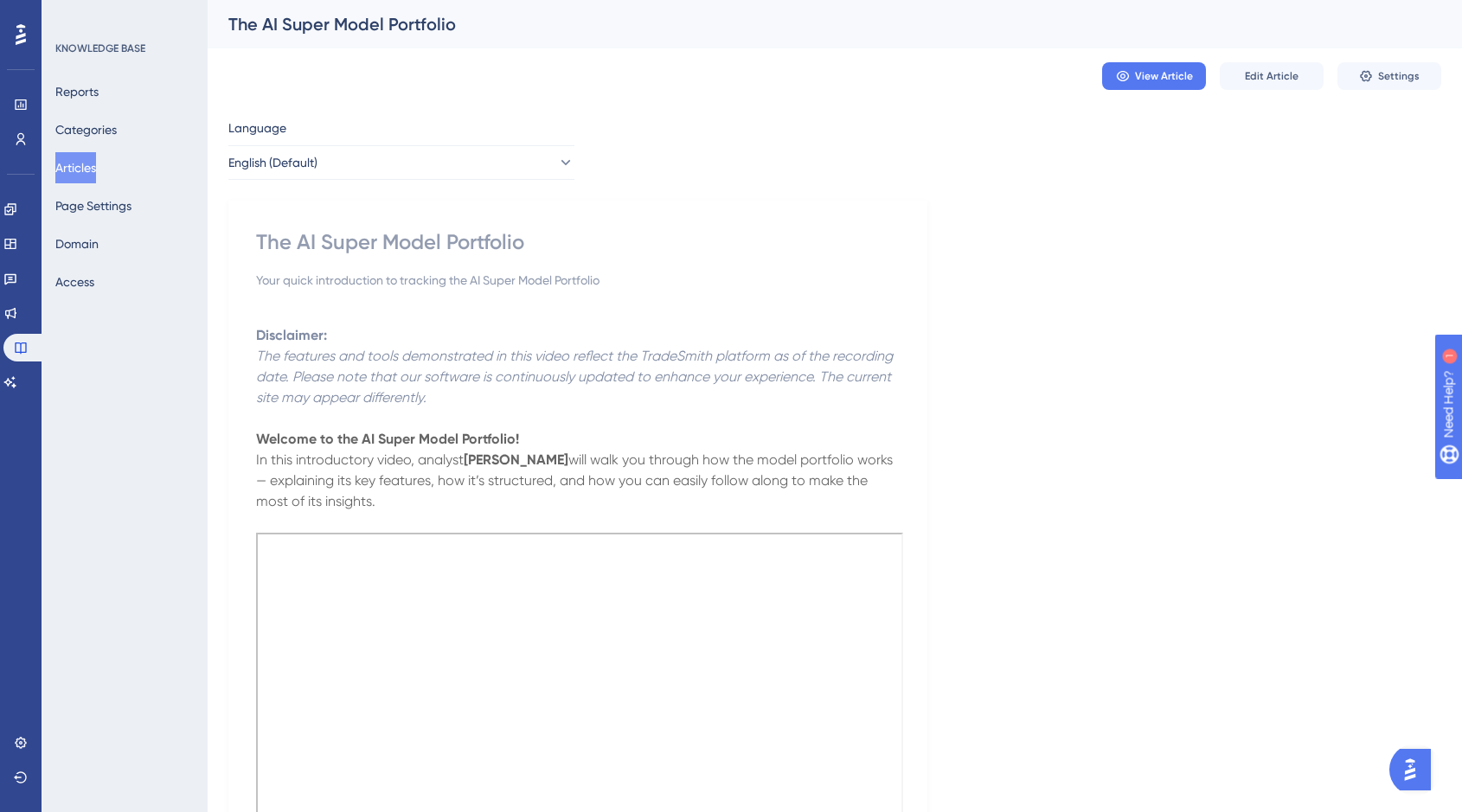
drag, startPoint x: 118, startPoint y: 45, endPoint x: 417, endPoint y: 84, distance: 301.5
click at [118, 45] on div "KNOWLEDGE BASE" at bounding box center [100, 48] width 90 height 14
click at [17, 247] on icon at bounding box center [10, 243] width 14 height 14
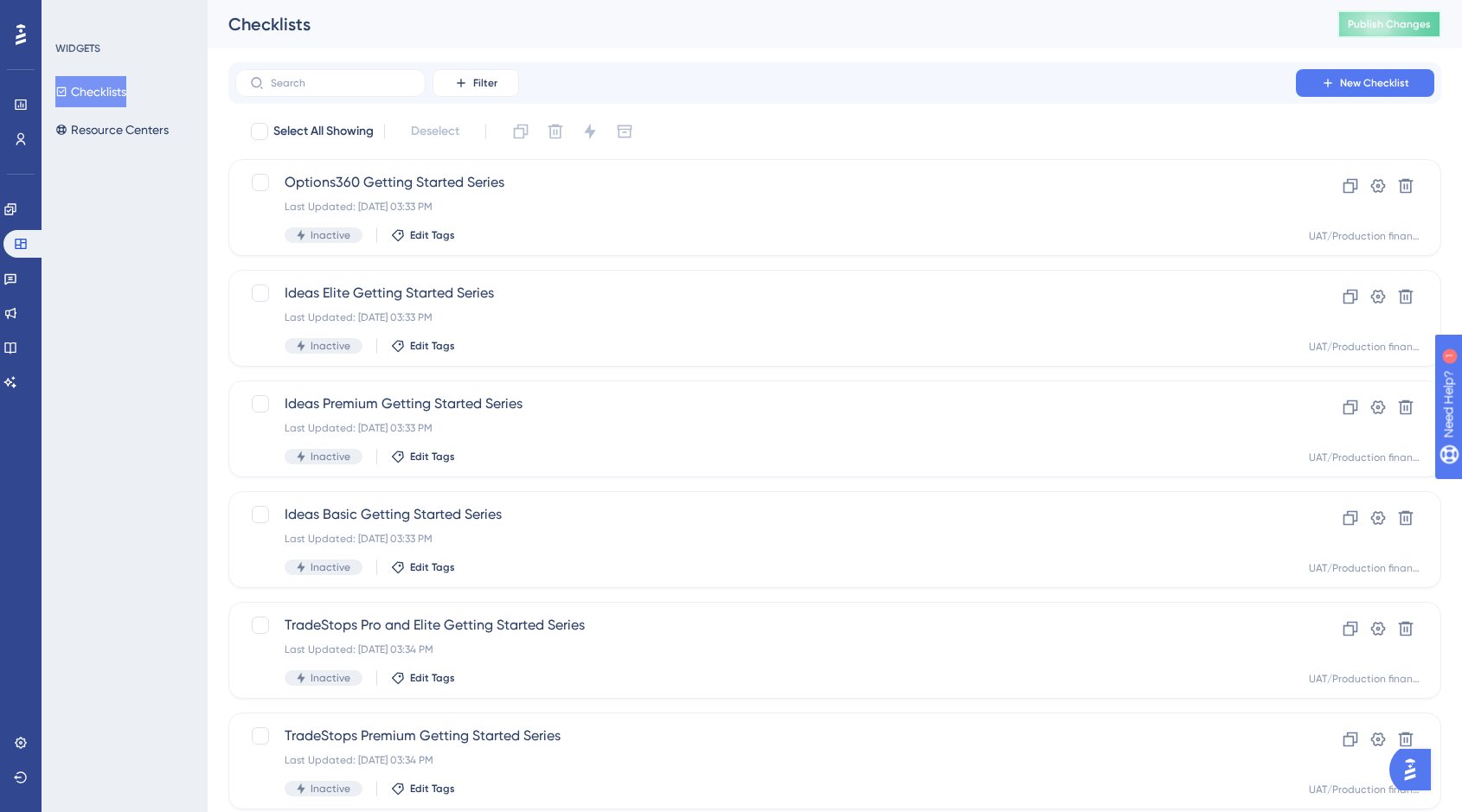
click at [1404, 28] on span "Publish Changes" at bounding box center [1390, 23] width 83 height 14
